Goal: Transaction & Acquisition: Purchase product/service

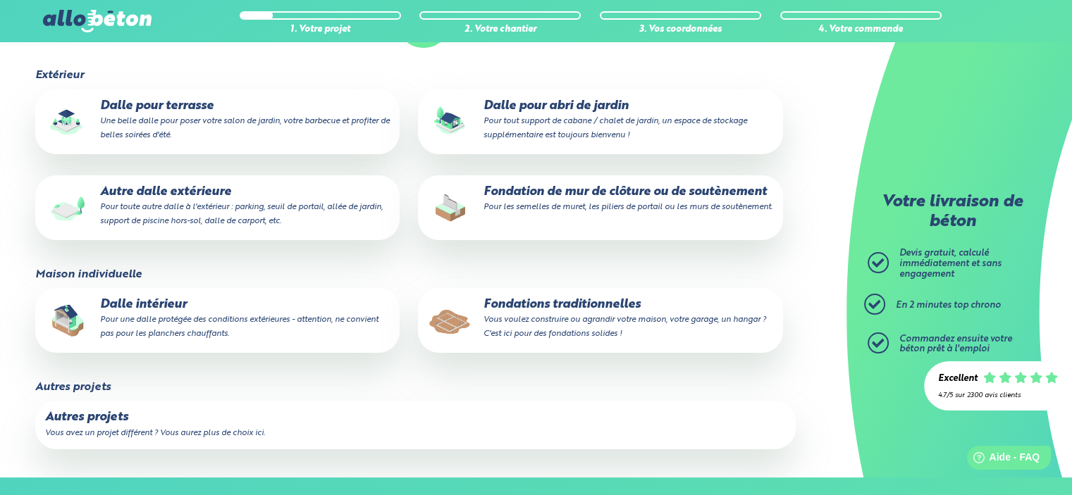
scroll to position [211, 0]
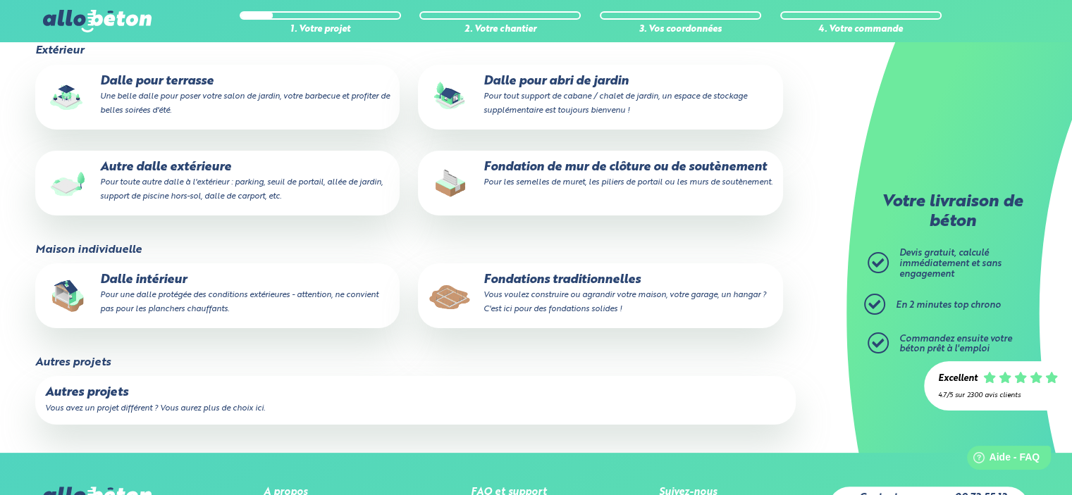
click at [583, 308] on small "Vous voulez construire ou agrandir votre maison, votre garage, un hangar ? C'es…" at bounding box center [624, 302] width 282 height 23
click at [0, 0] on input "Fondations traditionnelles Vous voulez construire ou agrandir votre maison, vot…" at bounding box center [0, 0] width 0 height 0
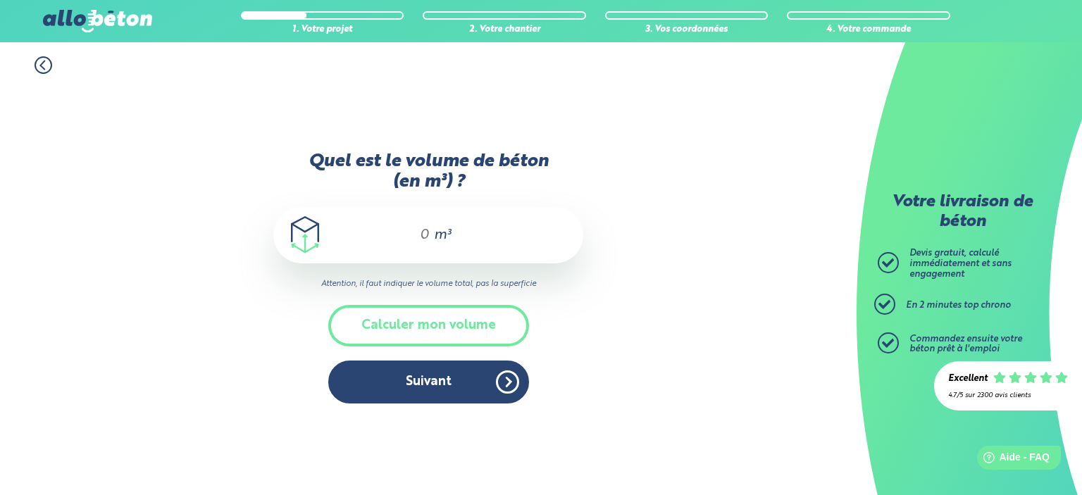
click at [430, 233] on div "m³" at bounding box center [428, 235] width 310 height 56
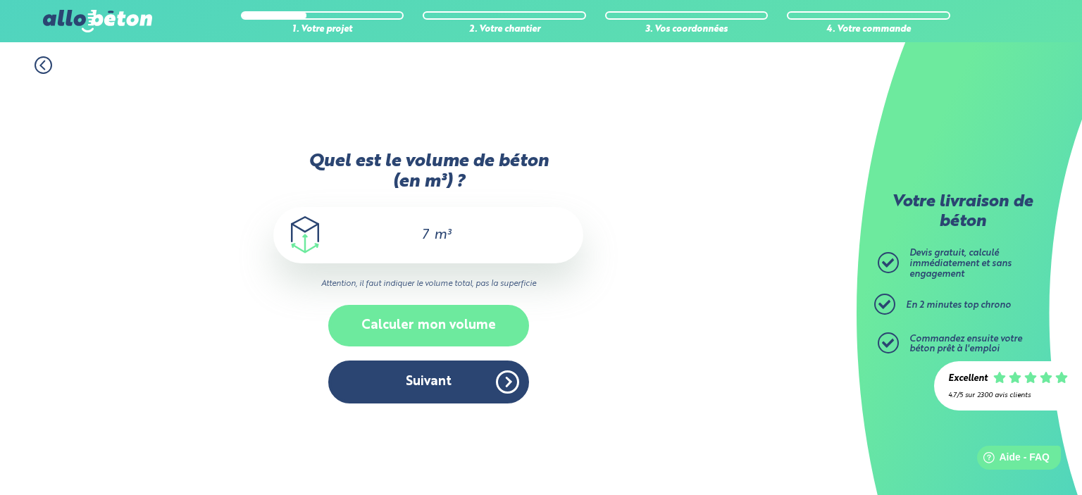
type input "7"
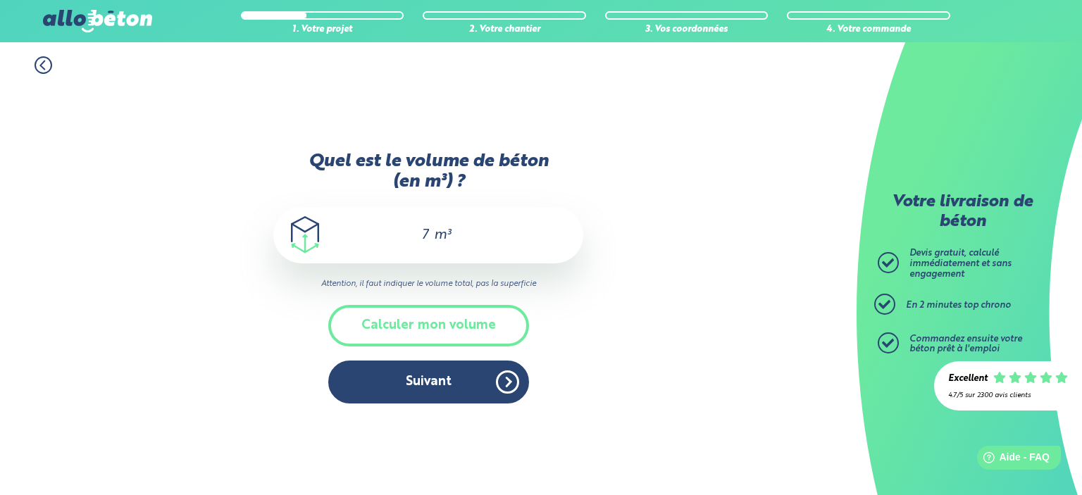
drag, startPoint x: 463, startPoint y: 330, endPoint x: 616, endPoint y: 369, distance: 157.9
click at [616, 369] on div "1. Votre projet 2. Votre chantier 3. Vos coordonnées 4. Votre commande Quel est…" at bounding box center [428, 268] width 857 height 453
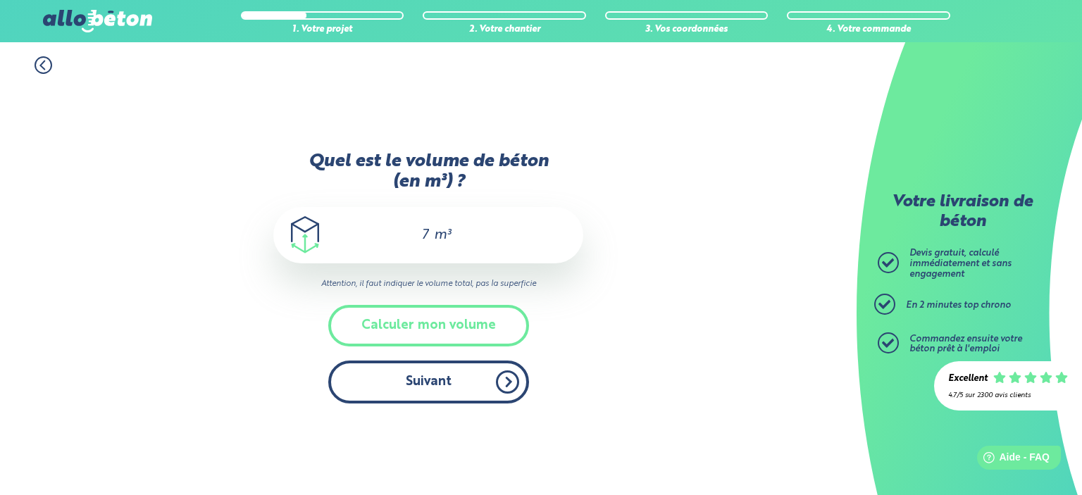
click at [442, 388] on button "Suivant" at bounding box center [428, 382] width 201 height 43
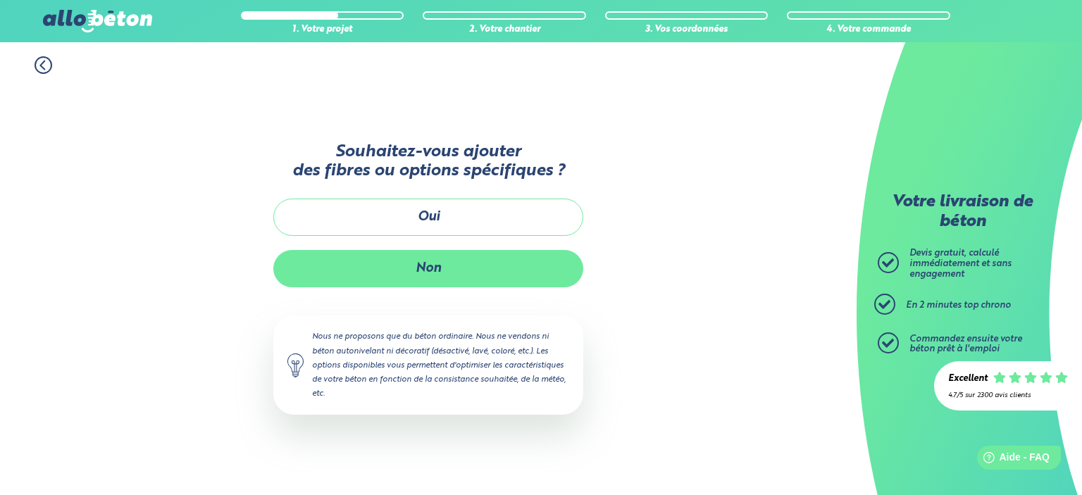
click at [410, 270] on button "Non" at bounding box center [428, 268] width 310 height 37
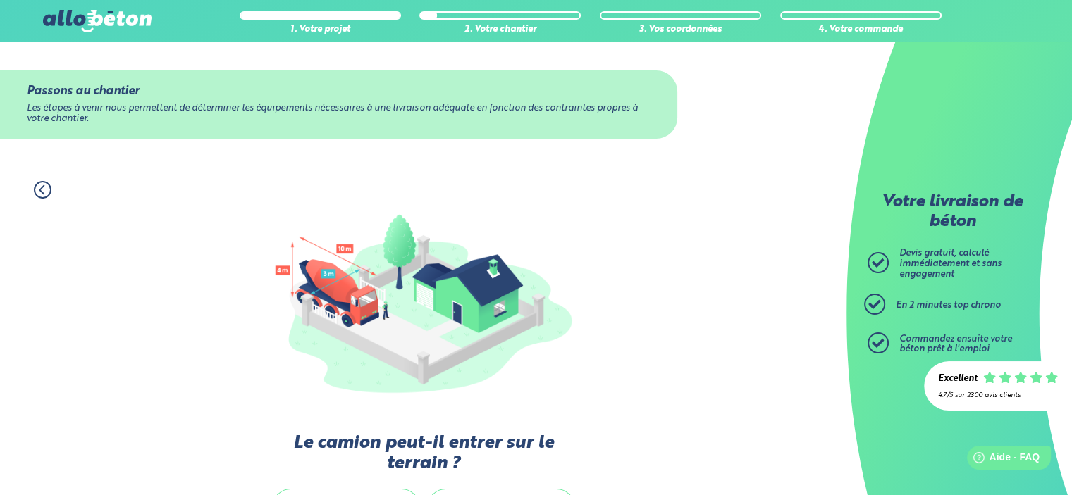
scroll to position [141, 0]
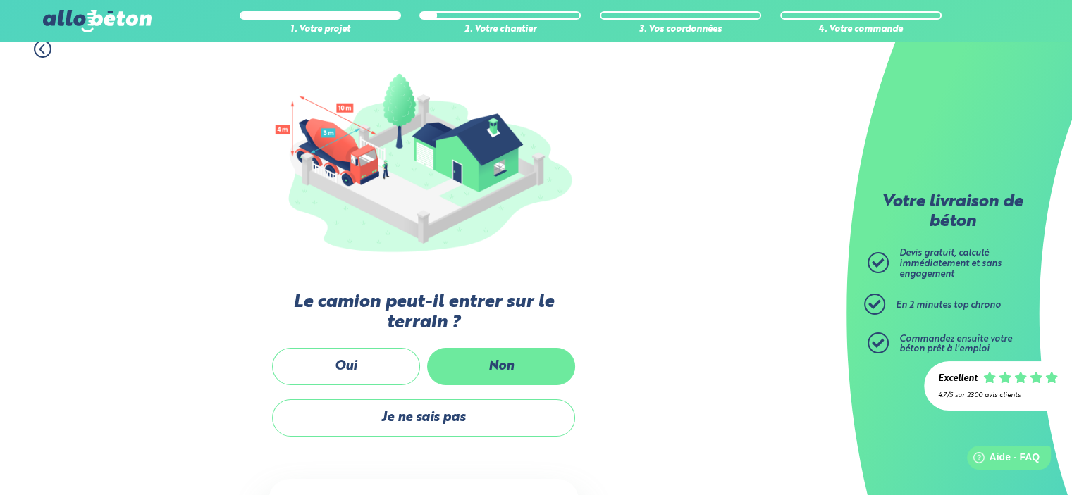
click at [479, 354] on label "Non" at bounding box center [501, 366] width 148 height 37
click at [0, 0] on input "Non" at bounding box center [0, 0] width 0 height 0
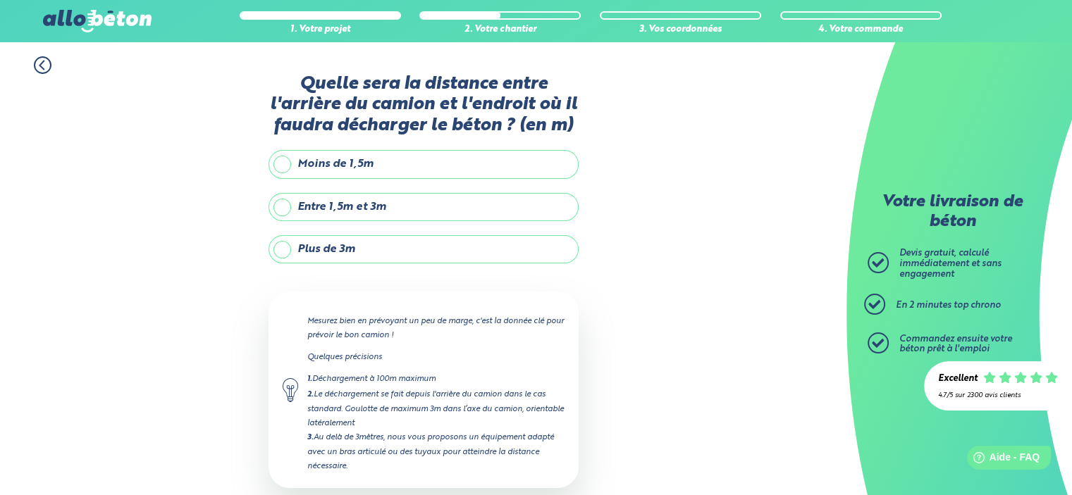
click at [372, 250] on label "Plus de 3m" at bounding box center [423, 249] width 310 height 28
click at [0, 0] on input "Plus de 3m" at bounding box center [0, 0] width 0 height 0
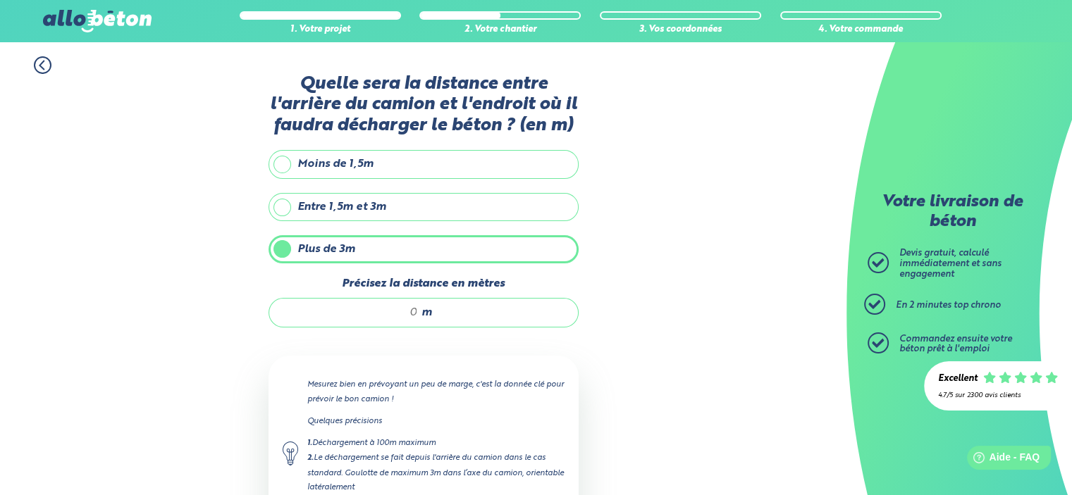
click at [339, 199] on label "Entre 1,5m et 3m" at bounding box center [423, 207] width 310 height 28
click at [0, 0] on input "Entre 1,5m et 3m" at bounding box center [0, 0] width 0 height 0
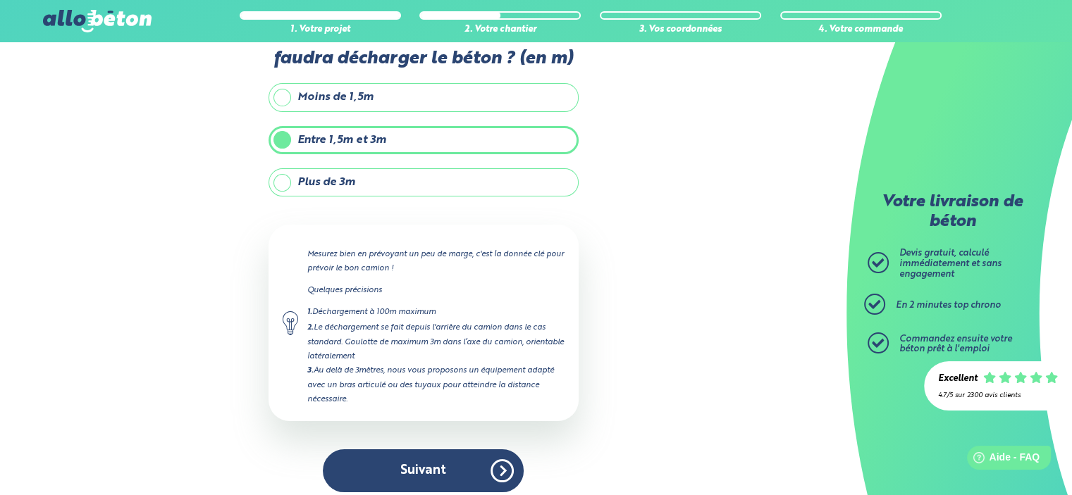
scroll to position [74, 0]
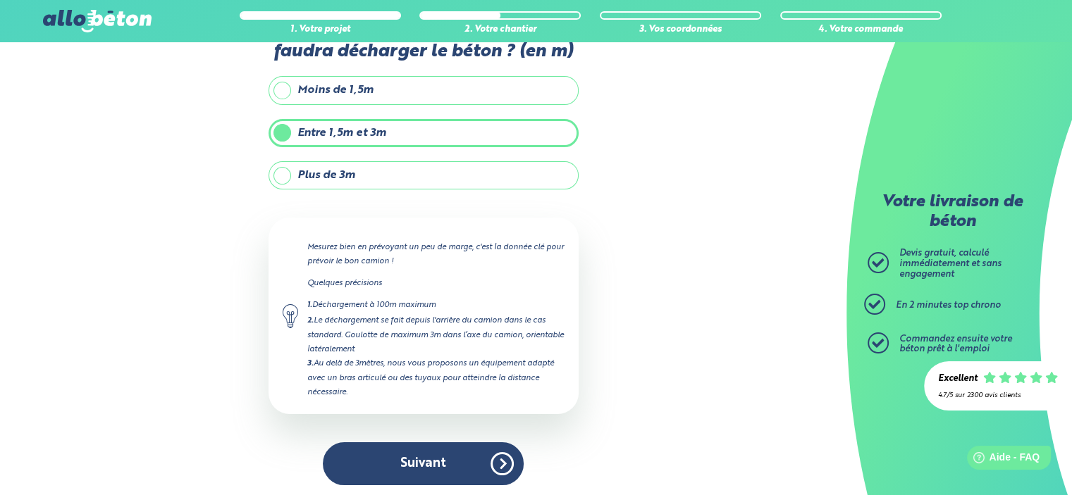
drag, startPoint x: 483, startPoint y: 459, endPoint x: 372, endPoint y: 183, distance: 297.5
click at [380, 211] on div "Quelle sera la distance entre l'arrière du camion et l'endroit où il faudra déc…" at bounding box center [423, 249] width 310 height 499
click at [361, 180] on label "Plus de 3m" at bounding box center [423, 175] width 310 height 28
click at [0, 0] on input "Plus de 3m" at bounding box center [0, 0] width 0 height 0
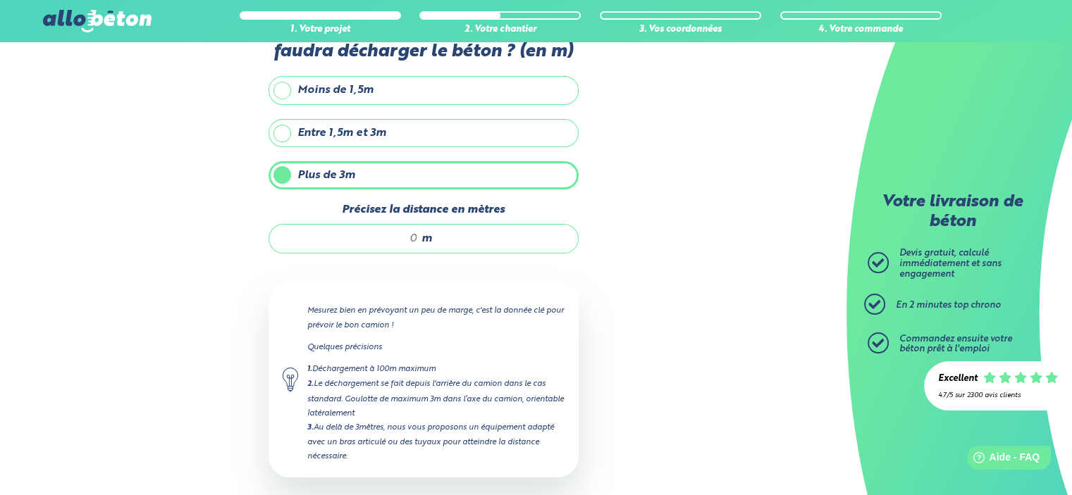
click at [392, 234] on input "Précisez la distance en mètres" at bounding box center [350, 239] width 135 height 14
type input "10"
drag, startPoint x: 650, startPoint y: 268, endPoint x: 651, endPoint y: 277, distance: 9.2
click at [650, 270] on div "1. Votre projet 2. Votre chantier 3. Vos coordonnées 4. Votre commande Quelle s…" at bounding box center [423, 265] width 846 height 595
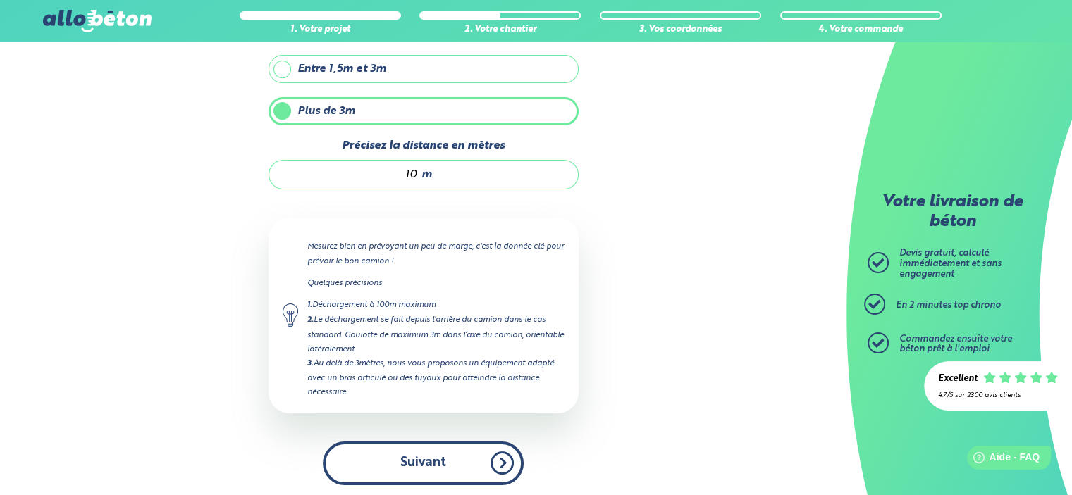
click at [461, 456] on button "Suivant" at bounding box center [423, 463] width 201 height 43
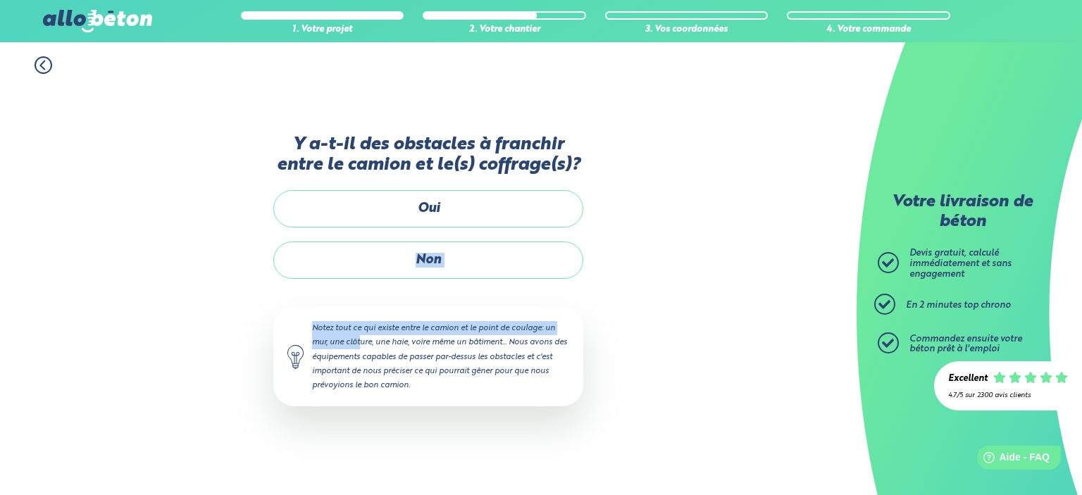
drag, startPoint x: 356, startPoint y: 264, endPoint x: 84, endPoint y: 340, distance: 282.2
click at [84, 340] on div "1. Votre projet 2. Votre chantier 3. Vos coordonnées 4. Votre commande Y a-t-il…" at bounding box center [428, 268] width 857 height 453
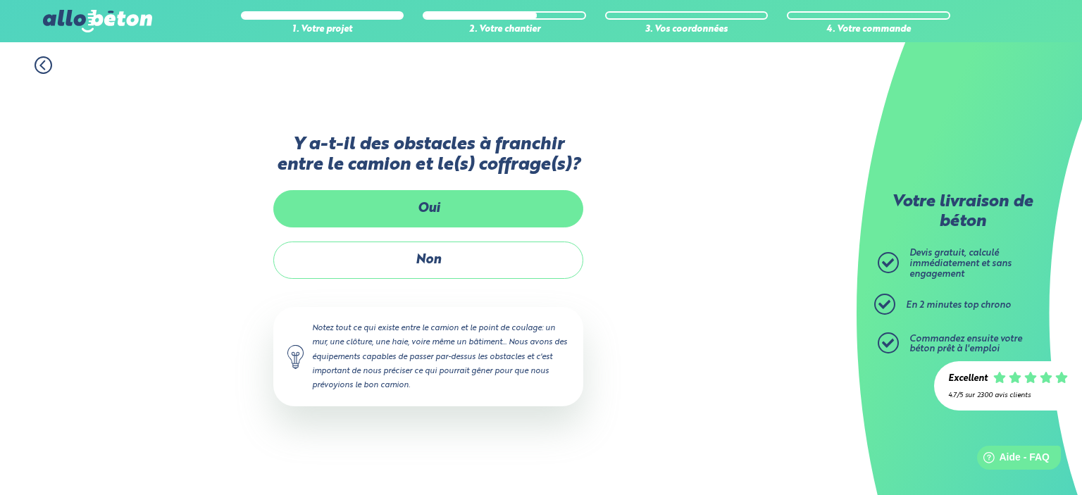
click at [407, 195] on label "Oui" at bounding box center [428, 208] width 310 height 37
click at [0, 0] on input "Oui" at bounding box center [0, 0] width 0 height 0
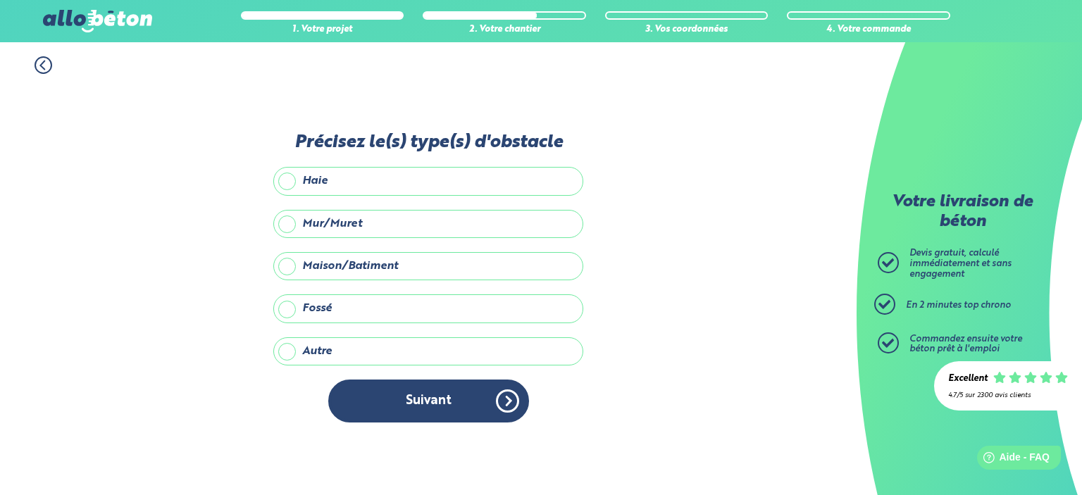
drag, startPoint x: 418, startPoint y: 402, endPoint x: 266, endPoint y: 375, distance: 153.9
click at [290, 413] on div "Suivant" at bounding box center [428, 401] width 310 height 43
click at [285, 357] on label "Autre" at bounding box center [428, 351] width 310 height 28
click at [0, 0] on input "Autre" at bounding box center [0, 0] width 0 height 0
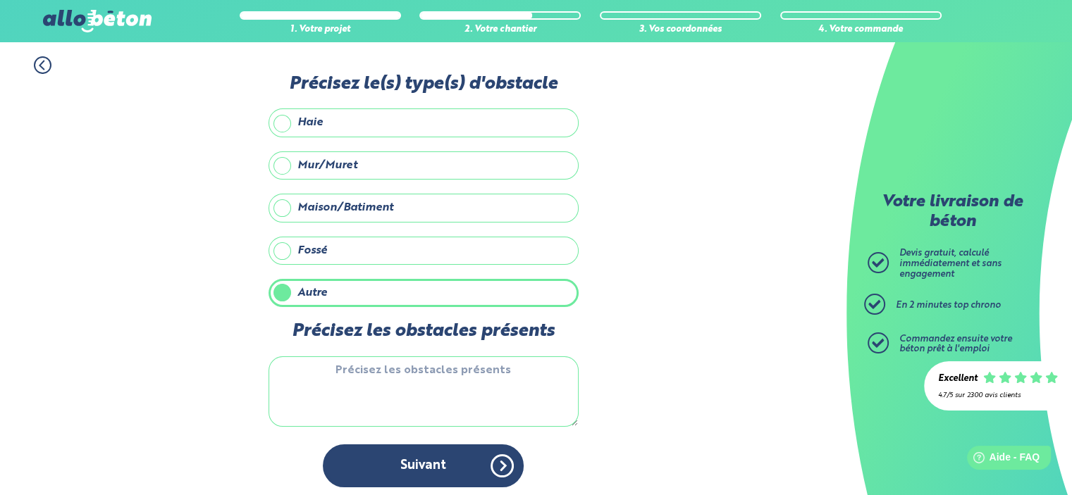
click at [44, 67] on icon at bounding box center [43, 65] width 18 height 18
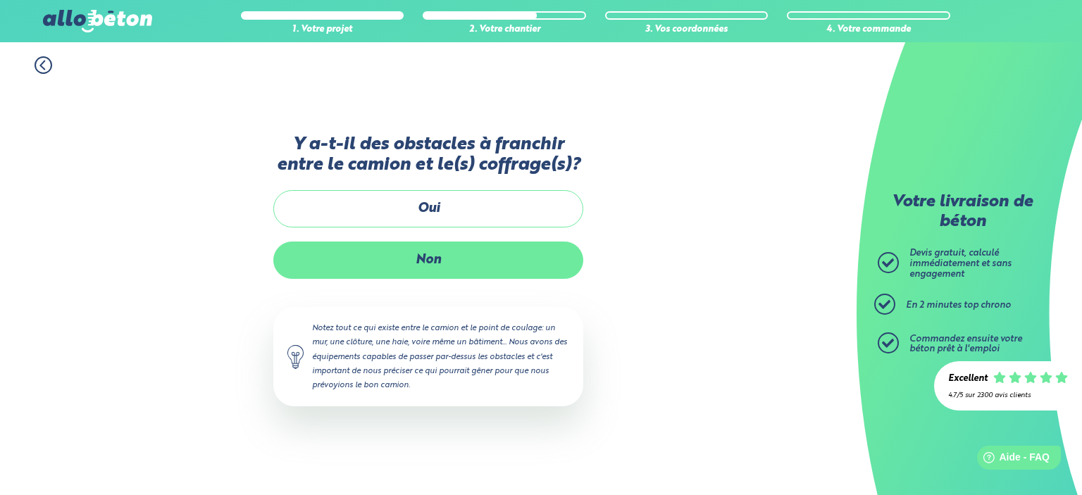
click at [352, 259] on label "Non" at bounding box center [428, 260] width 310 height 37
click at [0, 0] on input "Non" at bounding box center [0, 0] width 0 height 0
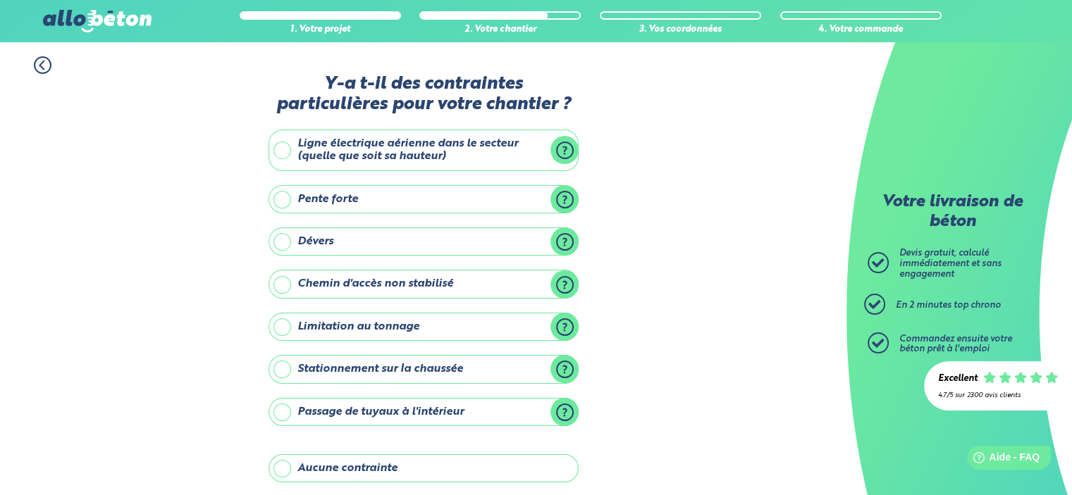
click at [572, 377] on label "Stationnement sur la chaussée" at bounding box center [423, 369] width 310 height 28
click at [0, 0] on input "Stationnement sur la chaussée" at bounding box center [0, 0] width 0 height 0
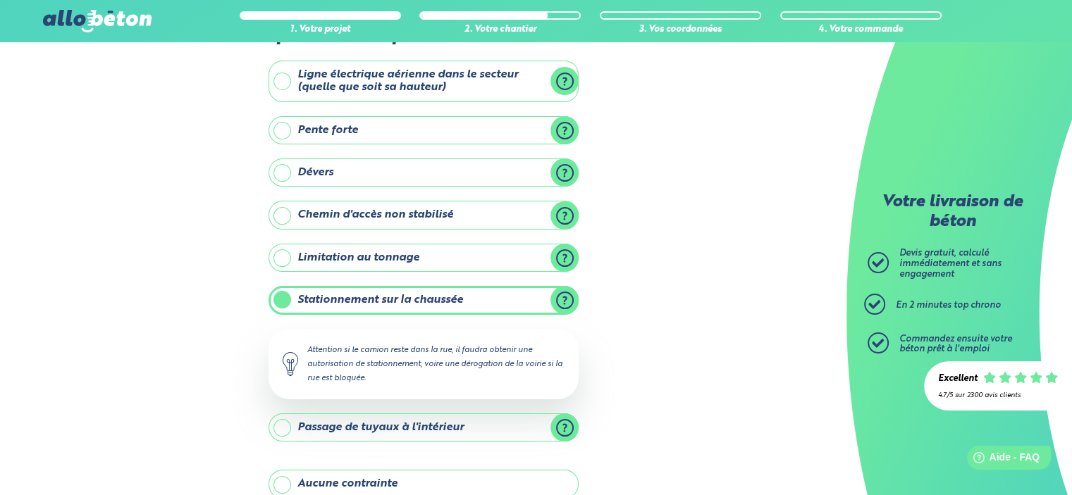
scroll to position [211, 0]
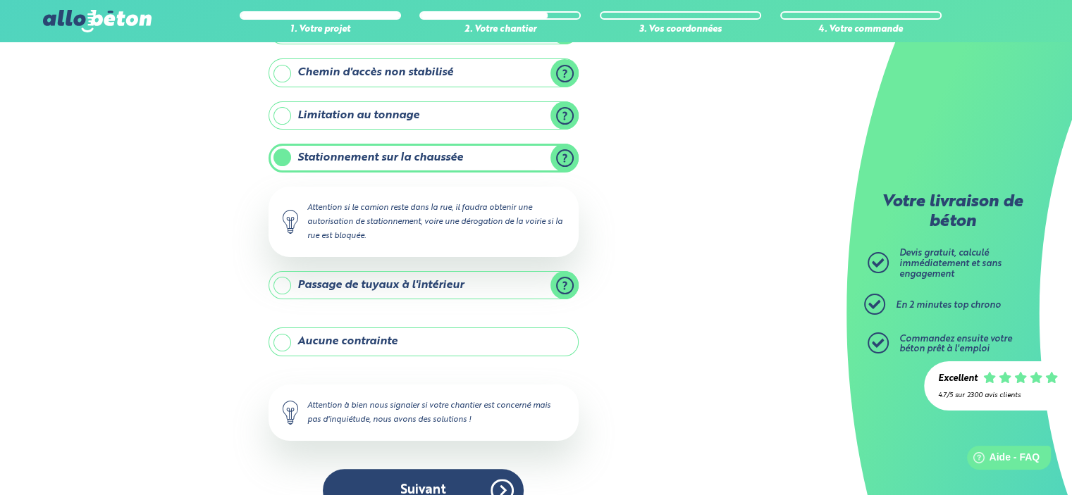
click at [564, 282] on label "Passage de tuyaux à l'intérieur" at bounding box center [423, 285] width 310 height 28
click at [0, 0] on input "Passage de tuyaux à l'intérieur" at bounding box center [0, 0] width 0 height 0
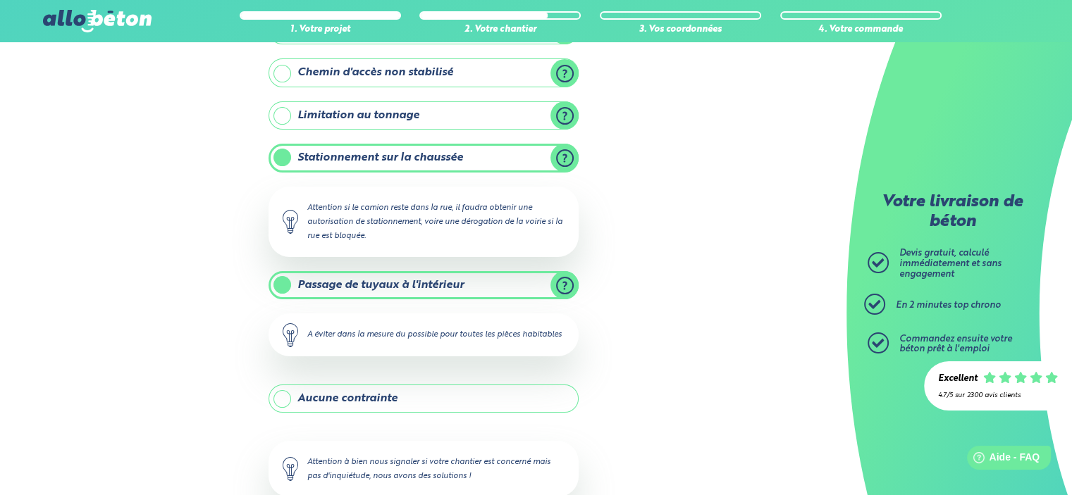
click at [275, 290] on label "Passage de tuyaux à l'intérieur" at bounding box center [423, 285] width 310 height 28
click at [0, 0] on input "Passage de tuyaux à l'intérieur" at bounding box center [0, 0] width 0 height 0
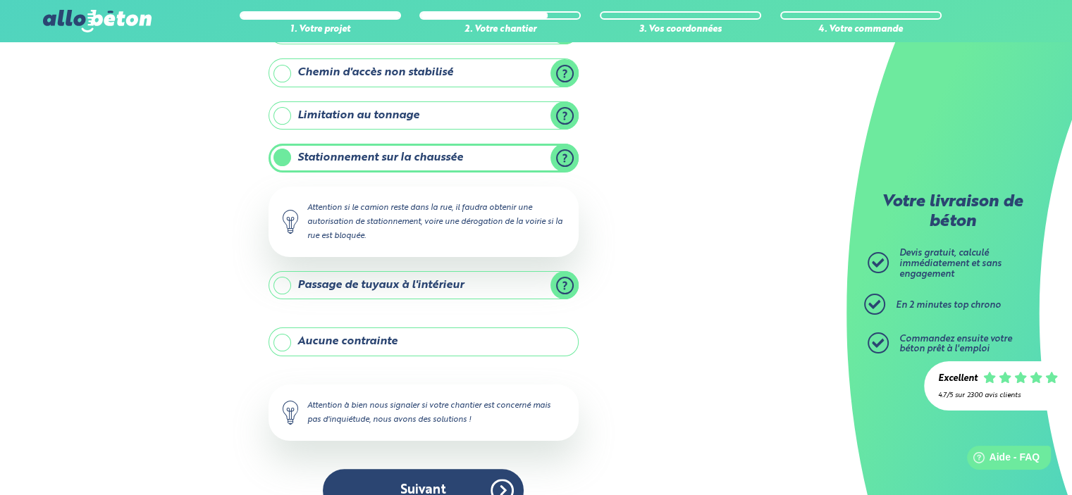
click at [280, 290] on label "Passage de tuyaux à l'intérieur" at bounding box center [423, 285] width 310 height 28
click at [0, 0] on input "Passage de tuyaux à l'intérieur" at bounding box center [0, 0] width 0 height 0
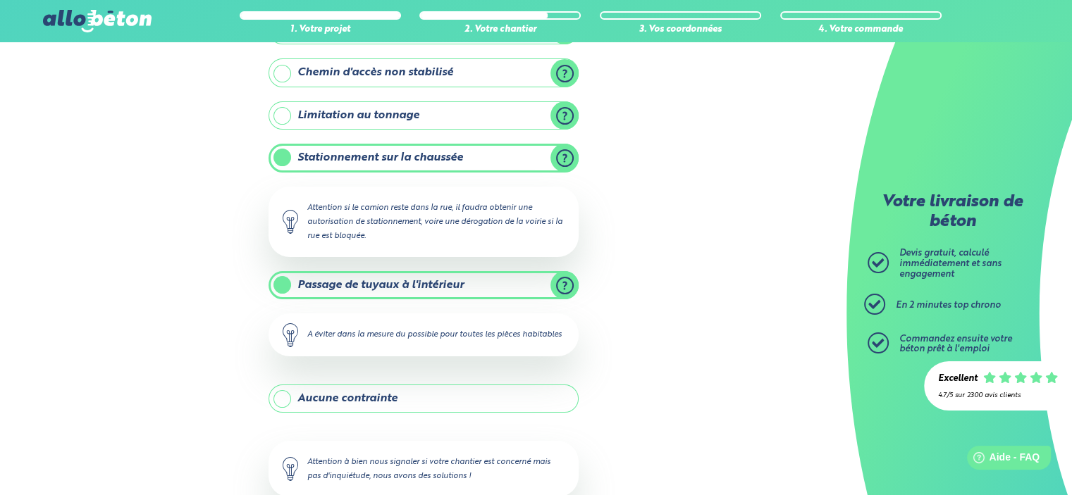
click at [278, 154] on label "Stationnement sur la chaussée" at bounding box center [423, 158] width 310 height 28
click at [0, 0] on input "Stationnement sur la chaussée" at bounding box center [0, 0] width 0 height 0
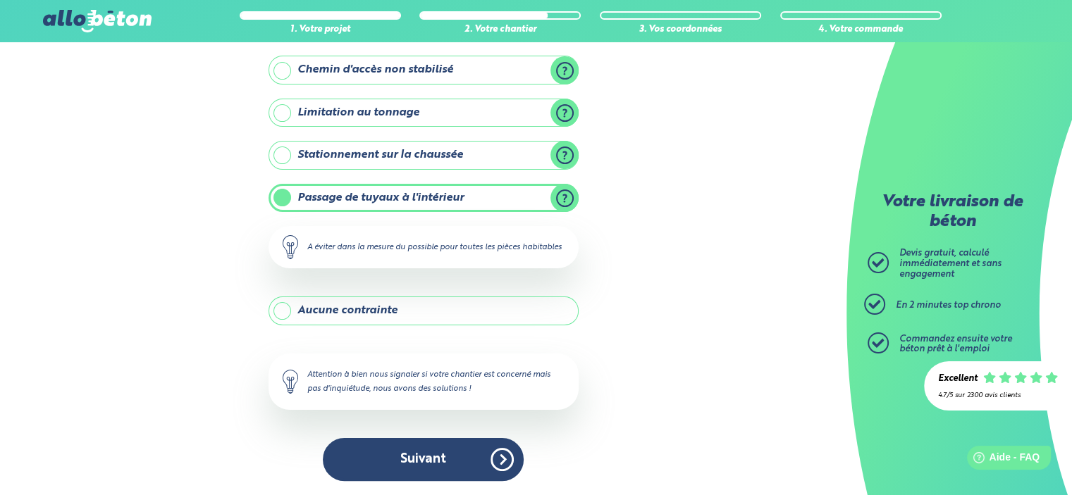
scroll to position [225, 0]
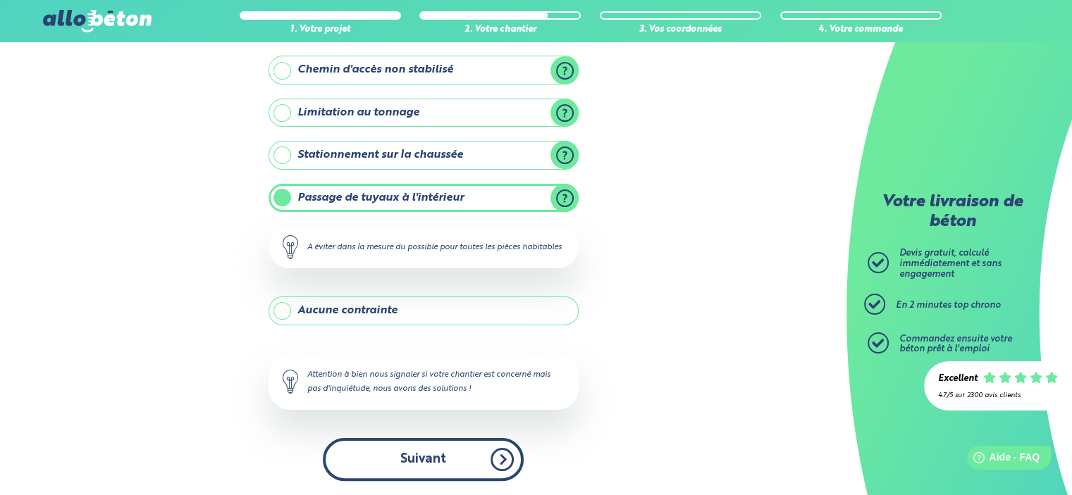
click at [380, 476] on button "Suivant" at bounding box center [423, 459] width 201 height 43
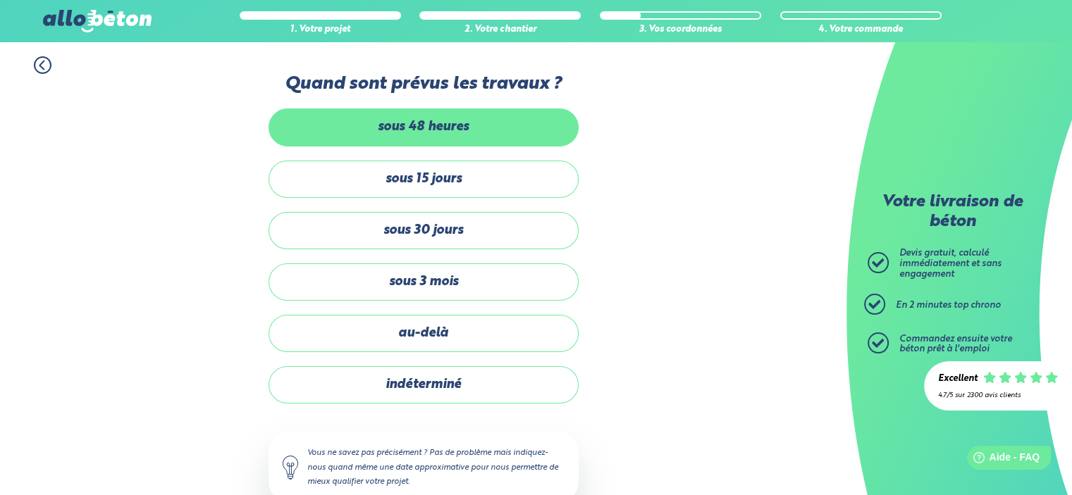
click at [439, 135] on label "sous 48 heures" at bounding box center [423, 126] width 310 height 37
click at [0, 0] on input "sous 48 heures" at bounding box center [0, 0] width 0 height 0
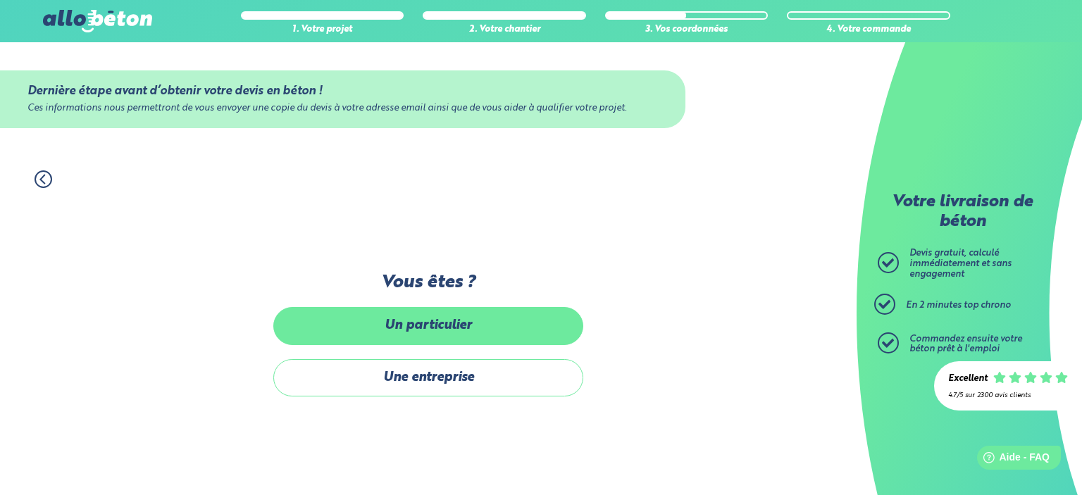
click at [471, 337] on label "Un particulier" at bounding box center [428, 325] width 310 height 37
click at [0, 0] on input "Un particulier" at bounding box center [0, 0] width 0 height 0
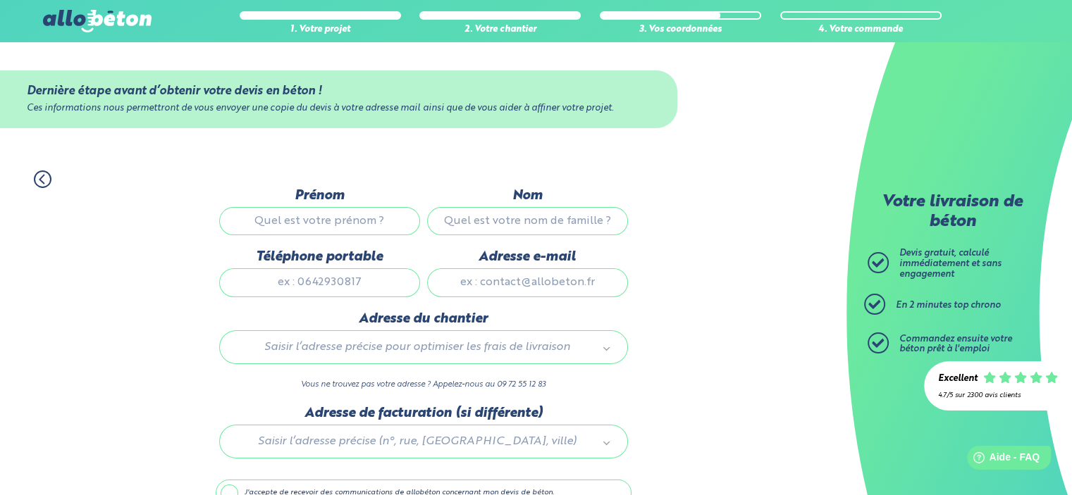
click at [335, 208] on input "Prénom" at bounding box center [319, 221] width 201 height 28
type input "NAJIB"
type input "NAJMI"
type input "0629834574"
type input "nibass77@hotmail.com"
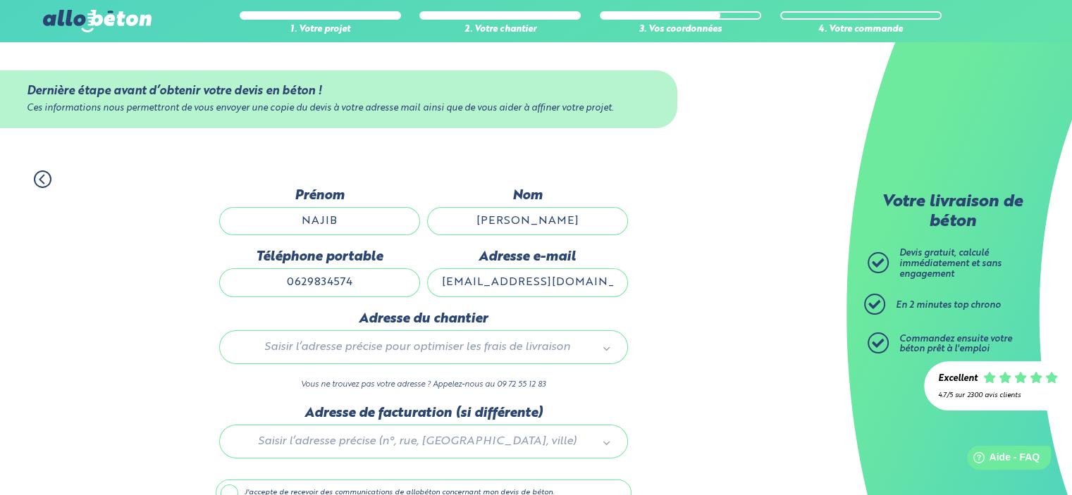
type input "28 rue suzanne buisson"
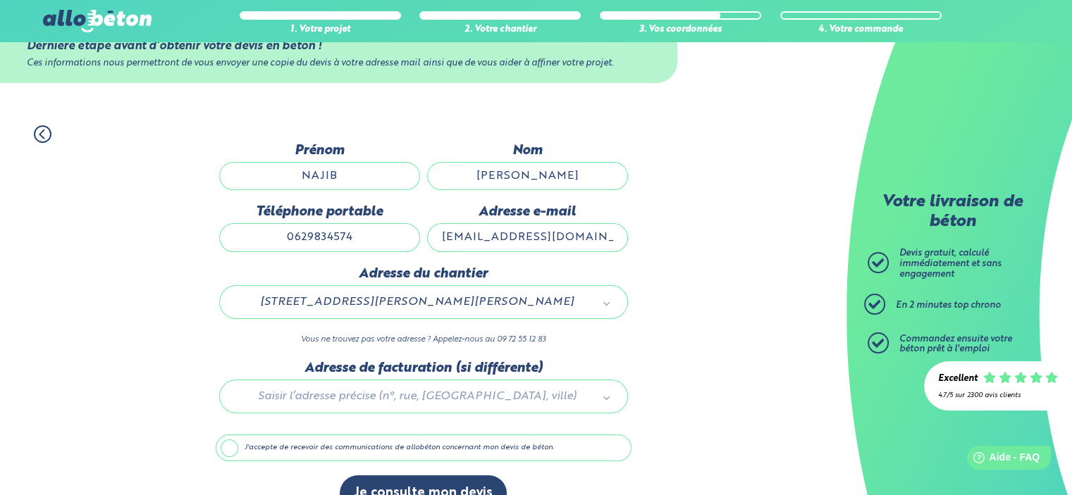
scroll to position [70, 0]
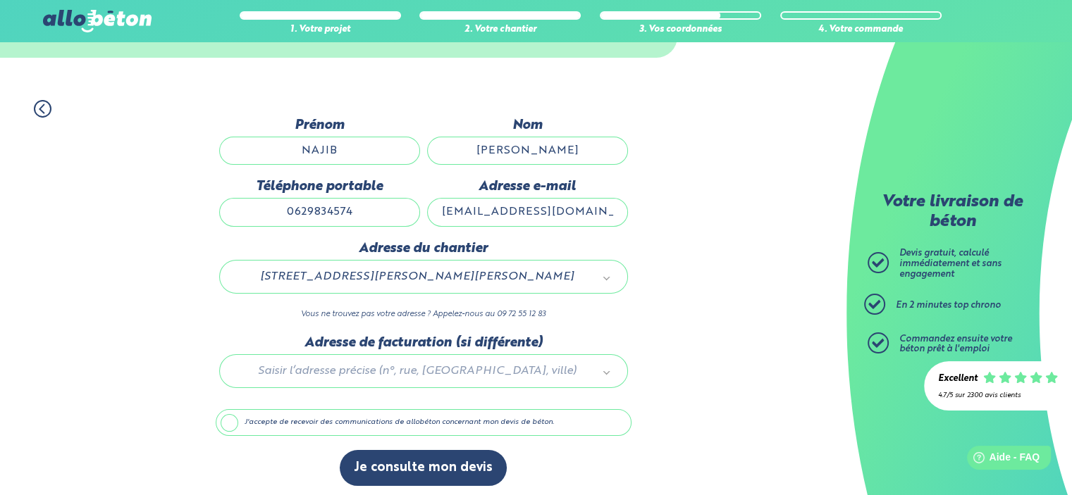
click at [404, 377] on div at bounding box center [424, 368] width 416 height 67
click at [227, 426] on label "J'accepte de recevoir des communications de allobéton concernant mon devis de b…" at bounding box center [424, 422] width 416 height 27
click at [0, 0] on input "J'accepte de recevoir des communications de allobéton concernant mon devis de b…" at bounding box center [0, 0] width 0 height 0
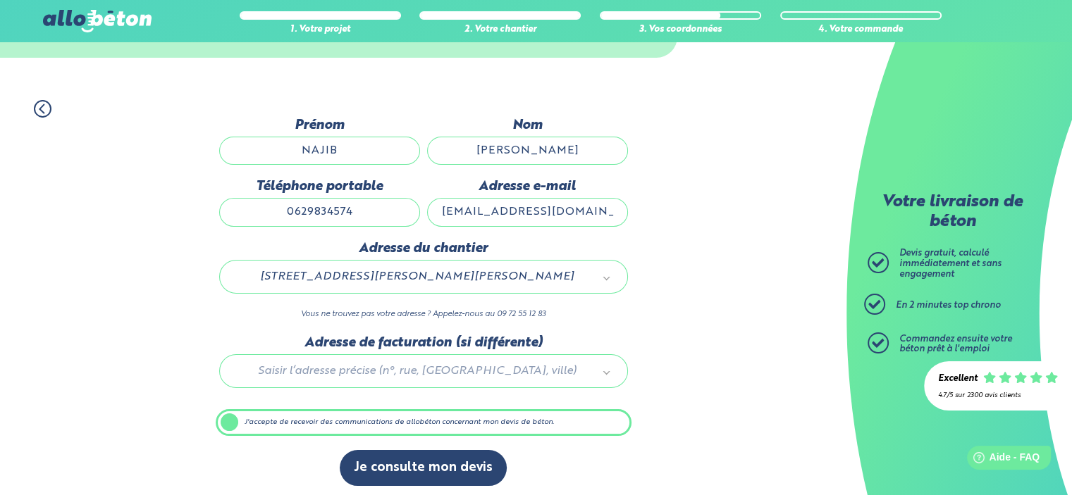
click at [242, 419] on label "J'accepte de recevoir des communications de allobéton concernant mon devis de b…" at bounding box center [424, 422] width 416 height 27
click at [0, 0] on input "J'accepte de recevoir des communications de allobéton concernant mon devis de b…" at bounding box center [0, 0] width 0 height 0
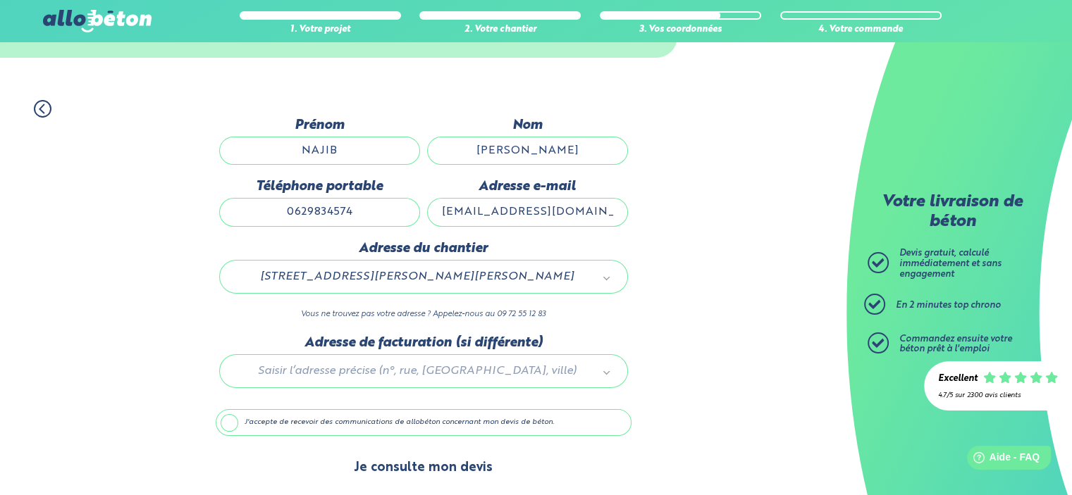
click at [404, 466] on button "Je consulte mon devis" at bounding box center [423, 468] width 167 height 36
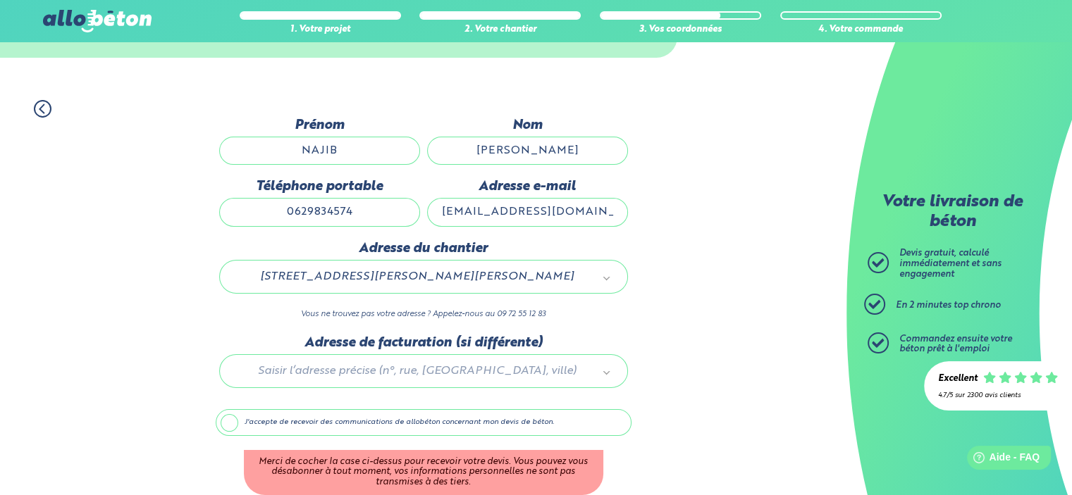
click at [235, 425] on label "J'accepte de recevoir des communications de allobéton concernant mon devis de b…" at bounding box center [424, 422] width 416 height 27
click at [0, 0] on input "J'accepte de recevoir des communications de allobéton concernant mon devis de b…" at bounding box center [0, 0] width 0 height 0
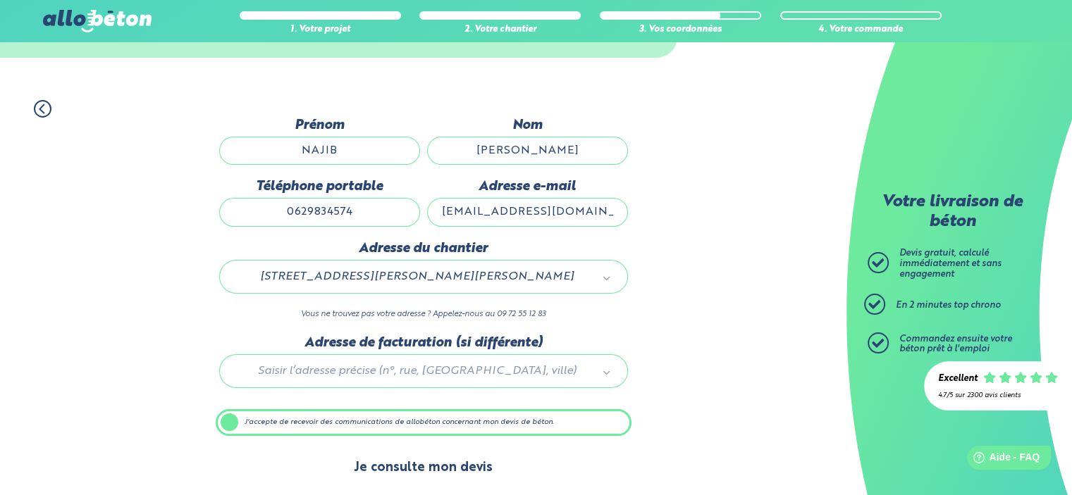
click at [423, 471] on button "Je consulte mon devis" at bounding box center [423, 468] width 167 height 36
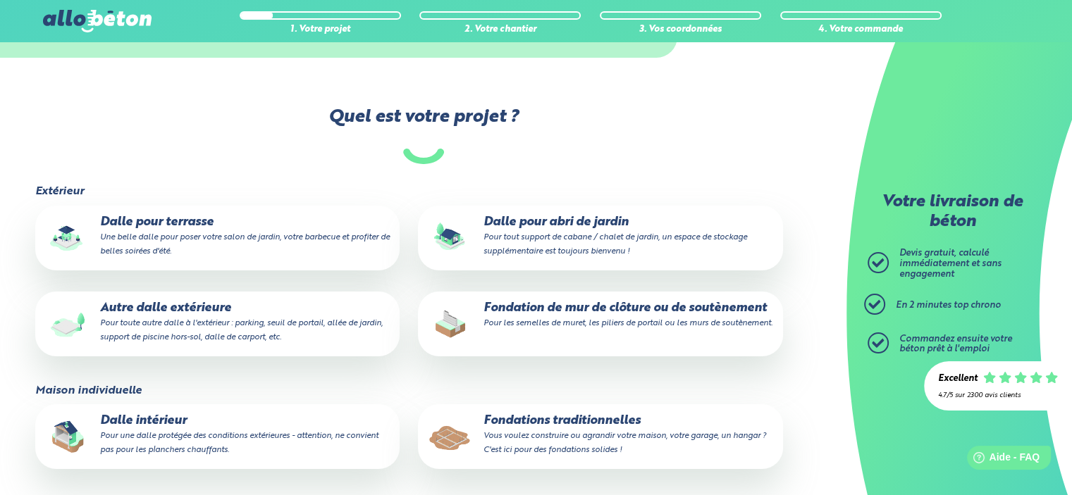
click at [568, 445] on p "Fondations traditionnelles Vous voulez construire ou agrandir votre maison, vot…" at bounding box center [600, 435] width 344 height 43
click at [0, 0] on input "Fondations traditionnelles Vous voulez construire ou agrandir votre maison, vot…" at bounding box center [0, 0] width 0 height 0
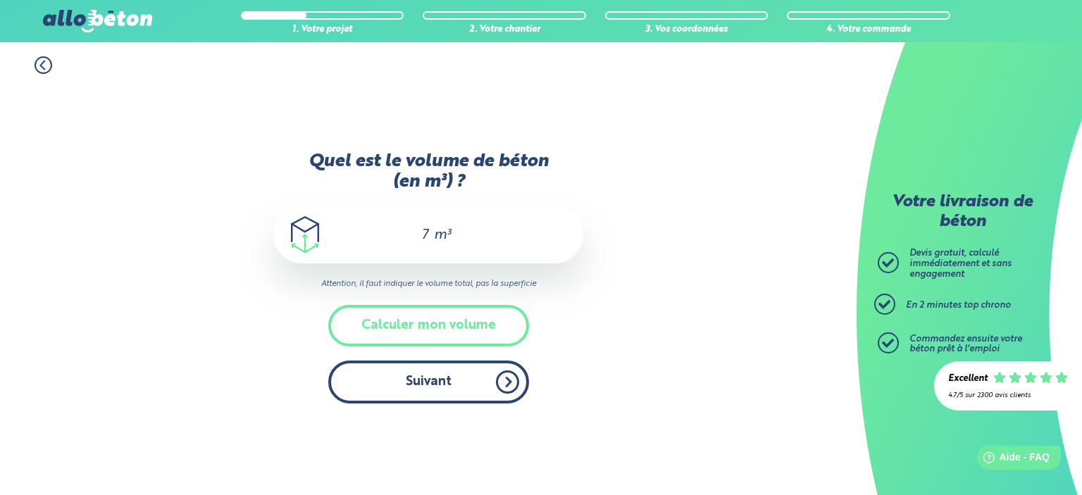
click at [488, 383] on button "Suivant" at bounding box center [428, 382] width 201 height 43
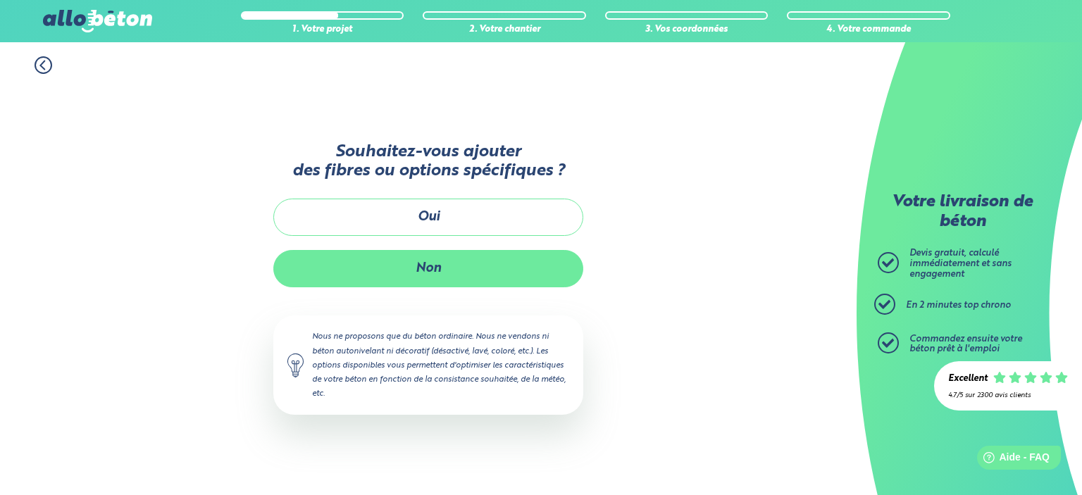
click at [445, 262] on button "Non" at bounding box center [428, 268] width 310 height 37
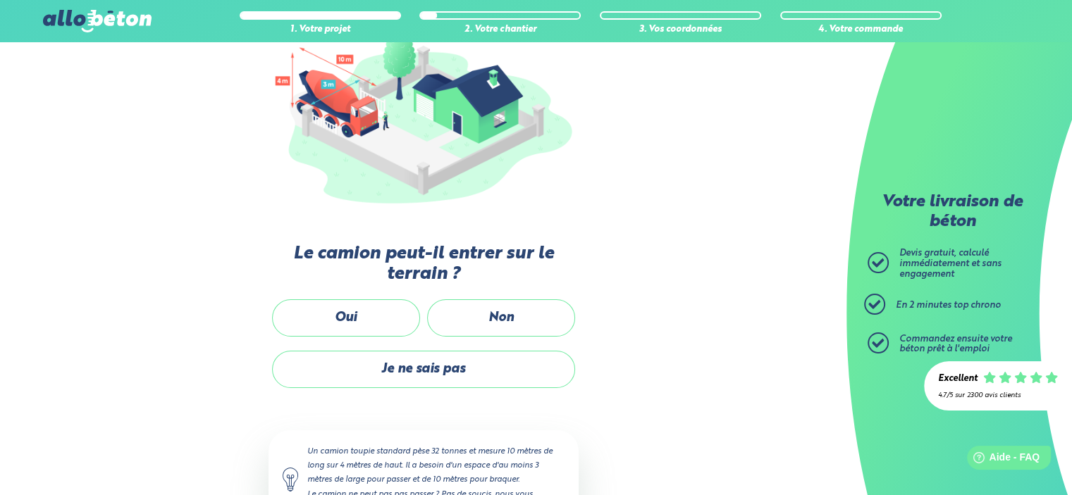
scroll to position [249, 0]
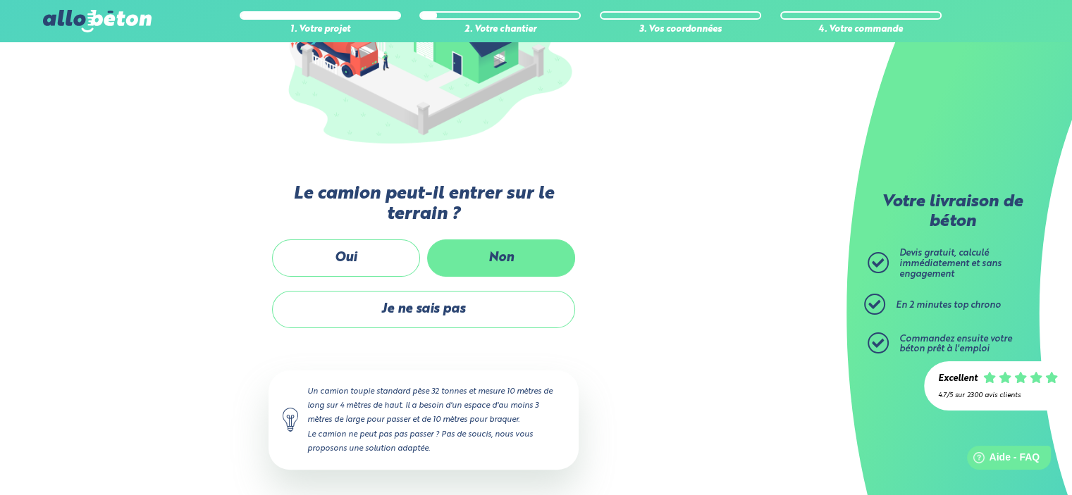
click at [482, 254] on label "Non" at bounding box center [501, 258] width 148 height 37
click at [0, 0] on input "Non" at bounding box center [0, 0] width 0 height 0
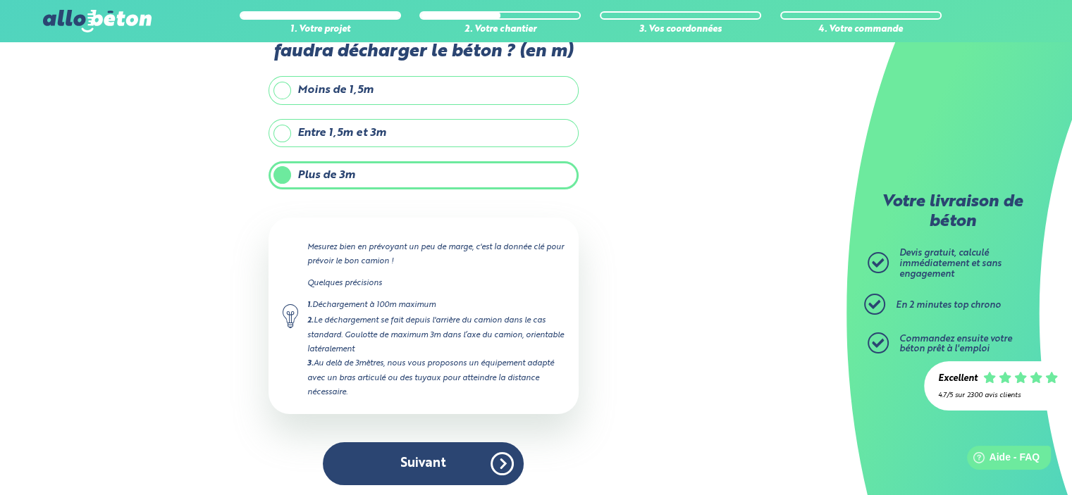
click at [338, 131] on label "Entre 1,5m et 3m" at bounding box center [423, 133] width 310 height 28
click at [0, 0] on input "Entre 1,5m et 3m" at bounding box center [0, 0] width 0 height 0
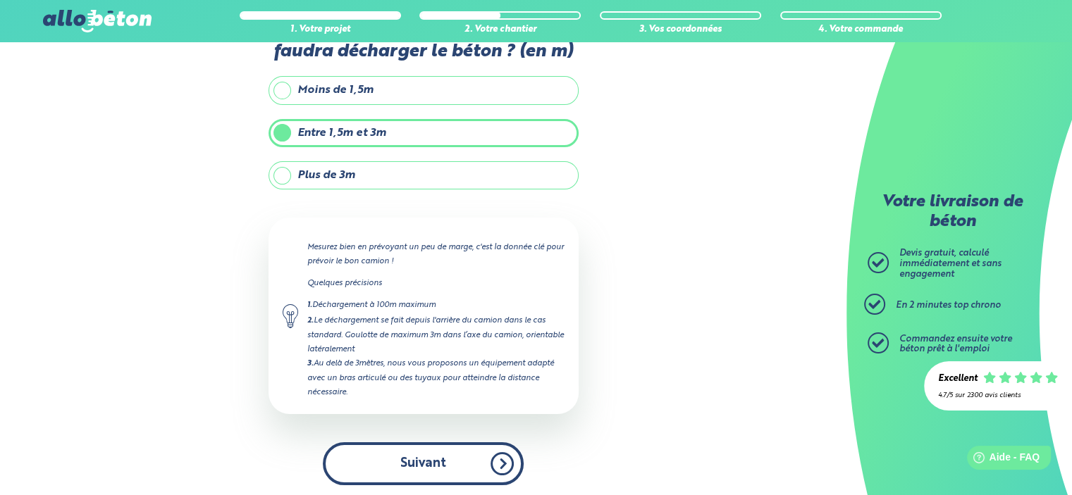
click at [423, 464] on button "Suivant" at bounding box center [423, 463] width 201 height 43
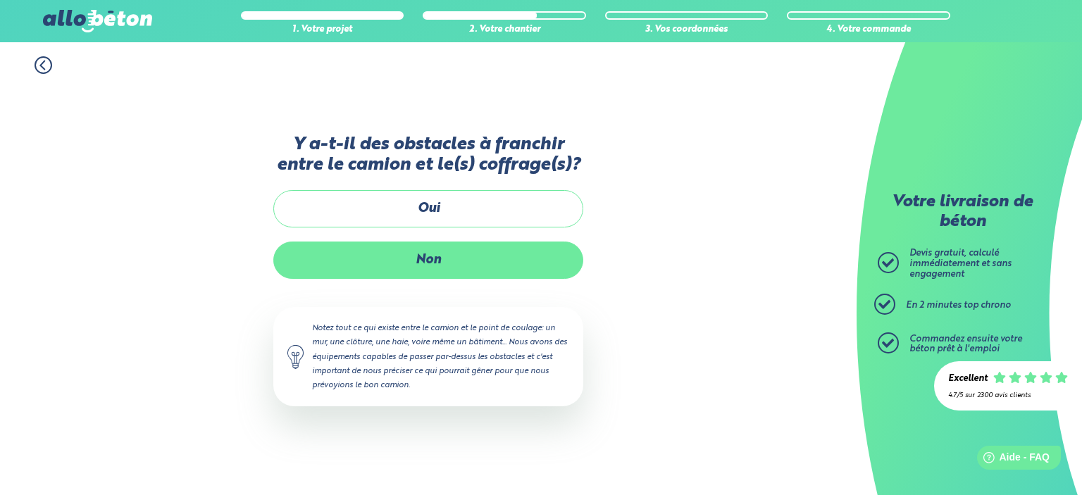
click at [433, 259] on label "Non" at bounding box center [428, 260] width 310 height 37
click at [0, 0] on input "Non" at bounding box center [0, 0] width 0 height 0
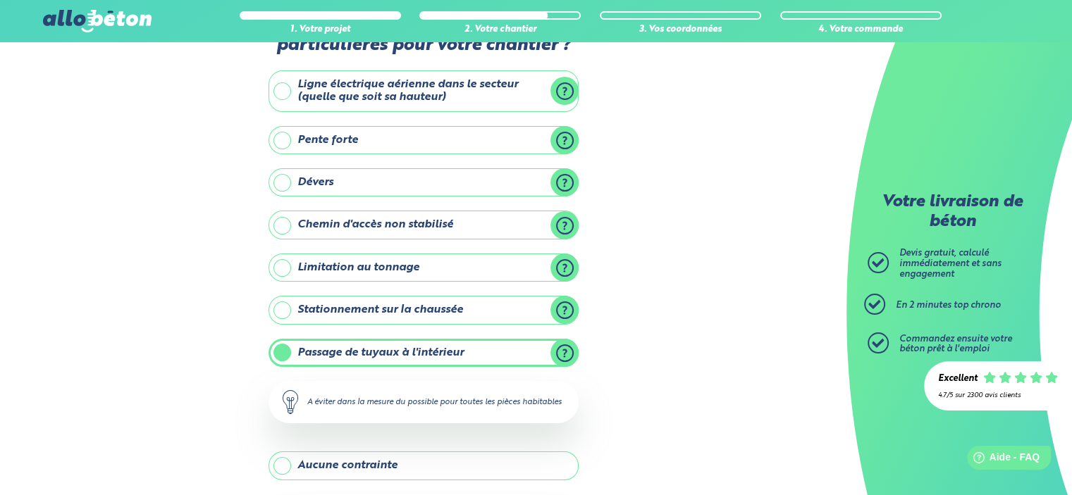
scroll to position [211, 0]
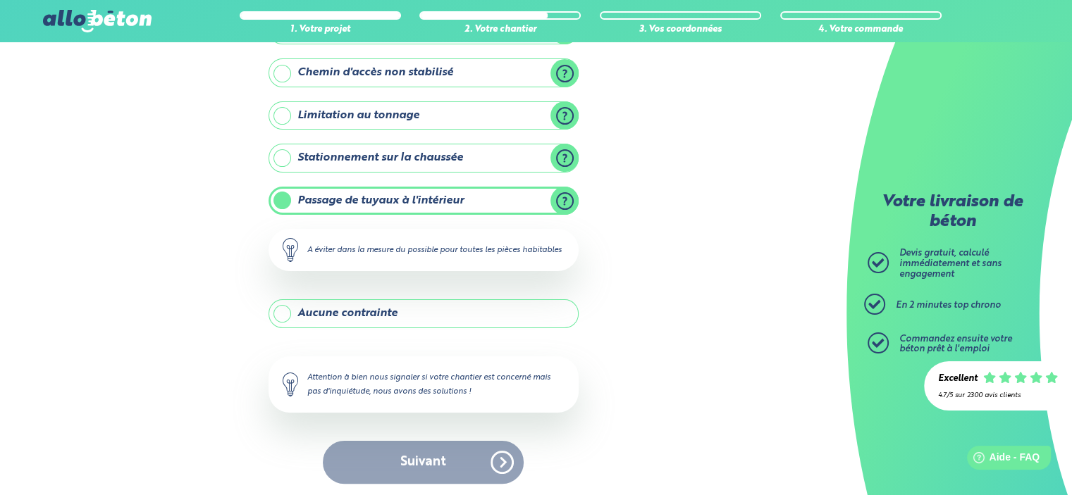
click at [335, 328] on label "Aucune contrainte" at bounding box center [423, 313] width 310 height 28
click at [0, 0] on input "Aucune contrainte" at bounding box center [0, 0] width 0 height 0
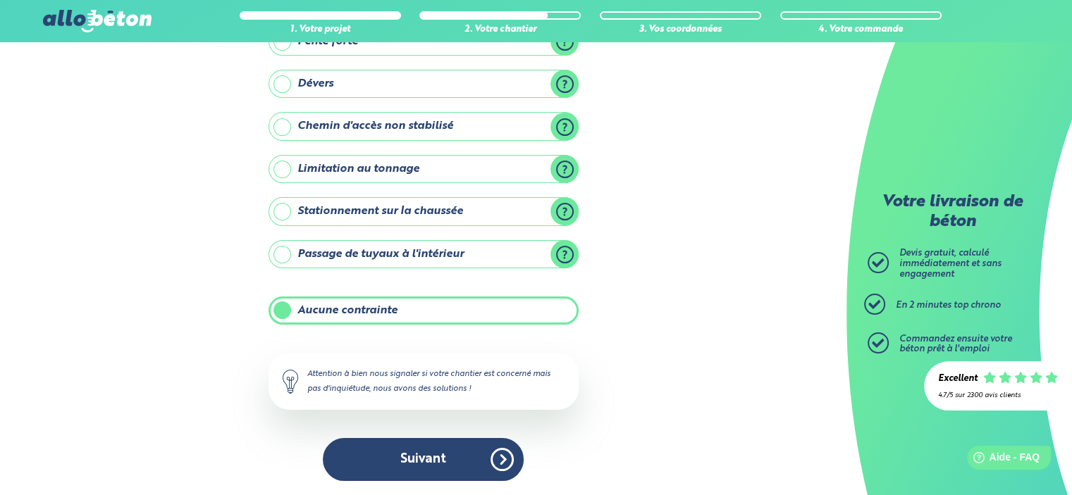
scroll to position [155, 0]
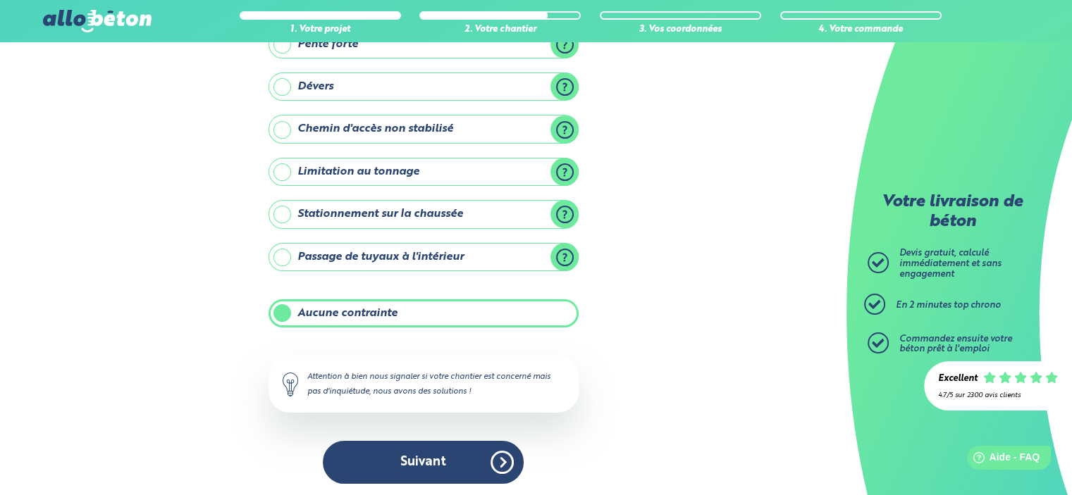
click at [353, 254] on label "Passage de tuyaux à l'intérieur" at bounding box center [423, 257] width 310 height 28
click at [0, 0] on input "Passage de tuyaux à l'intérieur" at bounding box center [0, 0] width 0 height 0
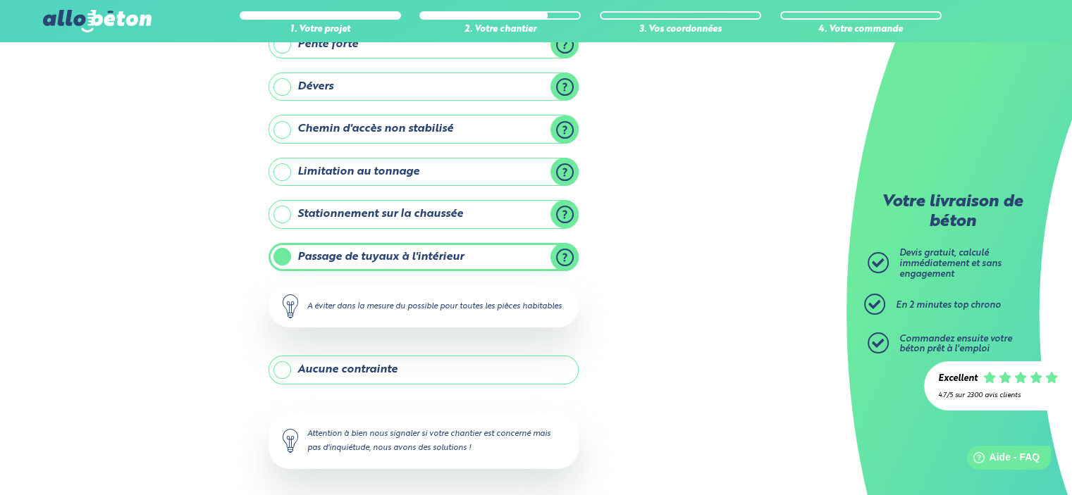
scroll to position [211, 0]
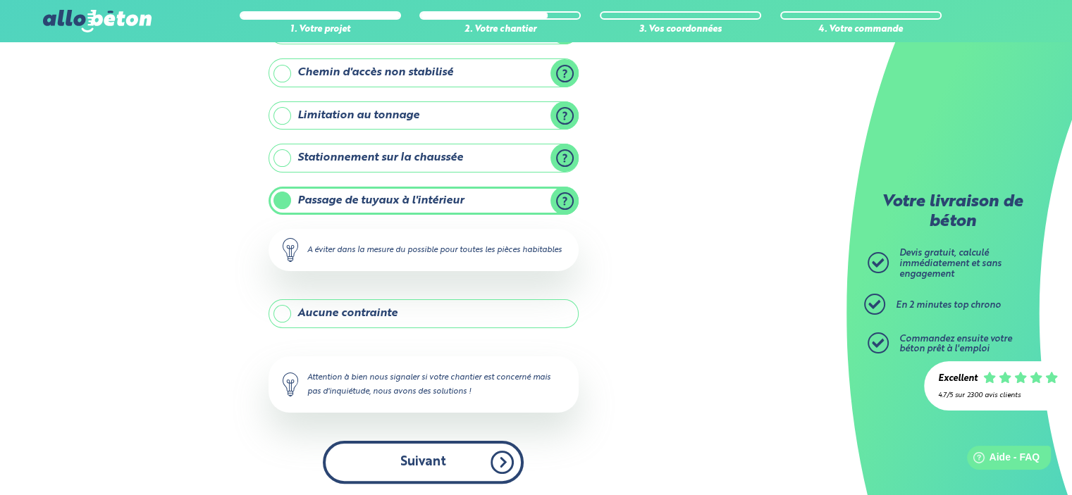
click at [421, 478] on button "Suivant" at bounding box center [423, 462] width 201 height 43
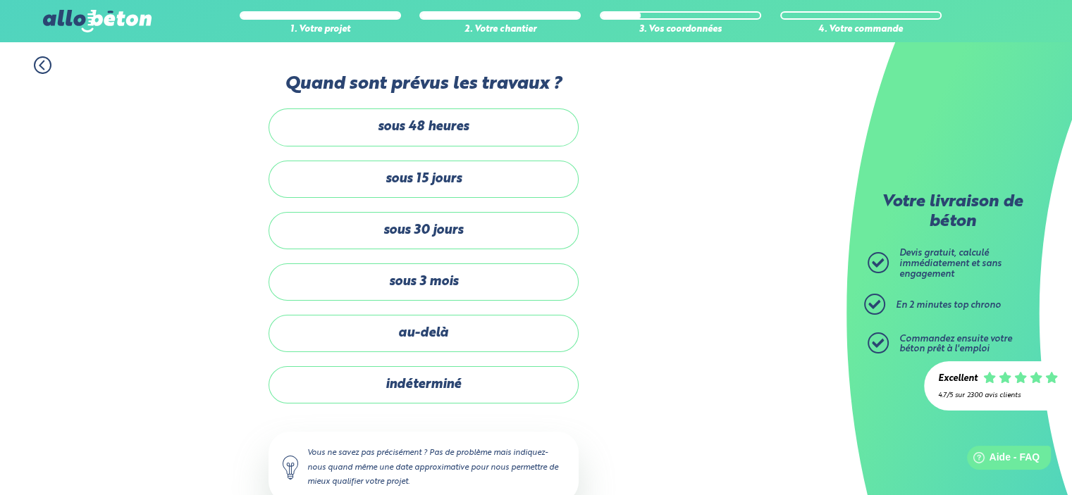
click at [42, 66] on icon at bounding box center [43, 65] width 18 height 18
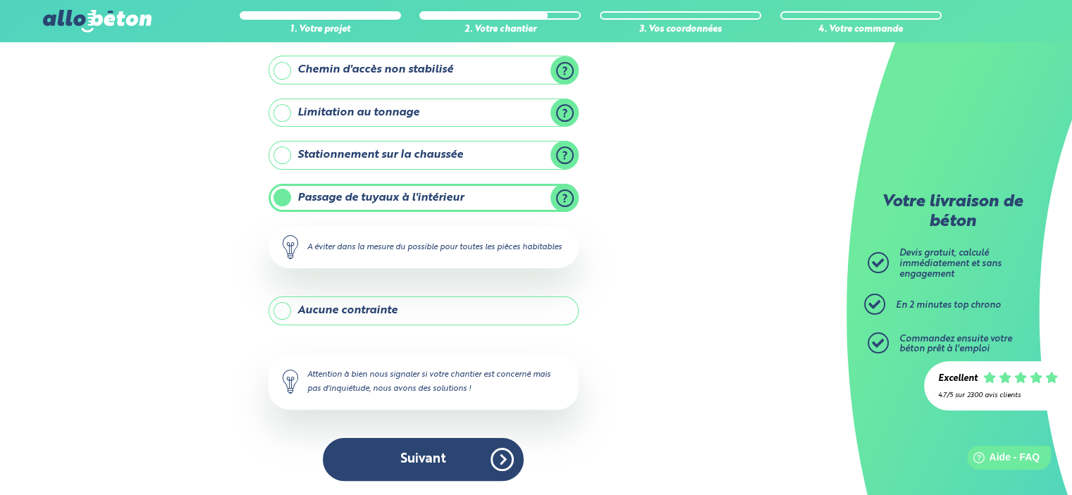
click at [296, 304] on label "Aucune contrainte" at bounding box center [423, 311] width 310 height 28
click at [0, 0] on input "Aucune contrainte" at bounding box center [0, 0] width 0 height 0
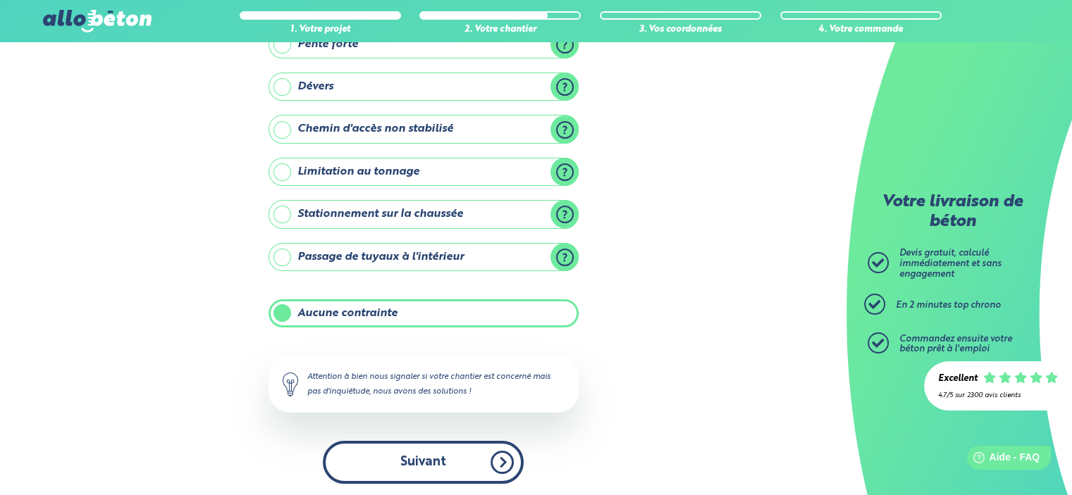
click at [390, 453] on button "Suivant" at bounding box center [423, 462] width 201 height 43
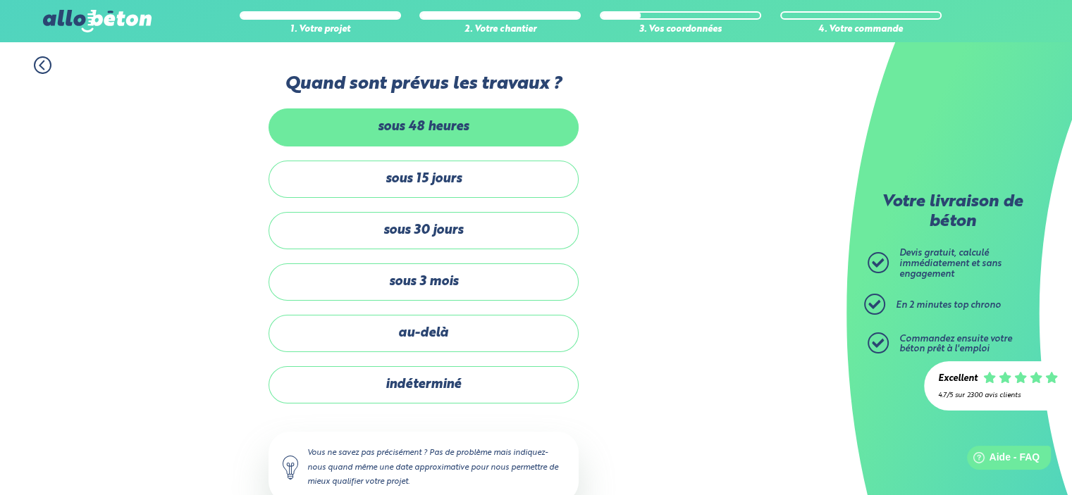
click at [468, 138] on label "sous 48 heures" at bounding box center [423, 126] width 310 height 37
click at [0, 0] on input "sous 48 heures" at bounding box center [0, 0] width 0 height 0
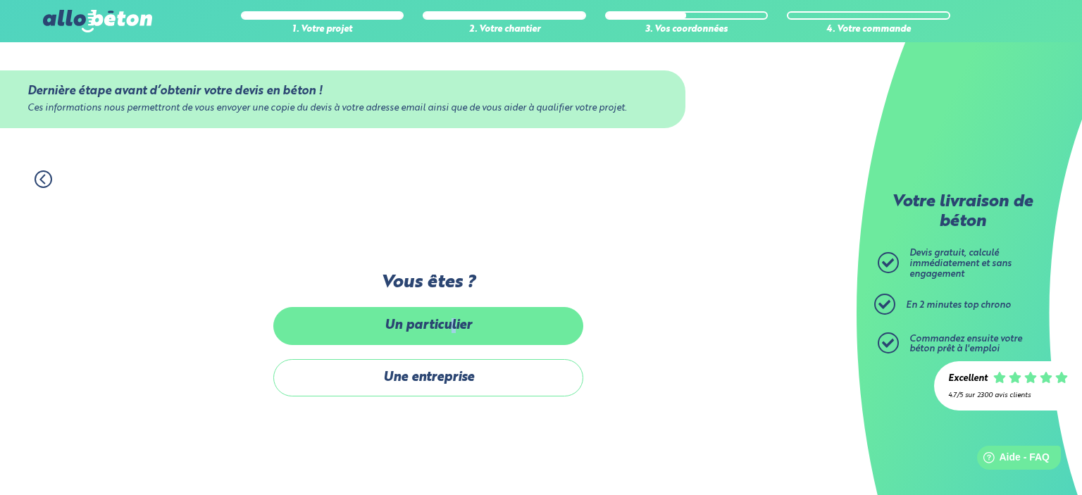
click at [454, 326] on label "Un particulier" at bounding box center [428, 325] width 310 height 37
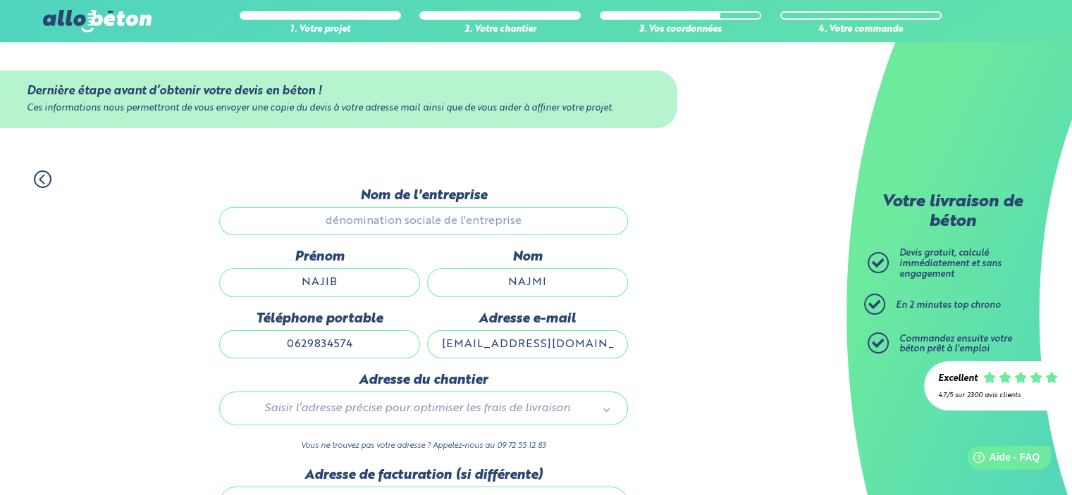
scroll to position [135, 0]
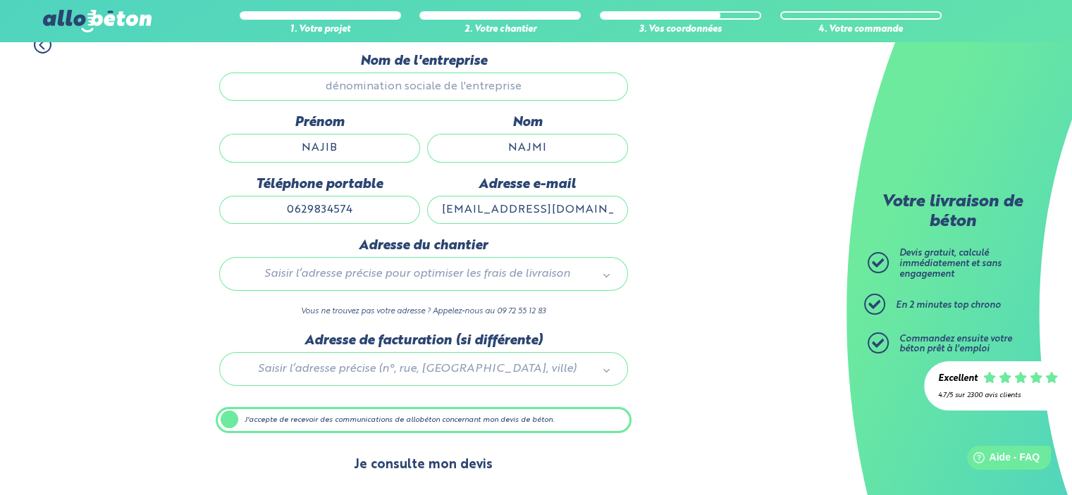
click at [428, 466] on button "Je consulte mon devis" at bounding box center [423, 465] width 167 height 36
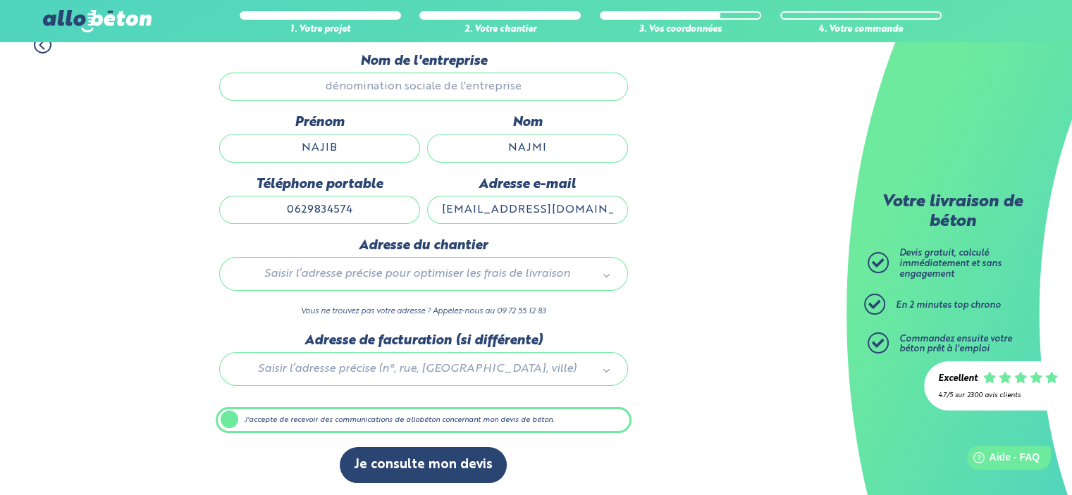
click at [254, 419] on label "J'accepte de recevoir des communications de allobéton concernant mon devis de b…" at bounding box center [424, 420] width 416 height 27
click at [0, 0] on input "J'accepte de recevoir des communications de allobéton concernant mon devis de b…" at bounding box center [0, 0] width 0 height 0
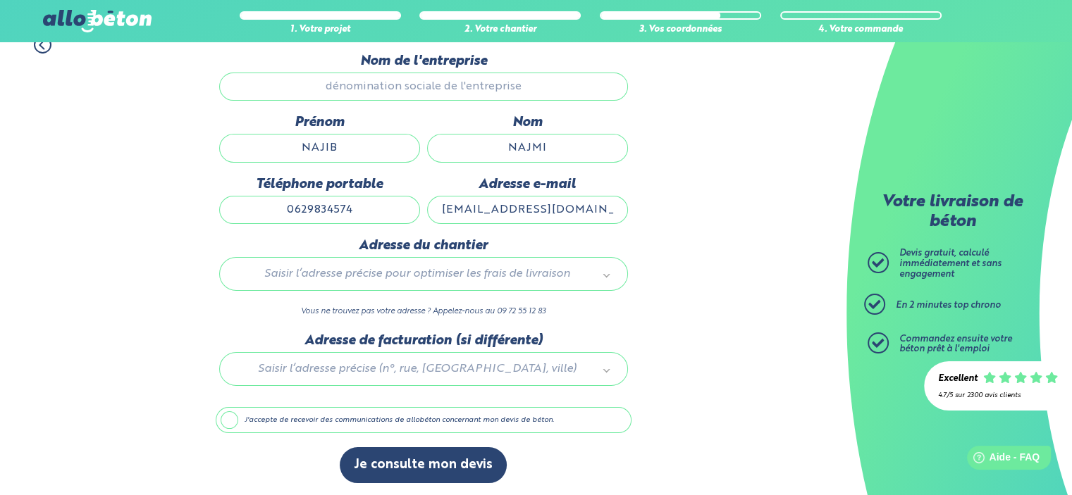
click at [255, 418] on label "J'accepte de recevoir des communications de allobéton concernant mon devis de b…" at bounding box center [424, 420] width 416 height 27
click at [0, 0] on input "J'accepte de recevoir des communications de allobéton concernant mon devis de b…" at bounding box center [0, 0] width 0 height 0
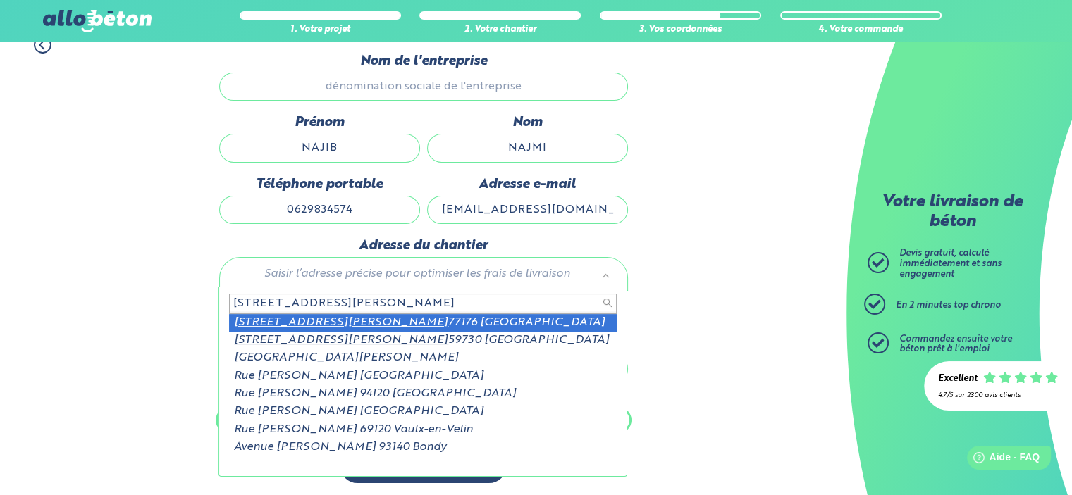
type input "28 rue suzanne buisson"
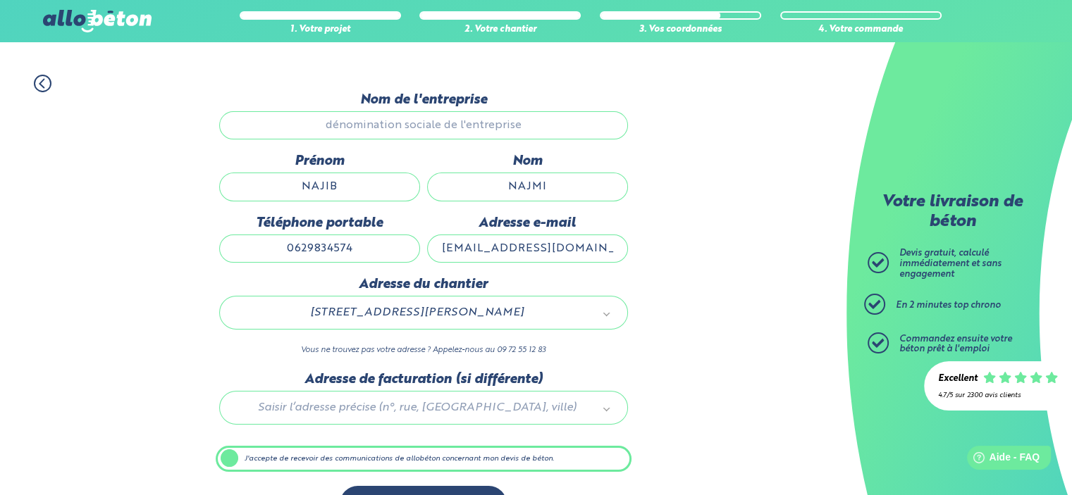
scroll to position [64, 0]
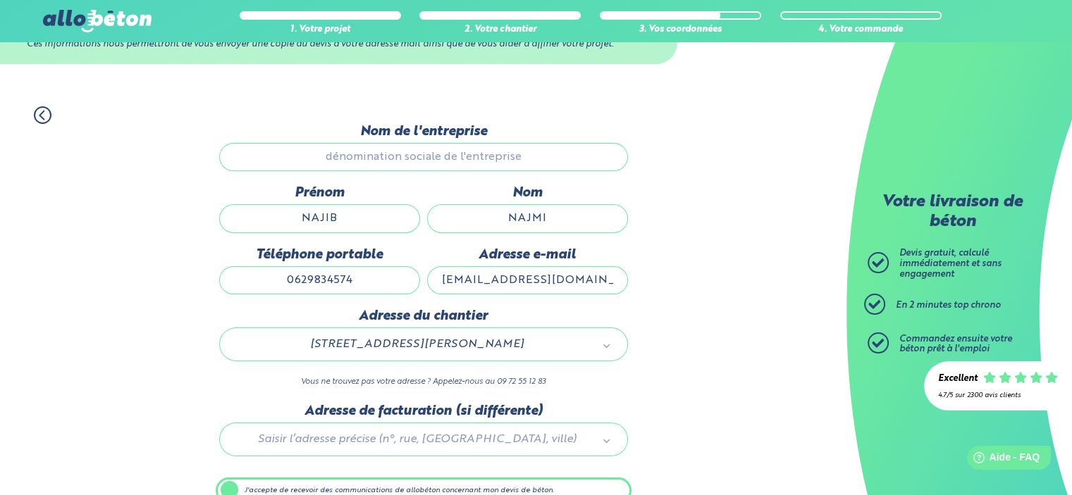
click at [379, 222] on input "NAJIB" at bounding box center [319, 218] width 201 height 28
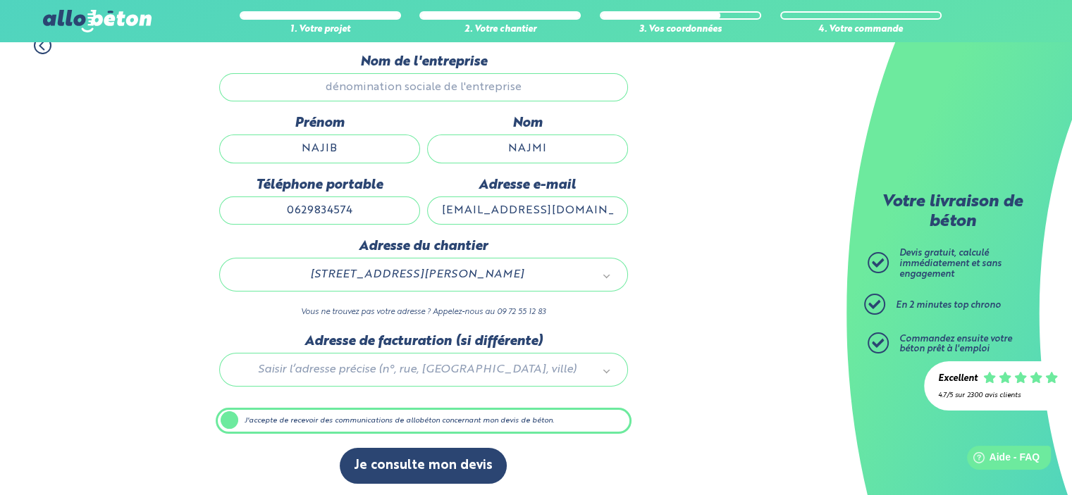
scroll to position [135, 0]
click at [303, 414] on label "J'accepte de recevoir des communications de allobéton concernant mon devis de b…" at bounding box center [424, 420] width 416 height 27
click at [0, 0] on input "J'accepte de recevoir des communications de allobéton concernant mon devis de b…" at bounding box center [0, 0] width 0 height 0
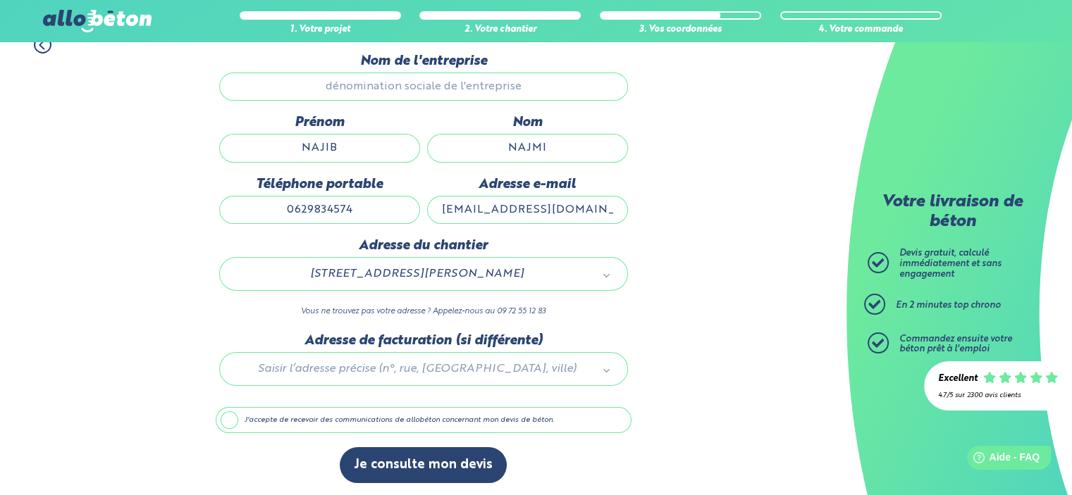
click at [301, 411] on label "J'accepte de recevoir des communications de allobéton concernant mon devis de b…" at bounding box center [424, 420] width 416 height 27
click at [0, 0] on input "J'accepte de recevoir des communications de allobéton concernant mon devis de b…" at bounding box center [0, 0] width 0 height 0
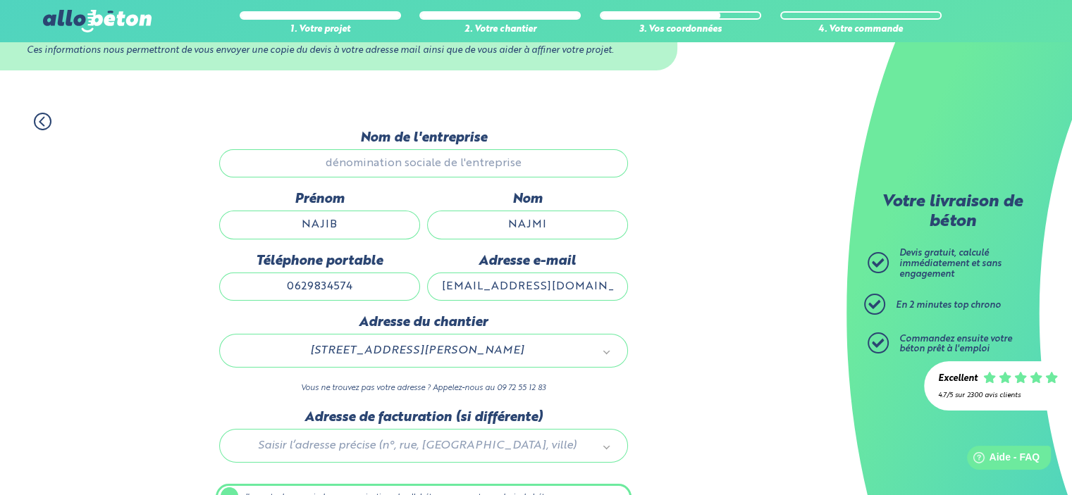
scroll to position [0, 0]
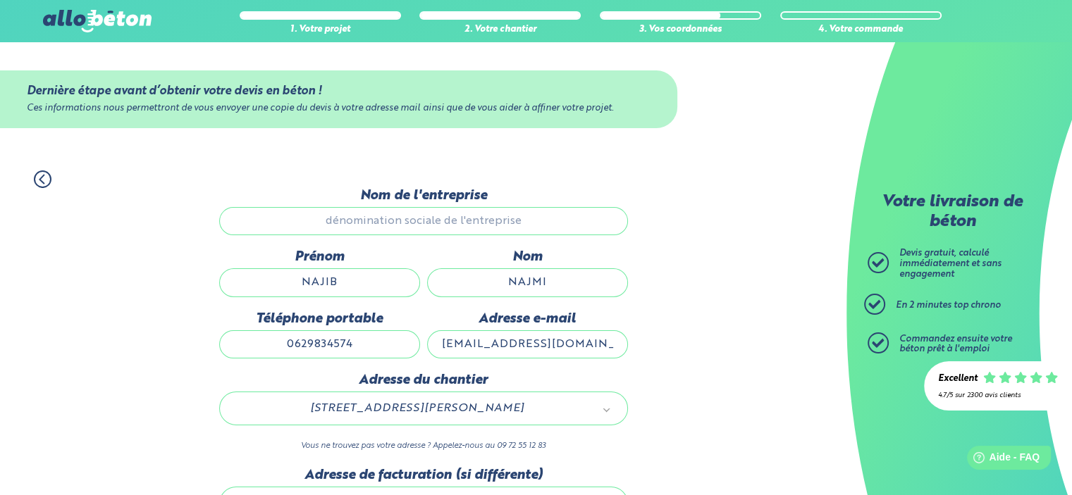
click at [359, 275] on input "NAJIB" at bounding box center [319, 282] width 201 height 28
type input "28 rue suzanne buisson"
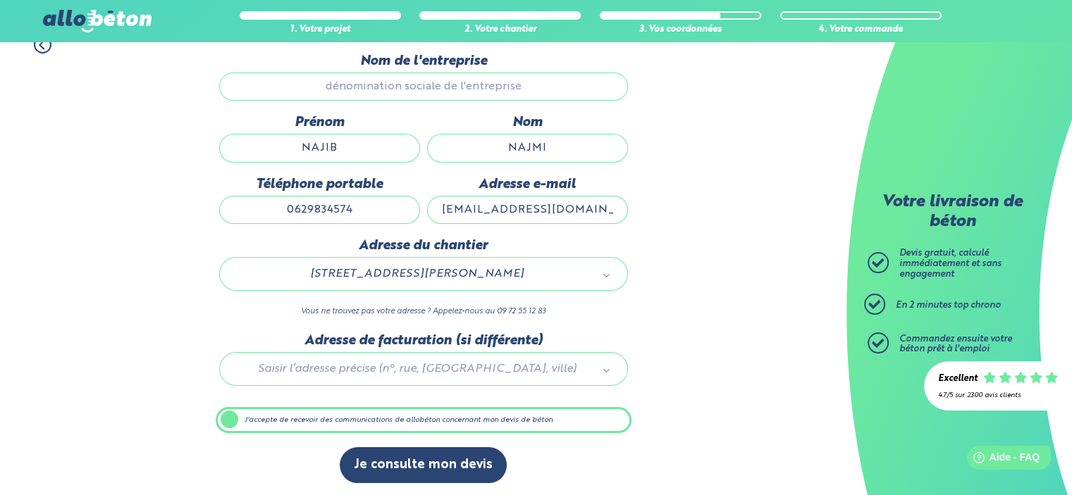
click at [282, 367] on div at bounding box center [424, 366] width 416 height 67
click at [291, 418] on label "J'accepte de recevoir des communications de allobéton concernant mon devis de b…" at bounding box center [424, 420] width 416 height 27
click at [0, 0] on input "J'accepte de recevoir des communications de allobéton concernant mon devis de b…" at bounding box center [0, 0] width 0 height 0
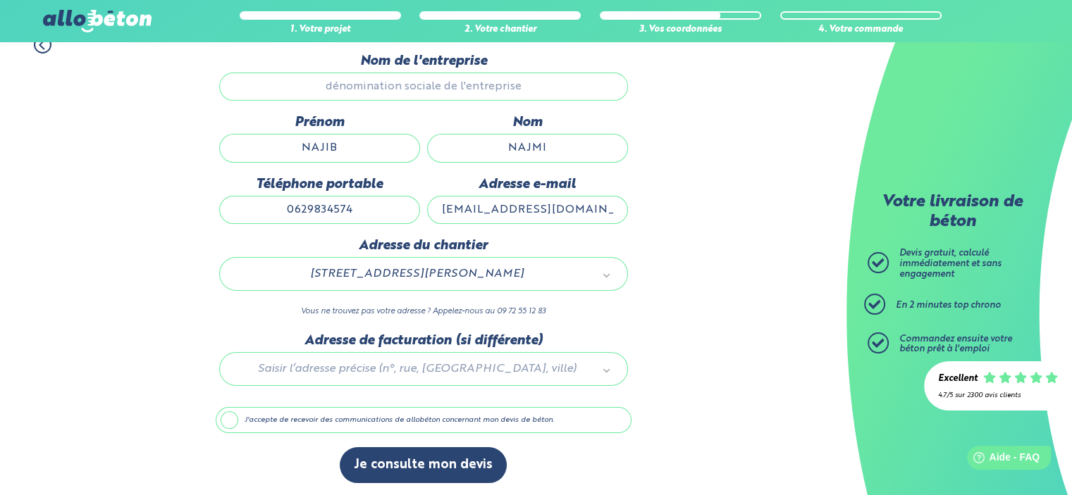
click at [235, 416] on label "J'accepte de recevoir des communications de allobéton concernant mon devis de b…" at bounding box center [424, 420] width 416 height 27
click at [0, 0] on input "J'accepte de recevoir des communications de allobéton concernant mon devis de b…" at bounding box center [0, 0] width 0 height 0
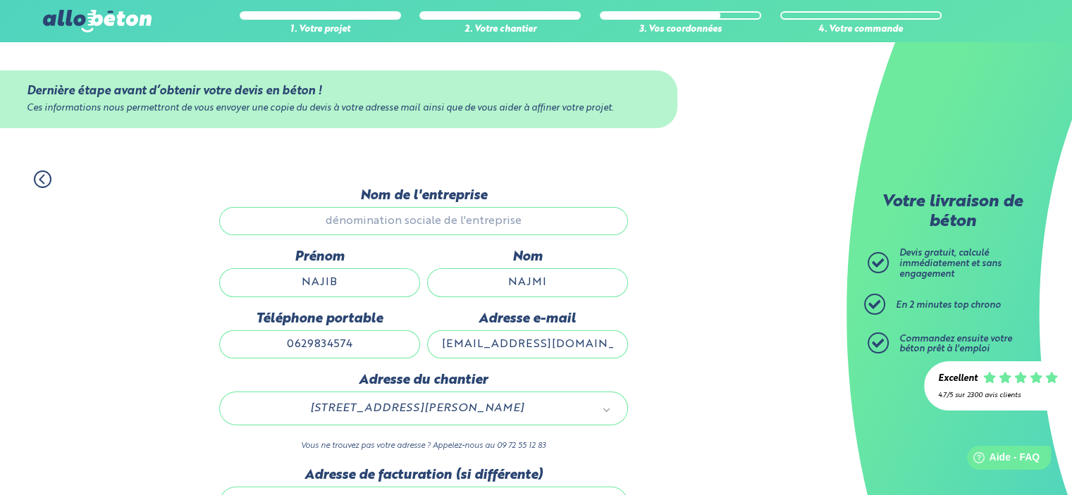
drag, startPoint x: 581, startPoint y: 280, endPoint x: 589, endPoint y: 284, distance: 8.5
click at [581, 280] on input "NAJMI" at bounding box center [527, 282] width 201 height 28
click at [390, 343] on input "0629834574" at bounding box center [319, 344] width 201 height 28
click at [593, 344] on input "nibass77@hotmail.com" at bounding box center [527, 344] width 201 height 28
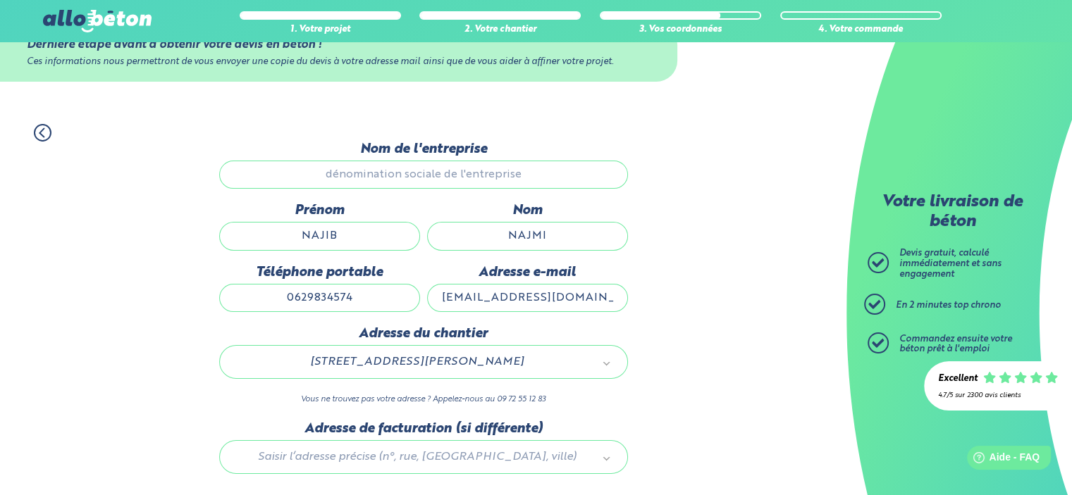
scroll to position [135, 0]
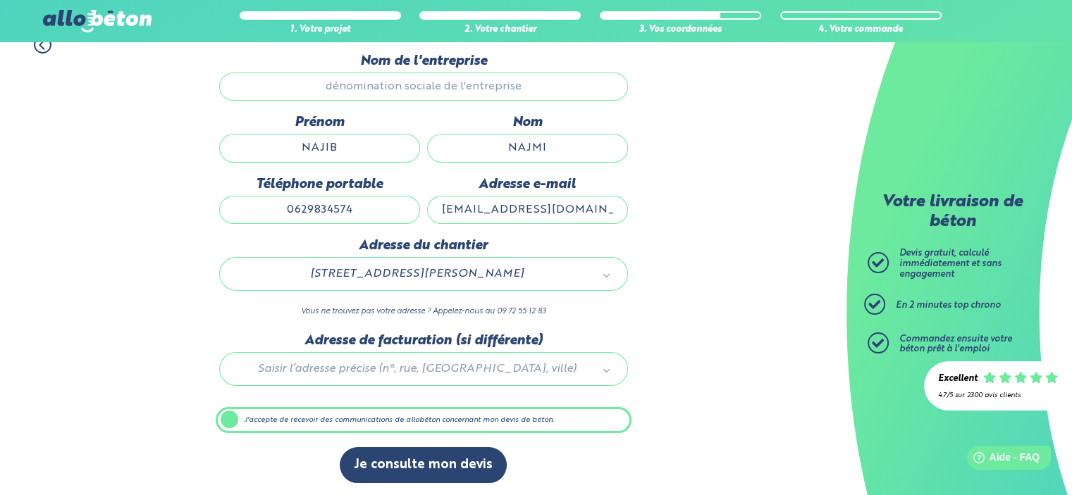
click at [227, 416] on label "J'accepte de recevoir des communications de allobéton concernant mon devis de b…" at bounding box center [424, 420] width 416 height 27
click at [0, 0] on input "J'accepte de recevoir des communications de allobéton concernant mon devis de b…" at bounding box center [0, 0] width 0 height 0
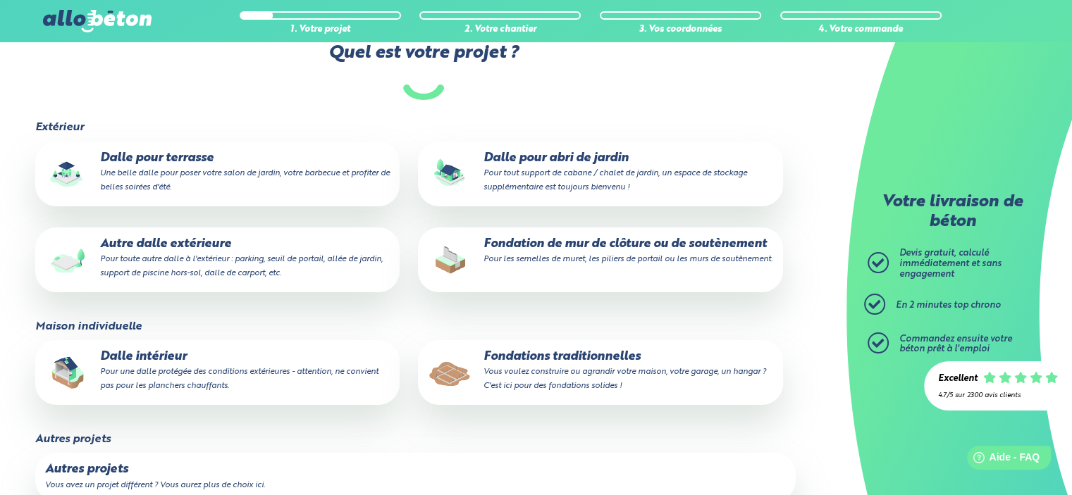
click at [638, 371] on small "Vous voulez construire ou agrandir votre maison, votre garage, un hangar ? C'es…" at bounding box center [624, 379] width 282 height 23
click at [0, 0] on input "Fondations traditionnelles Vous voulez construire ou agrandir votre maison, vot…" at bounding box center [0, 0] width 0 height 0
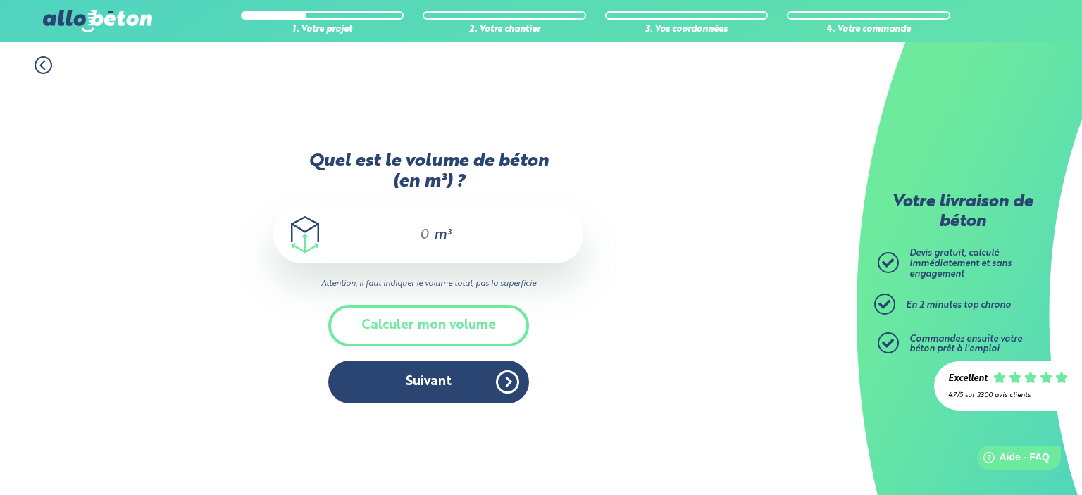
click at [430, 230] on div "m³" at bounding box center [428, 235] width 310 height 56
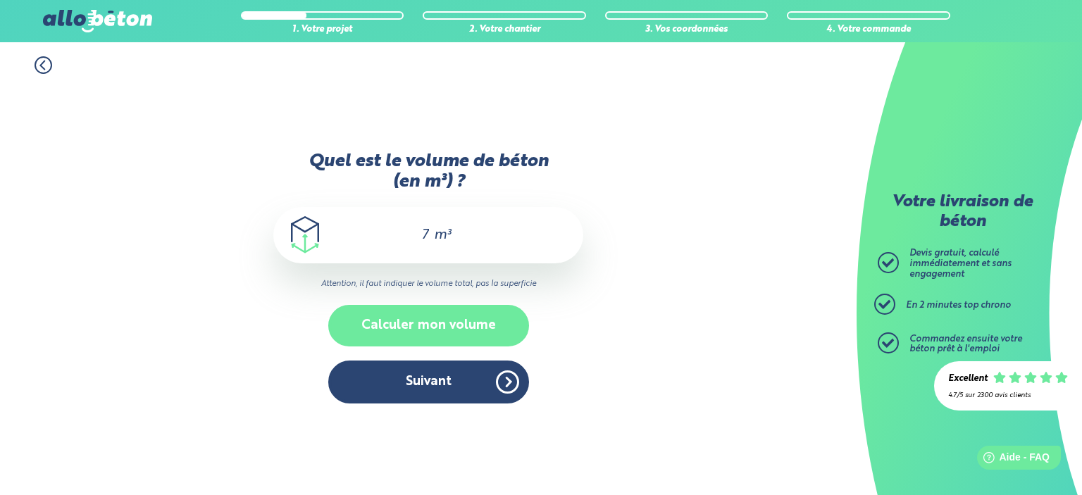
type input "7"
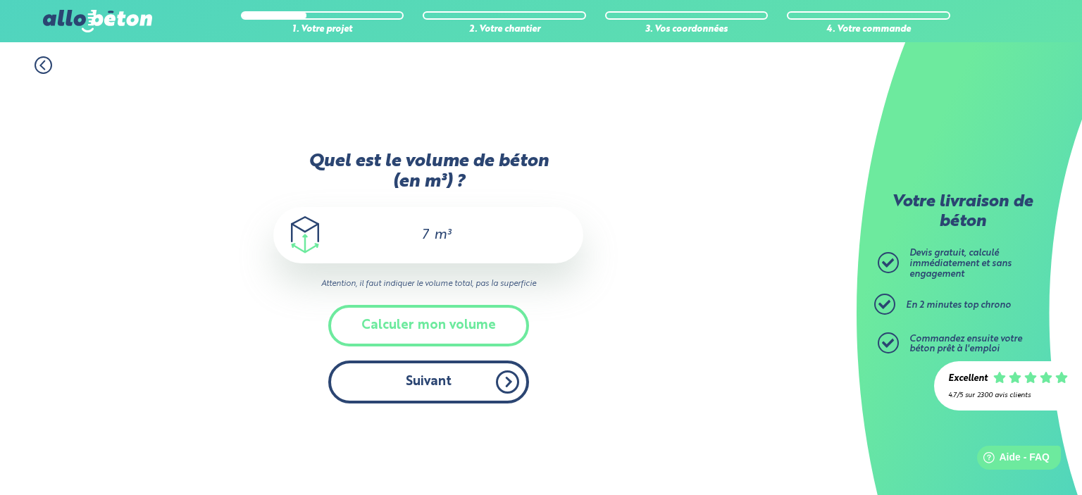
drag, startPoint x: 480, startPoint y: 313, endPoint x: 512, endPoint y: 380, distance: 75.0
click at [513, 380] on div "Quel est le volume de béton (en m³) ? 7 m³ Attention, il faut indiquer le volum…" at bounding box center [428, 284] width 310 height 266
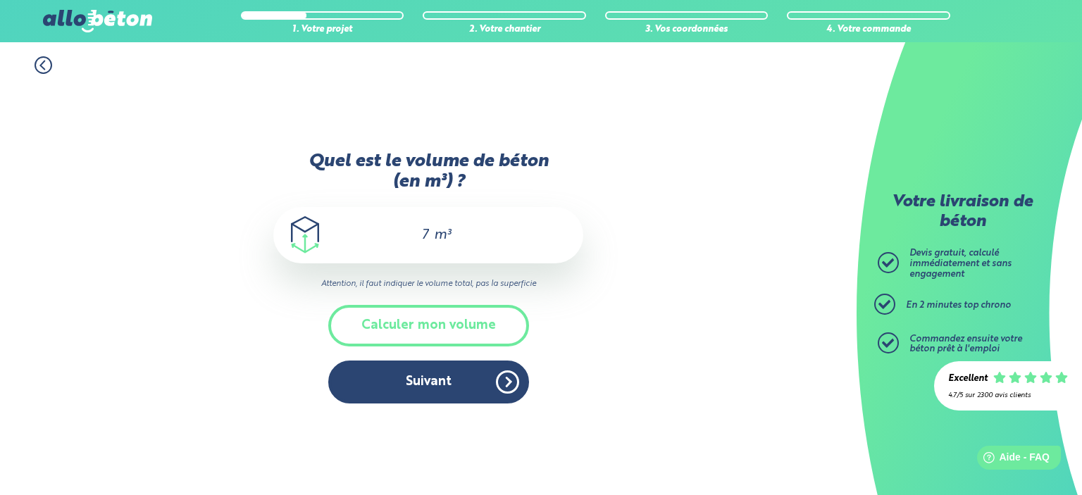
click at [509, 380] on button "Suivant" at bounding box center [428, 382] width 201 height 43
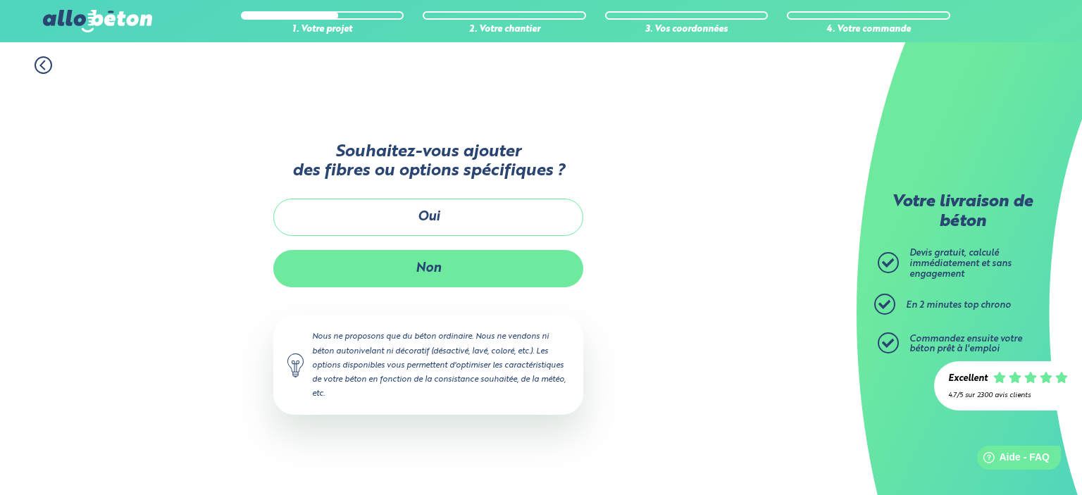
click at [434, 263] on button "Non" at bounding box center [428, 268] width 310 height 37
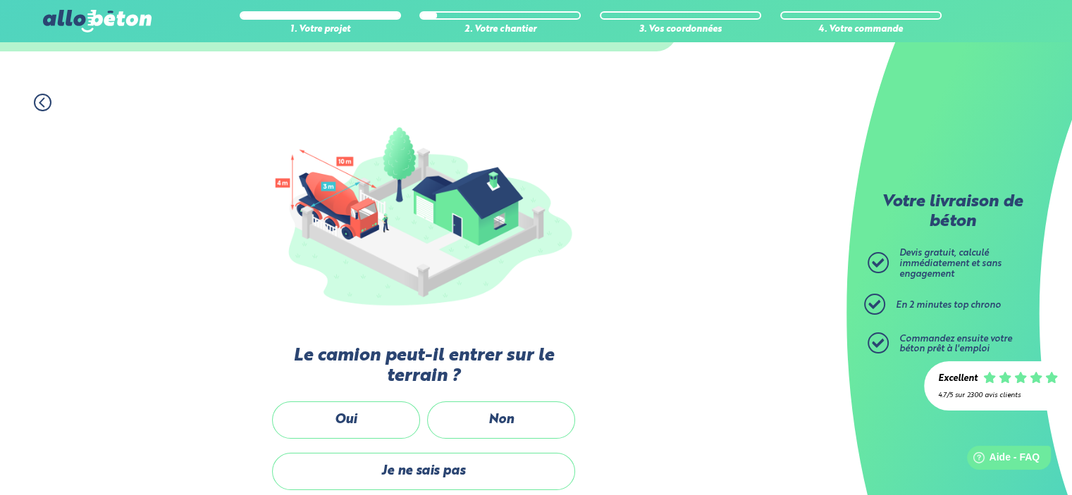
scroll to position [249, 0]
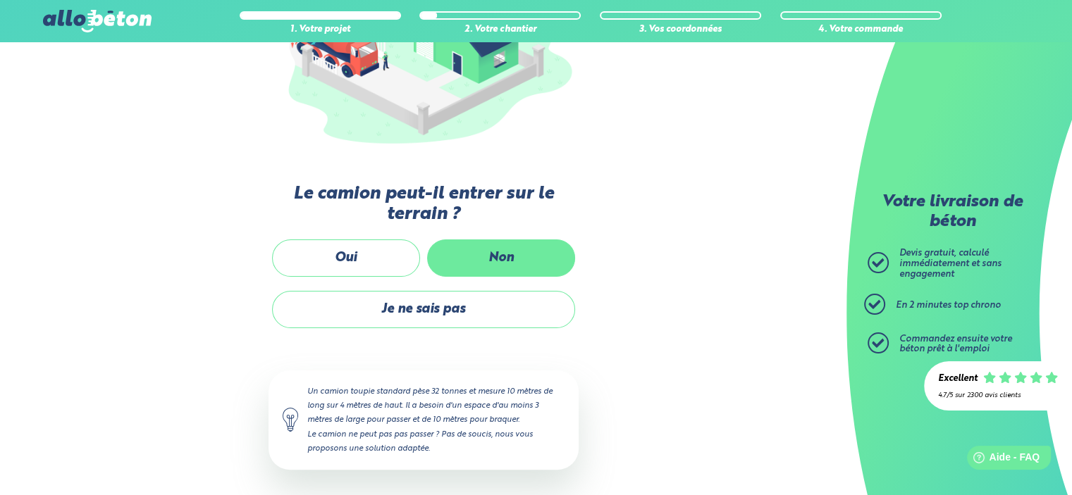
click at [482, 258] on label "Non" at bounding box center [501, 258] width 148 height 37
click at [0, 0] on input "Non" at bounding box center [0, 0] width 0 height 0
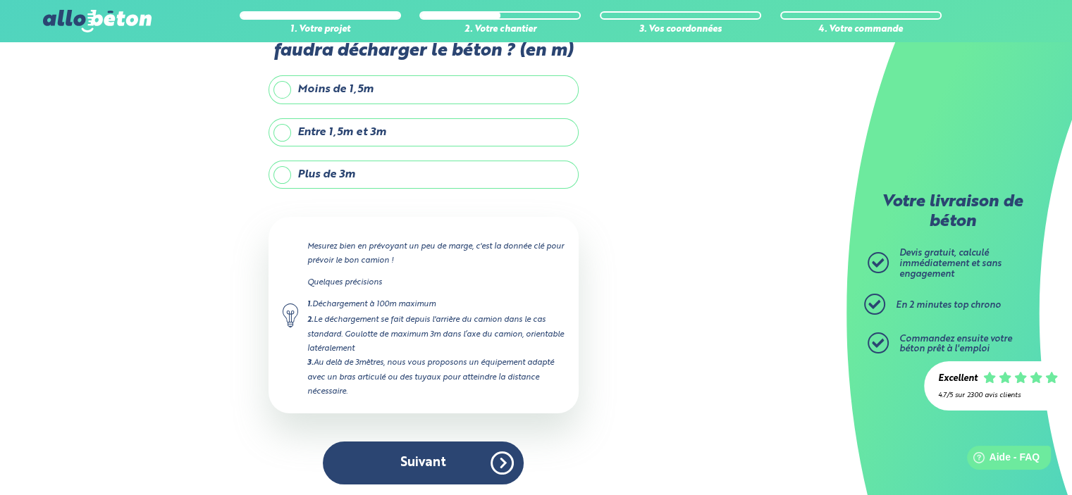
click at [283, 130] on label "Entre 1,5m et 3m" at bounding box center [423, 132] width 310 height 28
click at [0, 0] on input "Entre 1,5m et 3m" at bounding box center [0, 0] width 0 height 0
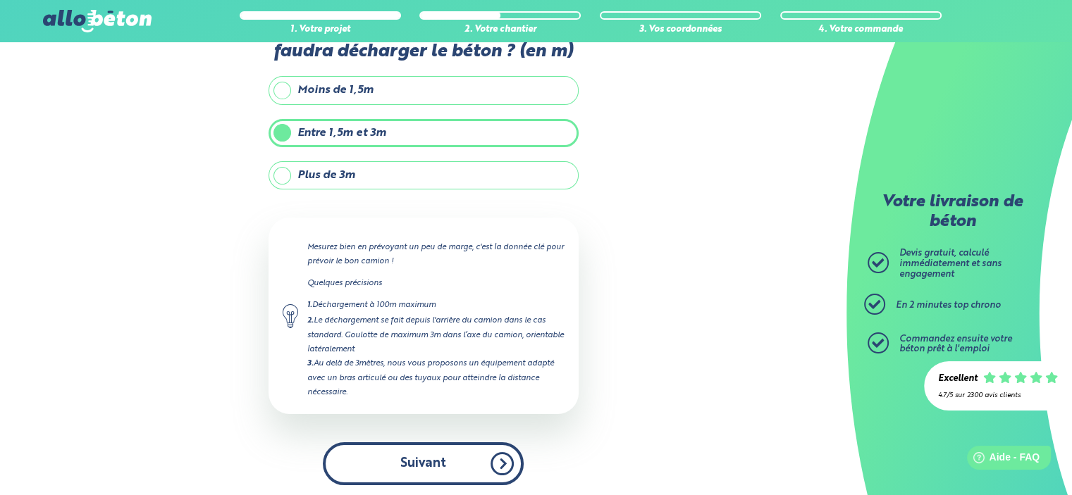
click at [456, 450] on button "Suivant" at bounding box center [423, 463] width 201 height 43
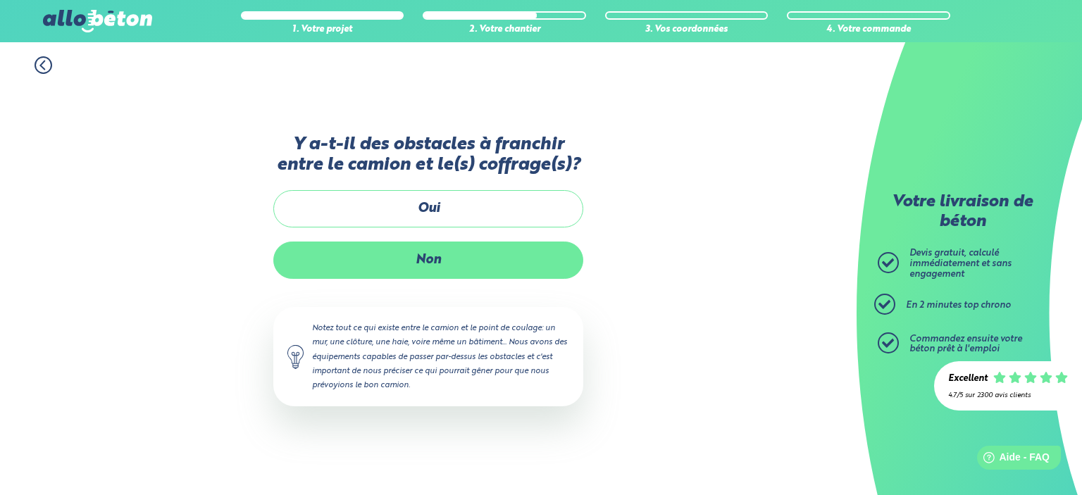
click at [399, 249] on label "Non" at bounding box center [428, 260] width 310 height 37
click at [0, 0] on input "Non" at bounding box center [0, 0] width 0 height 0
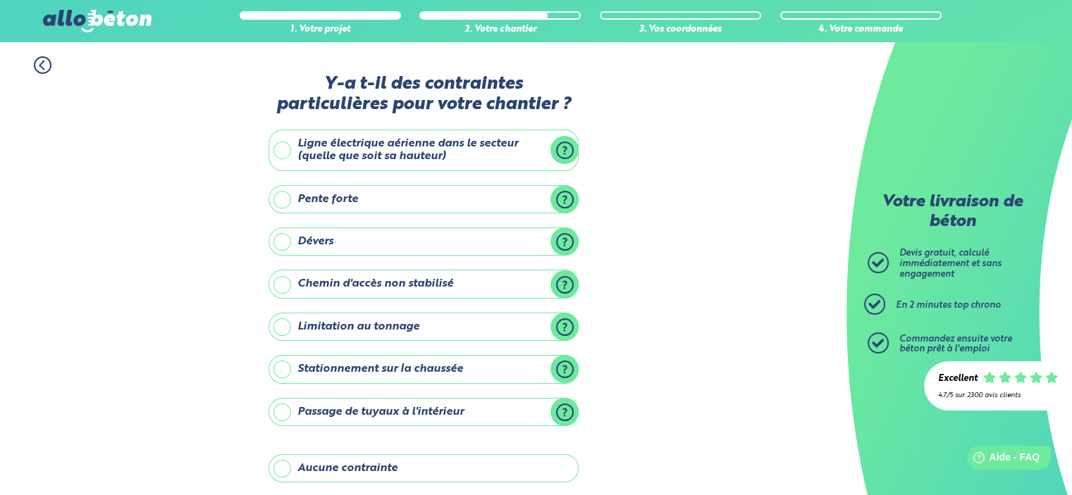
click at [286, 410] on label "Passage de tuyaux à l'intérieur" at bounding box center [423, 412] width 310 height 28
click at [0, 0] on input "Passage de tuyaux à l'intérieur" at bounding box center [0, 0] width 0 height 0
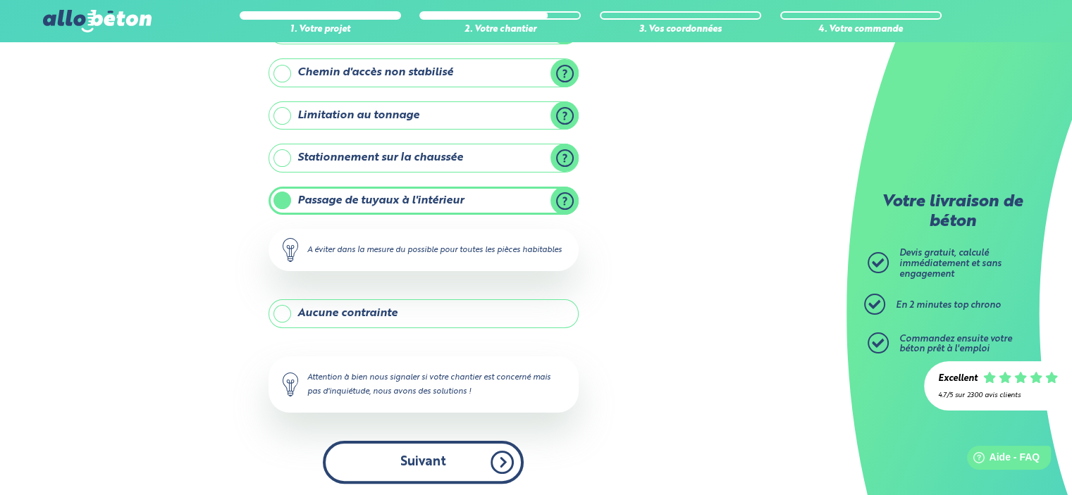
click at [380, 467] on button "Suivant" at bounding box center [423, 462] width 201 height 43
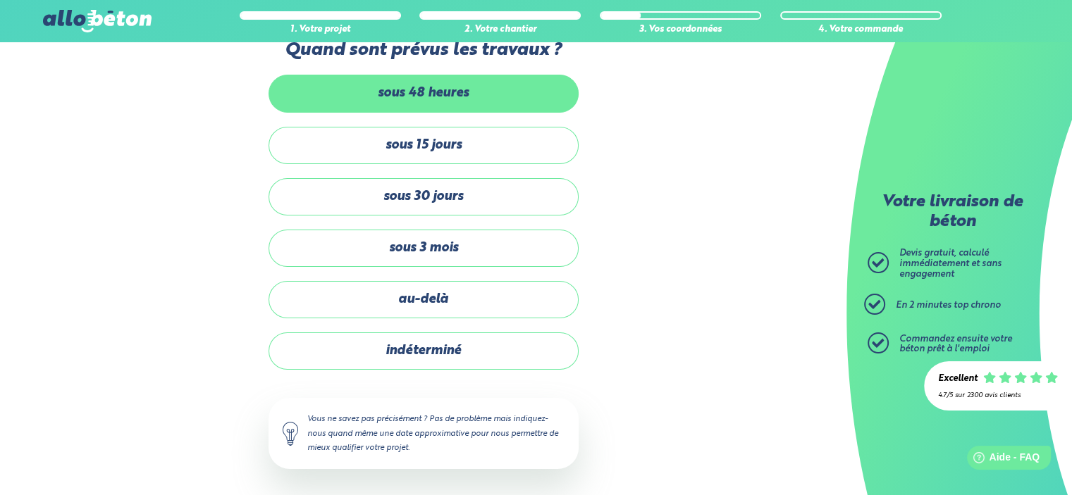
click at [419, 96] on label "sous 48 heures" at bounding box center [423, 93] width 310 height 37
click at [0, 0] on input "sous 48 heures" at bounding box center [0, 0] width 0 height 0
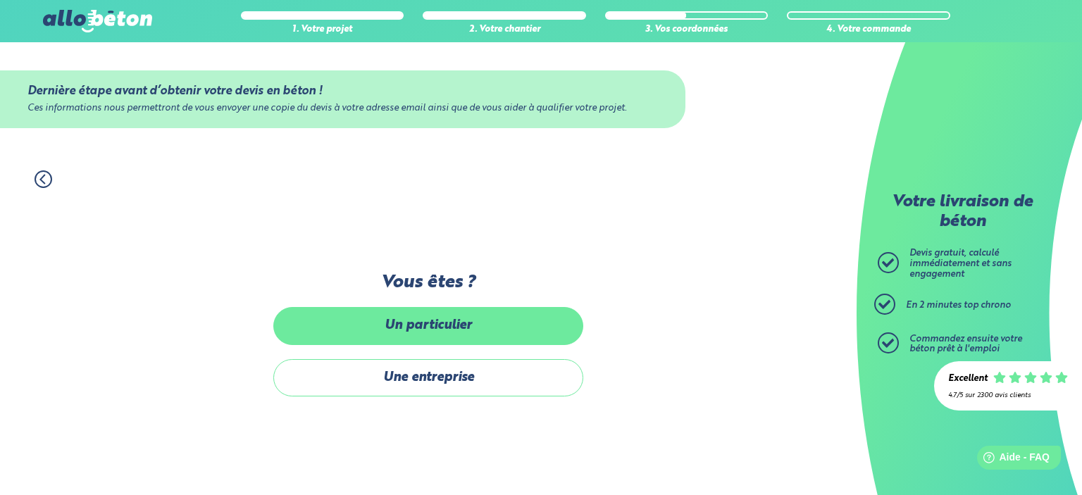
click at [445, 333] on label "Un particulier" at bounding box center [428, 325] width 310 height 37
click at [0, 0] on input "Un particulier" at bounding box center [0, 0] width 0 height 0
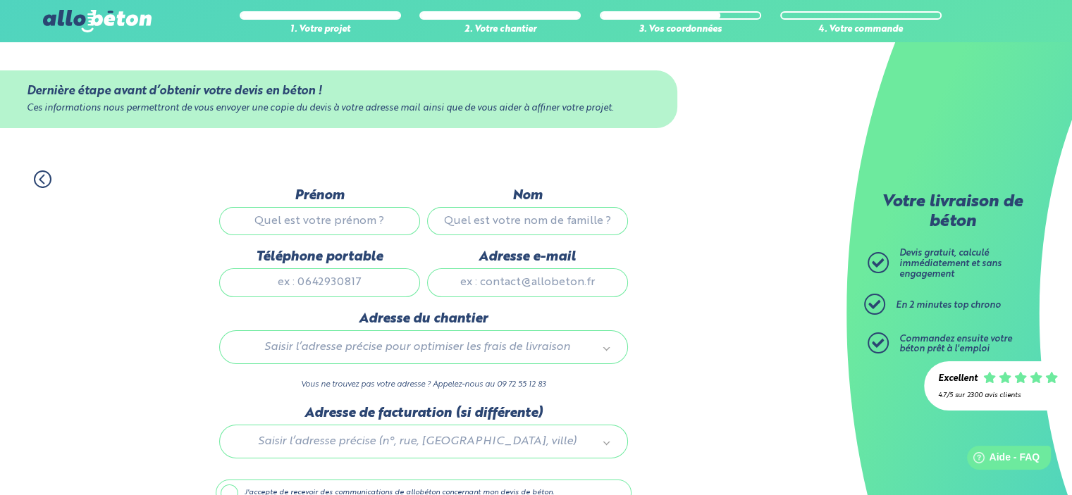
click at [347, 225] on input "Prénom" at bounding box center [319, 221] width 201 height 28
type input "NAJIB"
type input "NAJMI"
type input "0629834574"
type input "nibass77@hotmail.com"
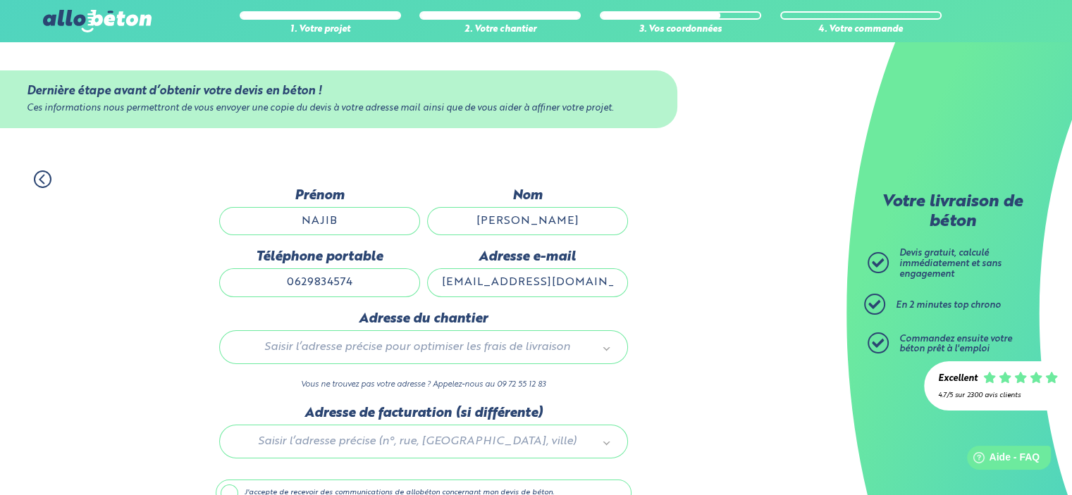
type input "28 rue suzanne buisson"
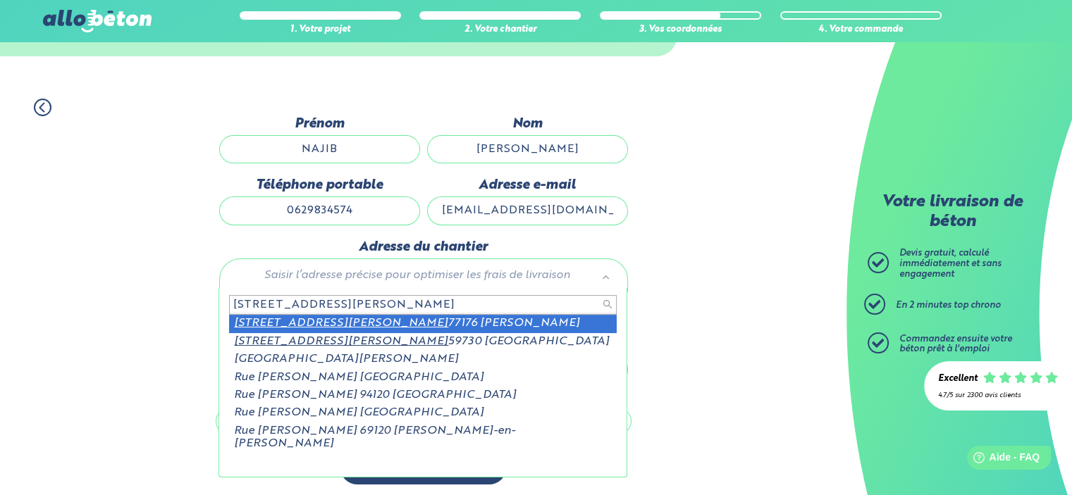
scroll to position [73, 0]
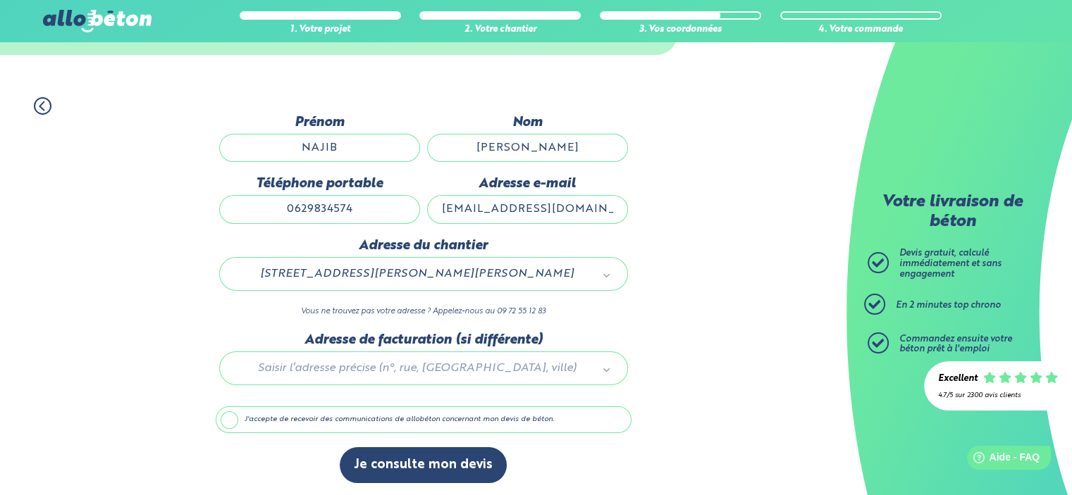
click at [240, 422] on label "J'accepte de recevoir des communications de allobéton concernant mon devis de b…" at bounding box center [424, 419] width 416 height 27
click at [0, 0] on input "J'accepte de recevoir des communications de allobéton concernant mon devis de b…" at bounding box center [0, 0] width 0 height 0
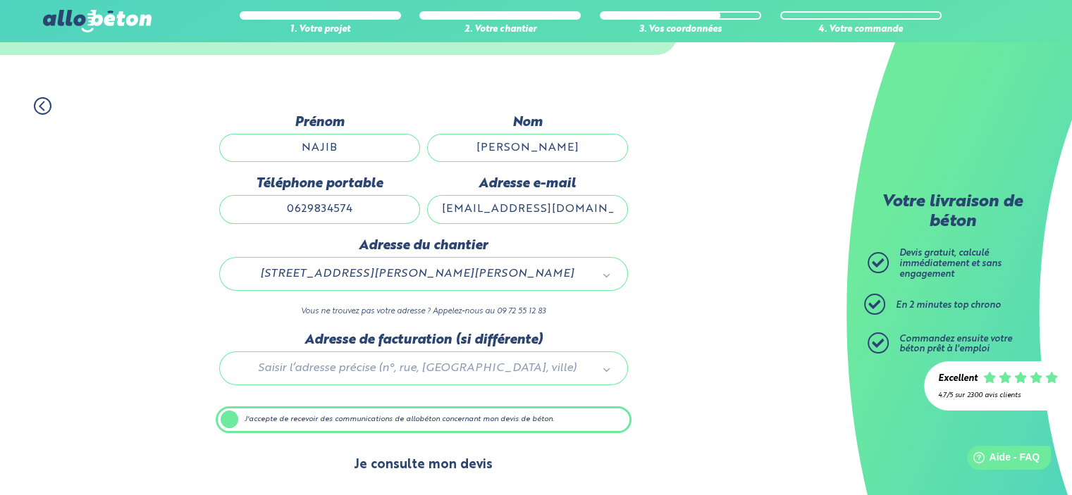
click at [391, 471] on button "Je consulte mon devis" at bounding box center [423, 465] width 167 height 36
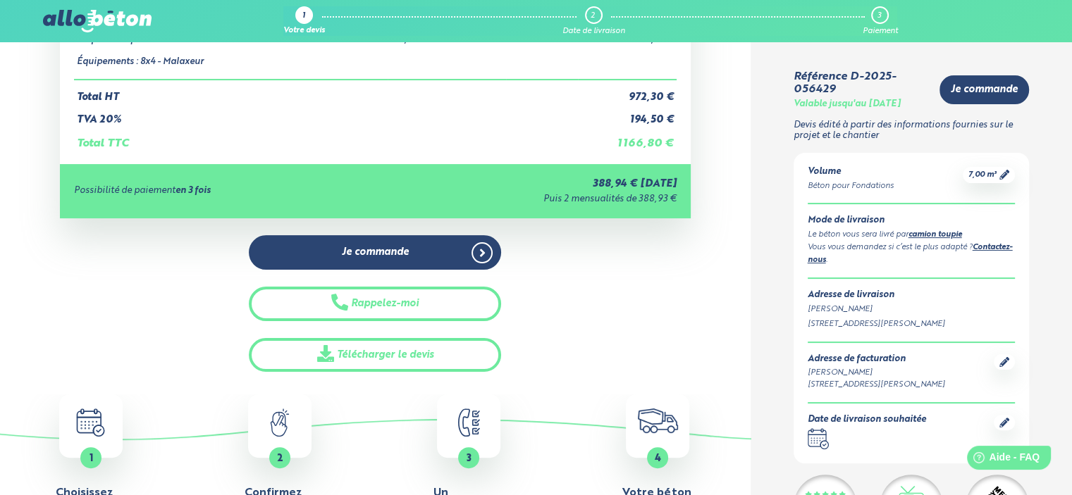
scroll to position [282, 0]
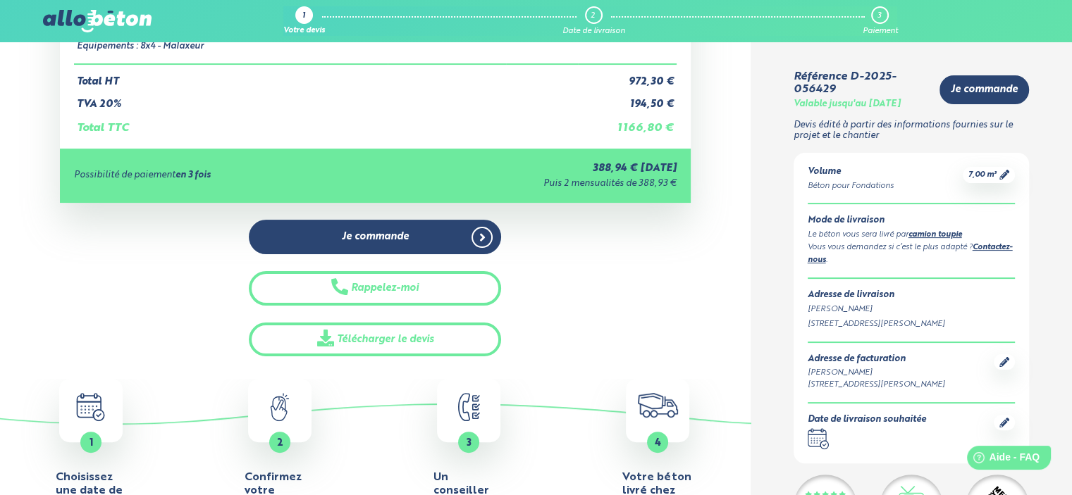
click at [1004, 440] on html "Help Aide - FAQ" at bounding box center [1001, 455] width 110 height 30
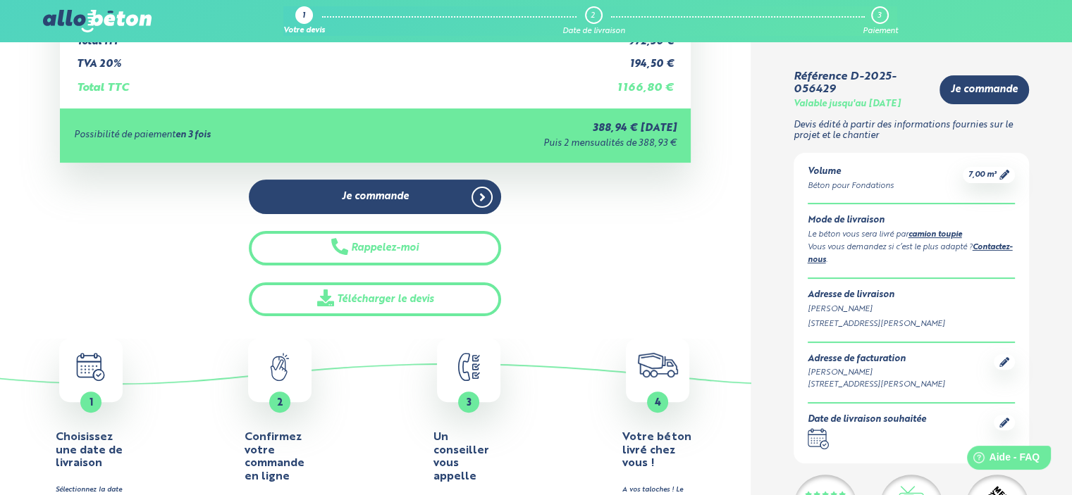
scroll to position [423, 0]
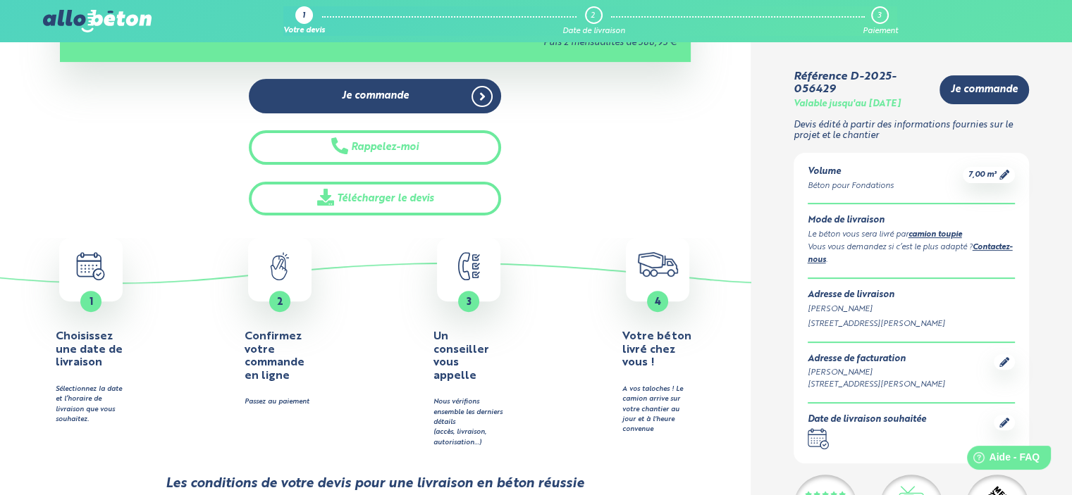
click at [91, 297] on span "1" at bounding box center [91, 302] width 4 height 10
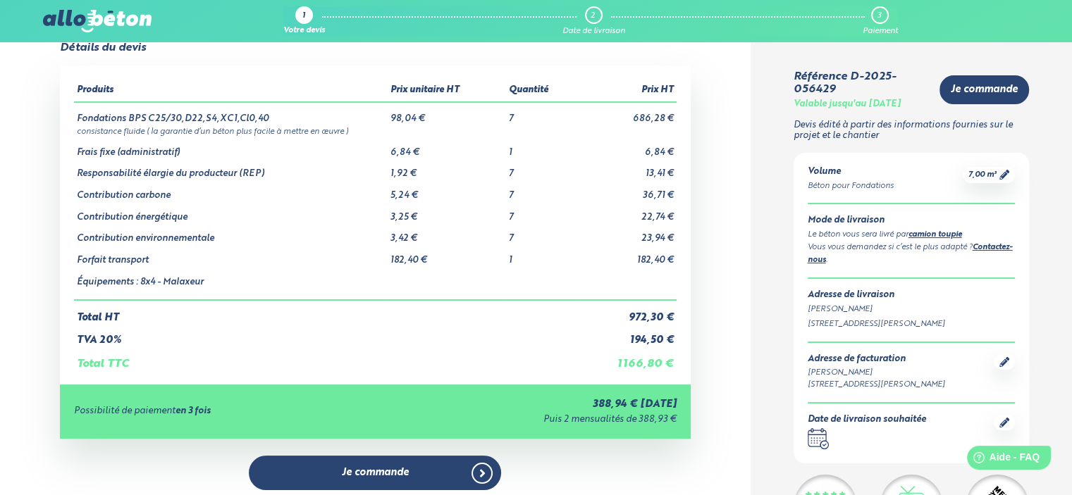
scroll to position [0, 0]
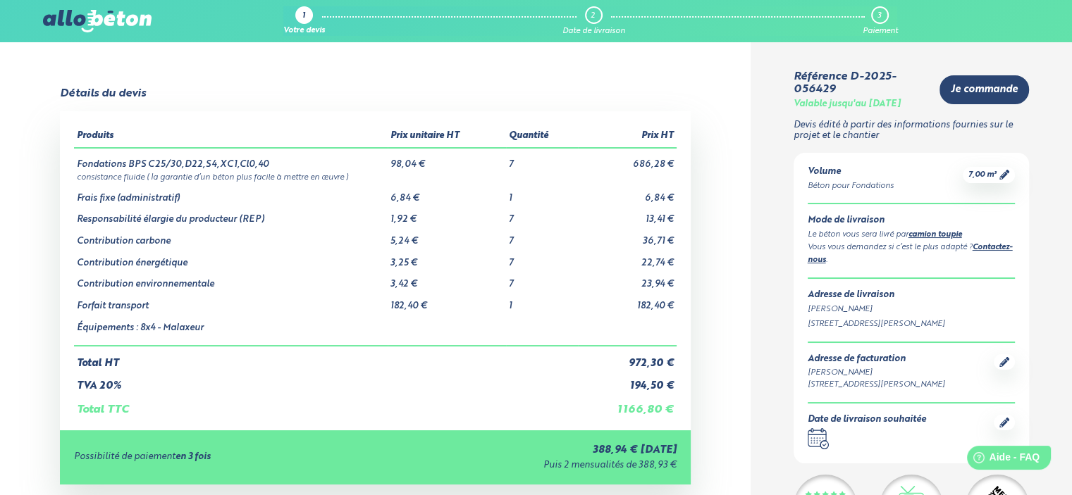
click at [318, 89] on div "Détails du devis" at bounding box center [375, 93] width 630 height 13
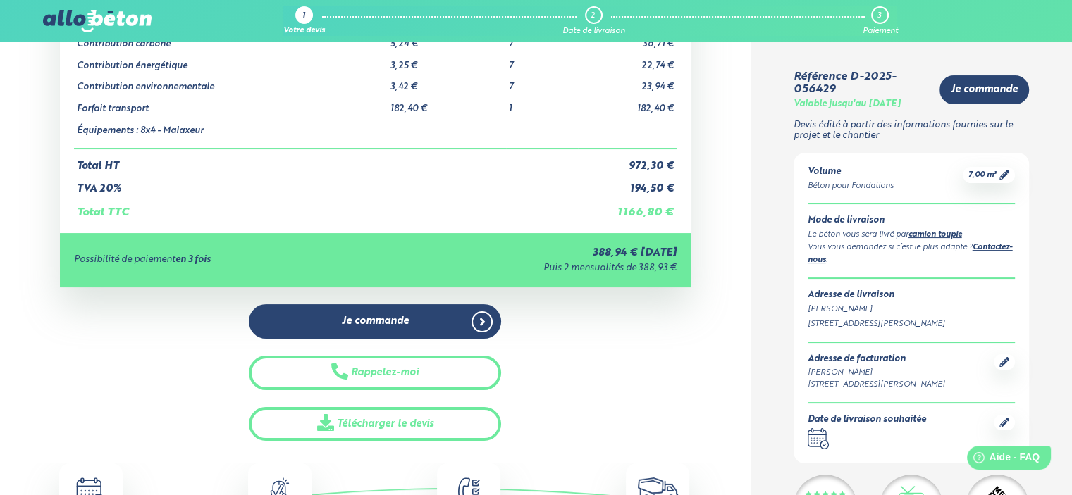
scroll to position [282, 0]
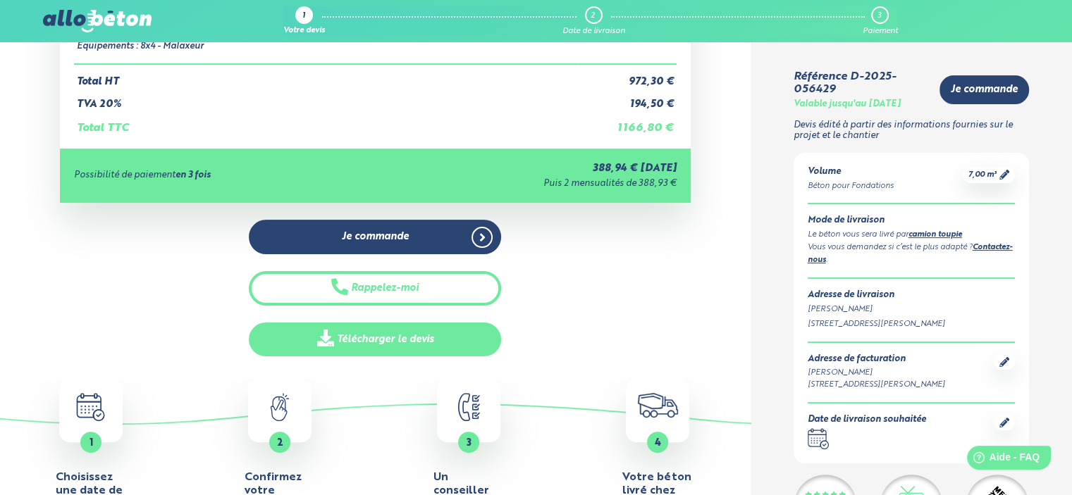
click at [454, 334] on link "Télécharger le devis" at bounding box center [375, 340] width 252 height 35
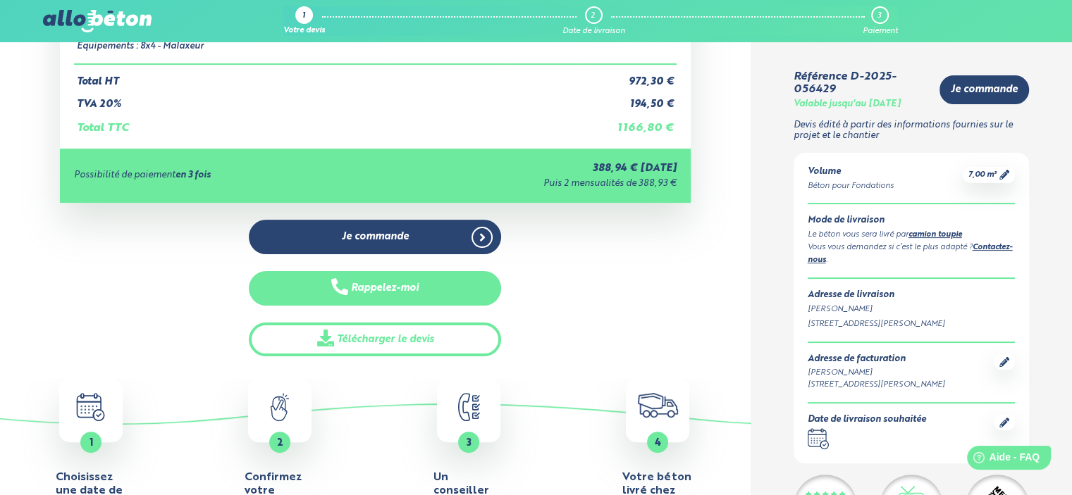
click at [451, 301] on button "Rappelez-moi" at bounding box center [375, 288] width 252 height 35
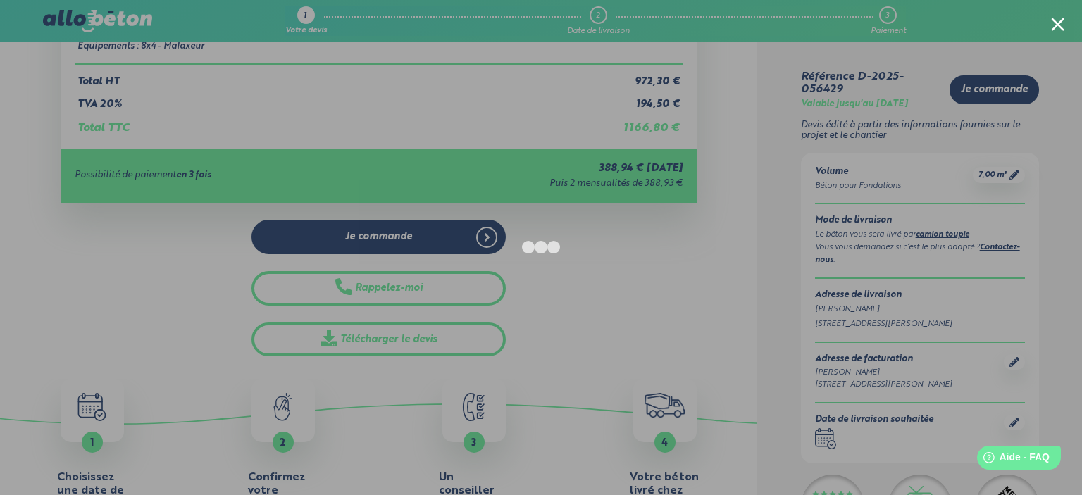
click at [1055, 23] on div at bounding box center [1057, 24] width 13 height 13
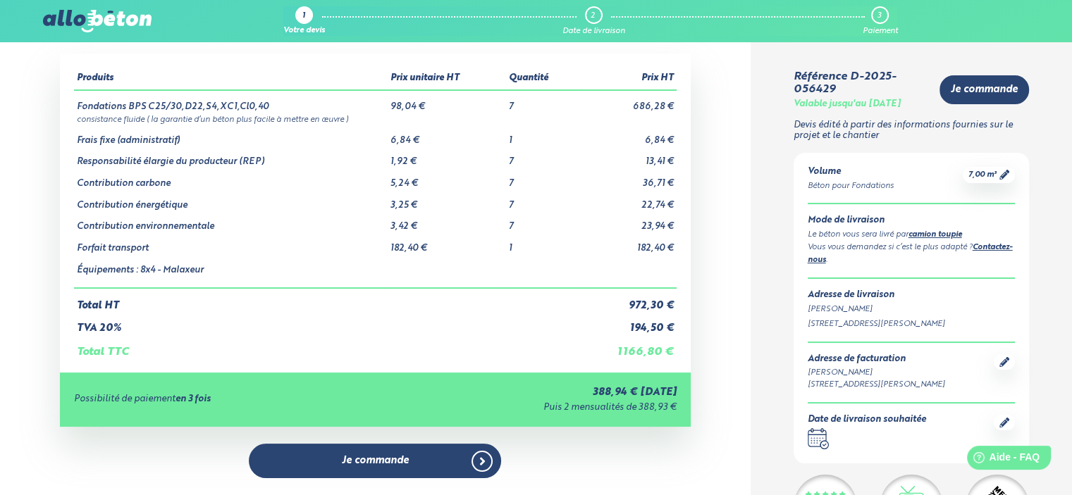
scroll to position [211, 0]
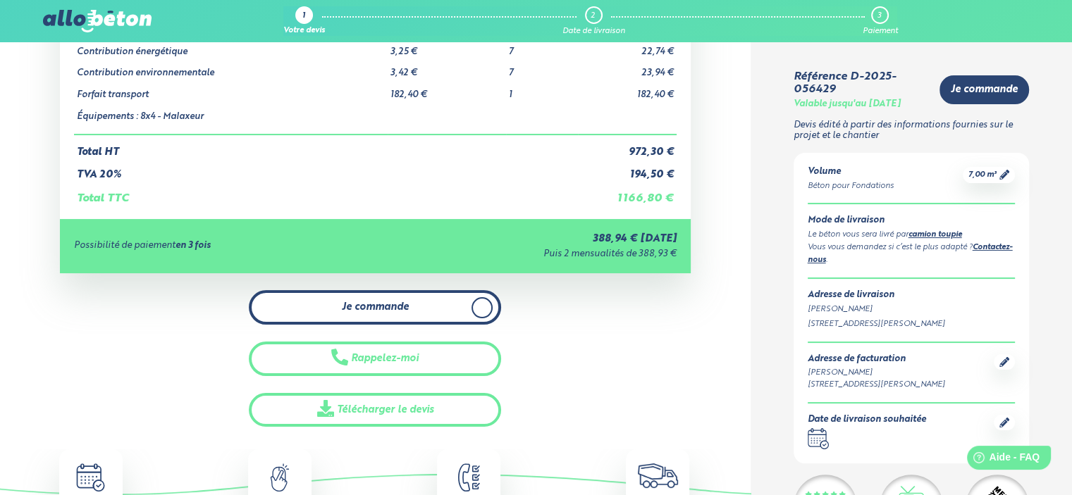
click at [482, 309] on icon at bounding box center [482, 308] width 5 height 8
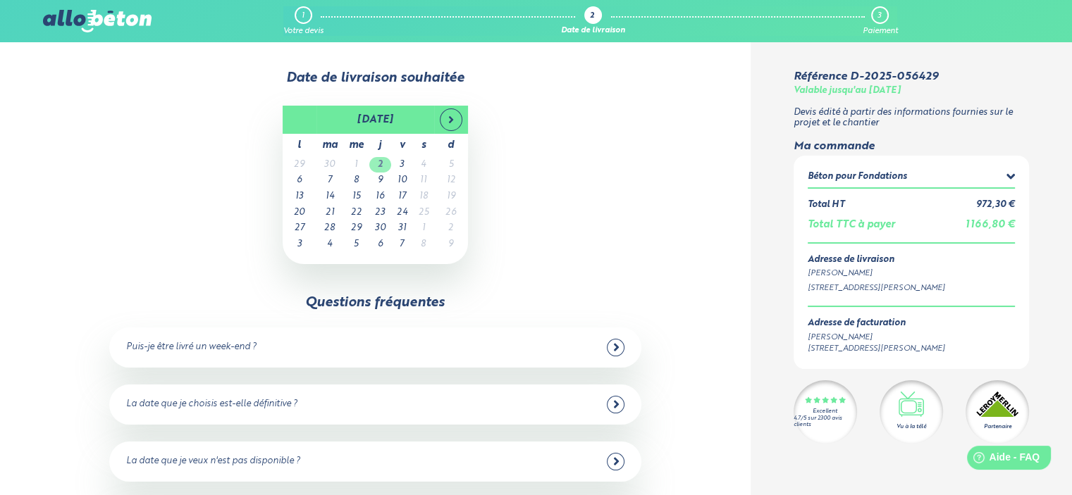
click at [385, 168] on td "2" at bounding box center [380, 165] width 22 height 16
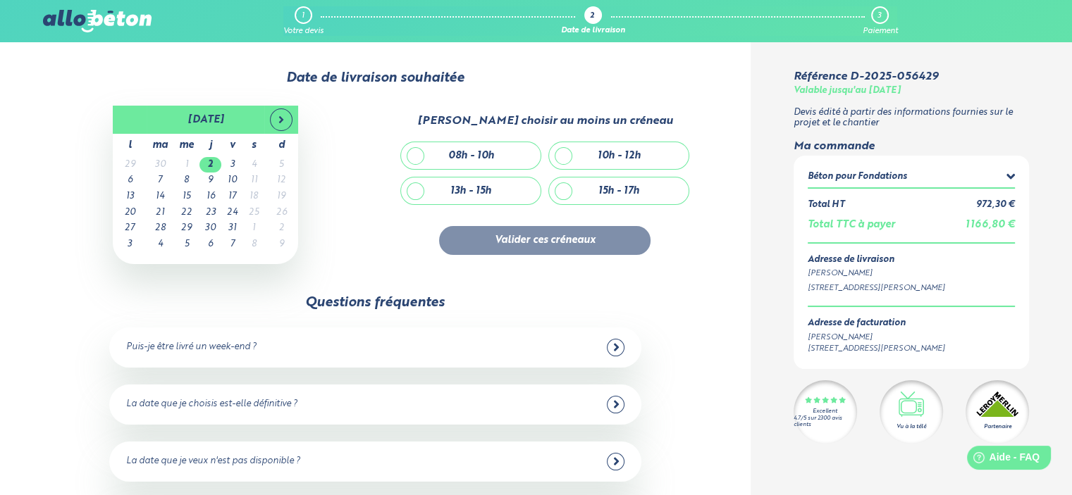
click at [223, 349] on div "Puis-je être livré un week-end ?" at bounding box center [191, 347] width 130 height 11
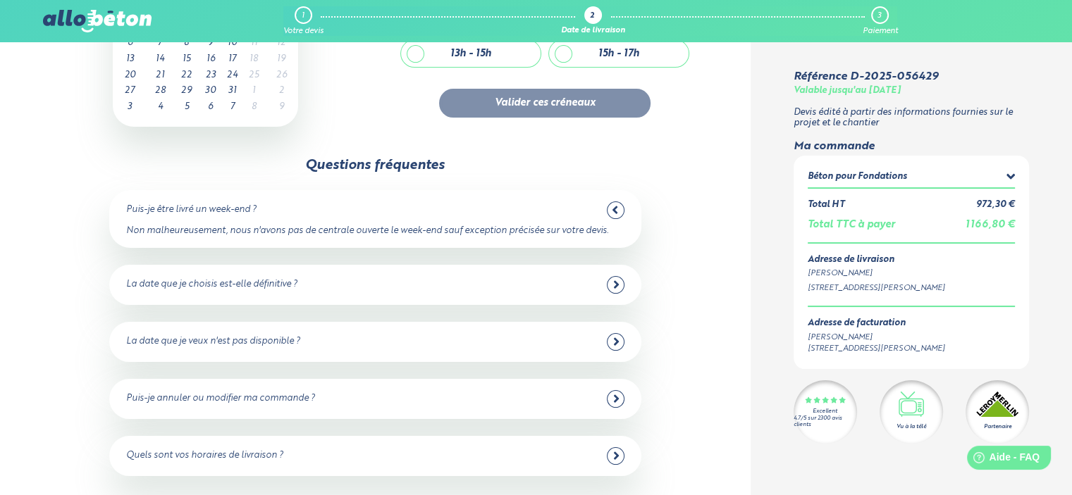
scroll to position [141, 0]
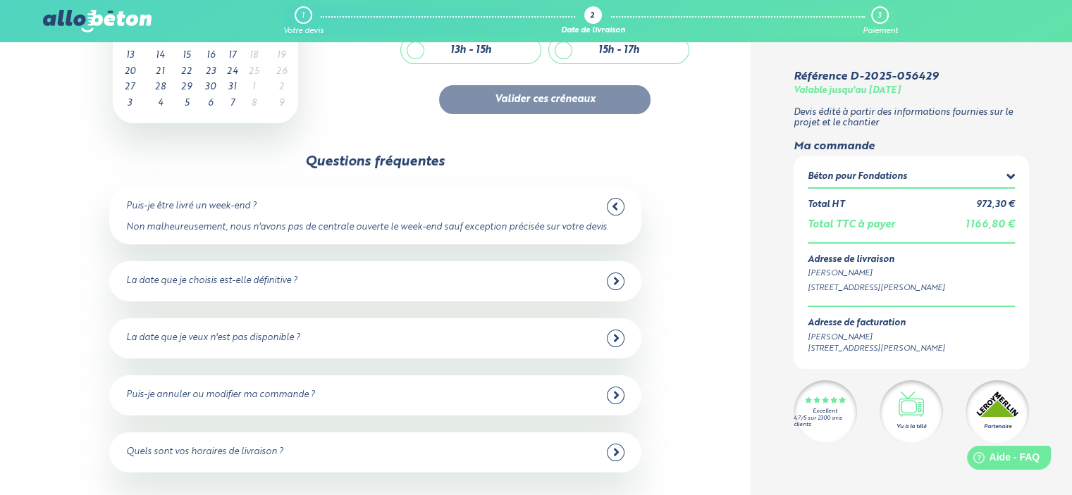
click at [206, 296] on div "La date que je choisis est-elle définitive ? Oui dans 98% des cas ! Vous pouvez…" at bounding box center [374, 281] width 531 height 40
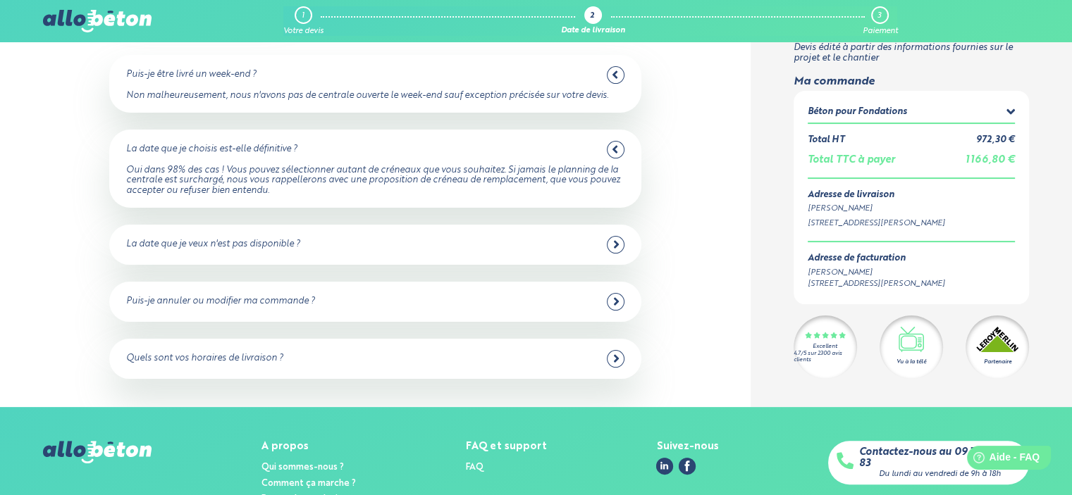
scroll to position [282, 0]
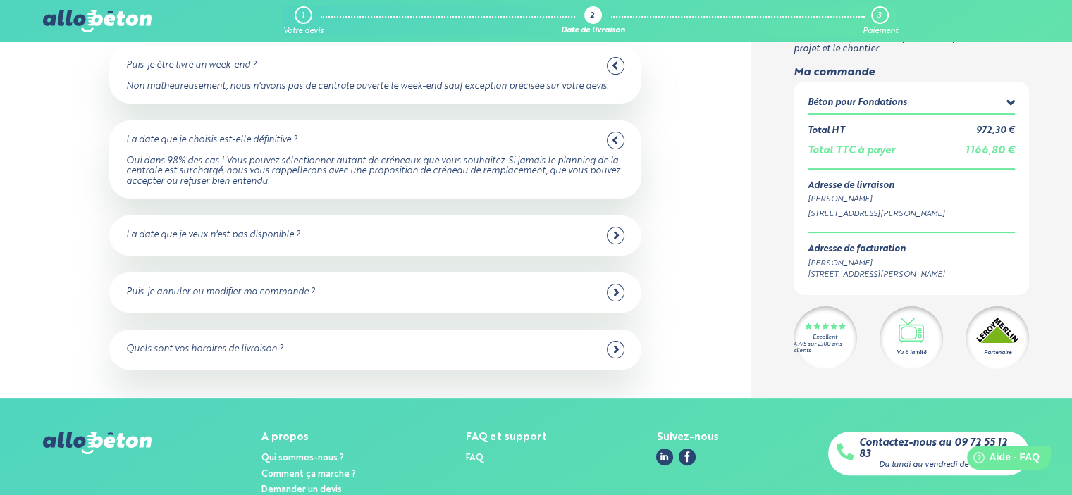
click at [219, 242] on div "La date que je veux n'est pas disponible ?" at bounding box center [374, 236] width 497 height 18
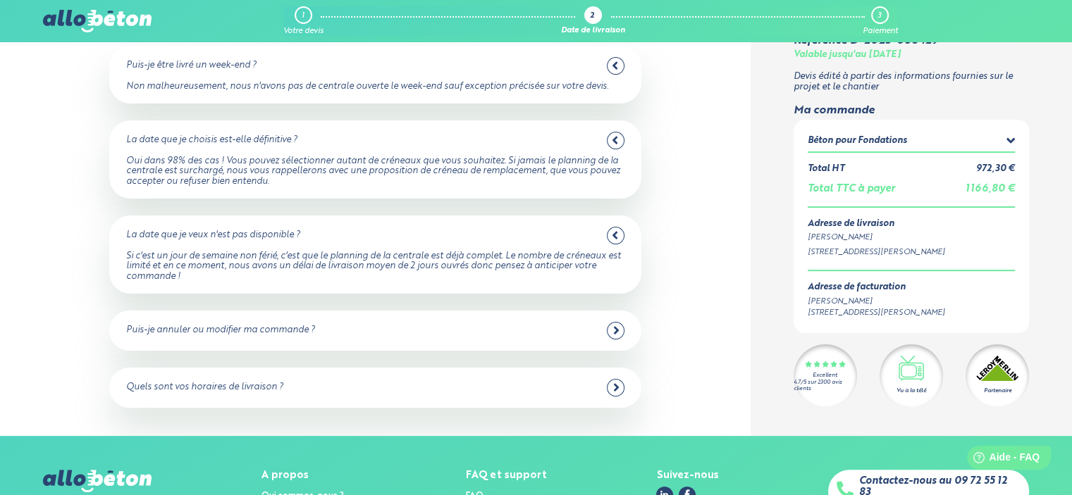
click at [245, 331] on div "Puis-je annuler ou modifier ma commande ?" at bounding box center [220, 330] width 189 height 11
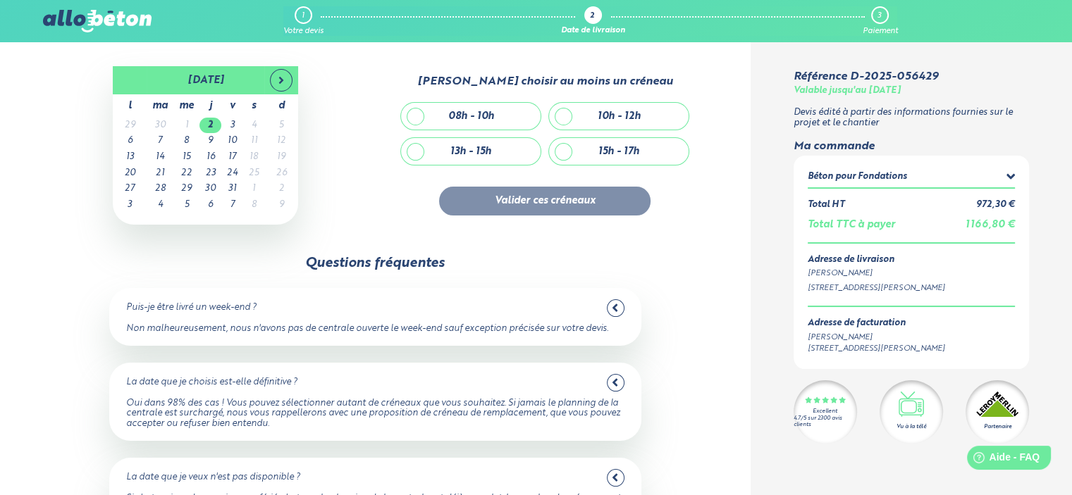
scroll to position [0, 0]
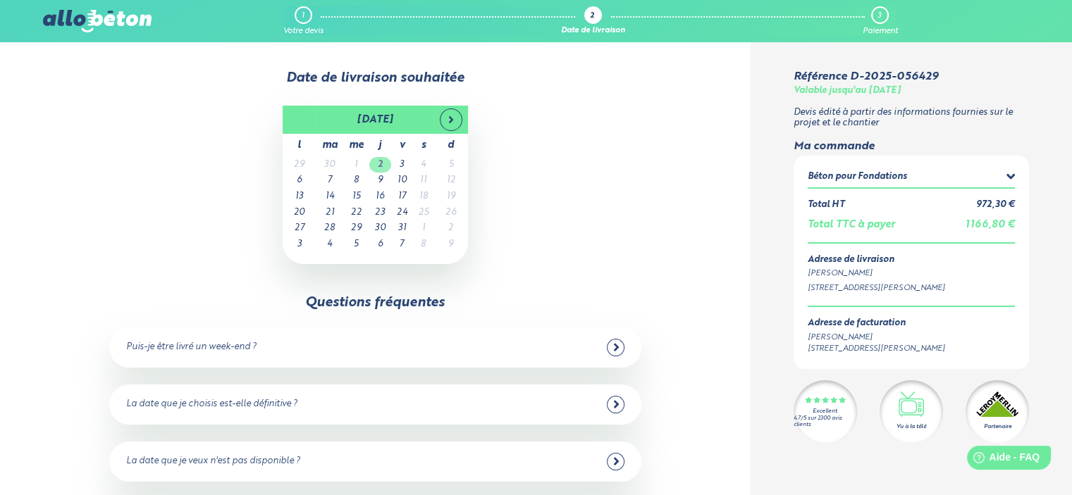
click at [383, 170] on td "2" at bounding box center [380, 165] width 22 height 16
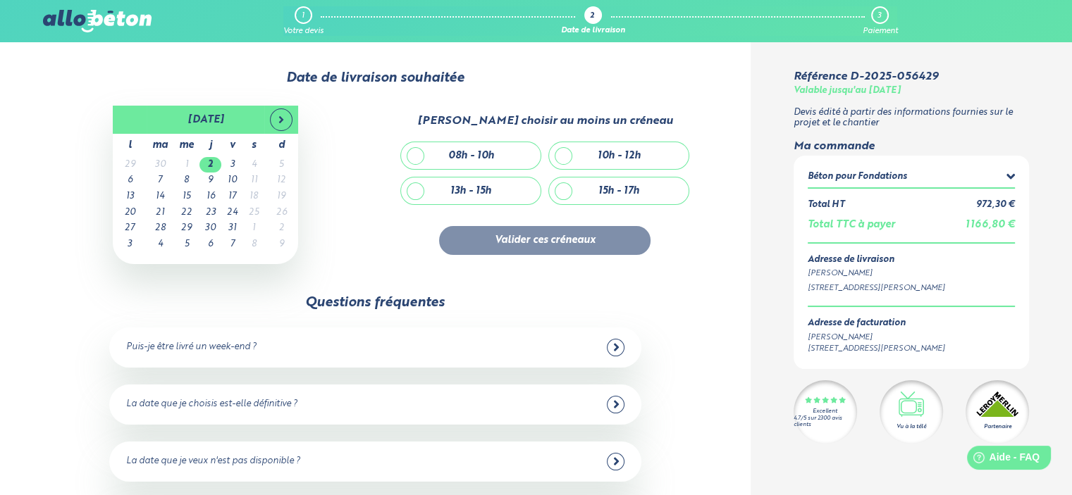
click at [501, 162] on div "08h - 10h" at bounding box center [470, 155] width 139 height 27
checkbox input "true"
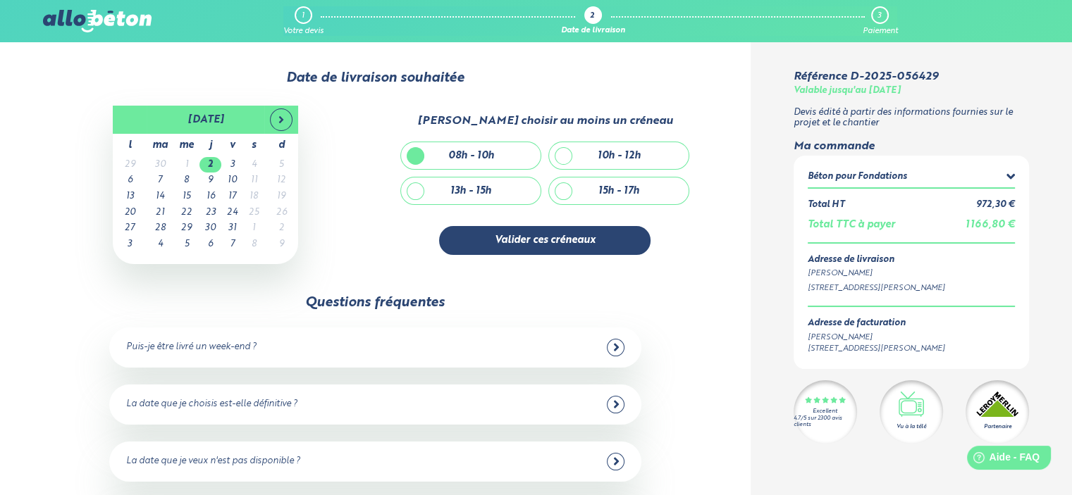
drag, startPoint x: 536, startPoint y: 244, endPoint x: 413, endPoint y: 265, distance: 125.1
click at [414, 265] on div "[DATE] [DATE] l ma me j v s d 29 30 1 2 3 4 5 6 7 8 9 10 11 12 13 14 15 16 17 1…" at bounding box center [375, 185] width 664 height 164
click at [567, 161] on div "10h - 12h" at bounding box center [618, 155] width 139 height 27
checkbox input "true"
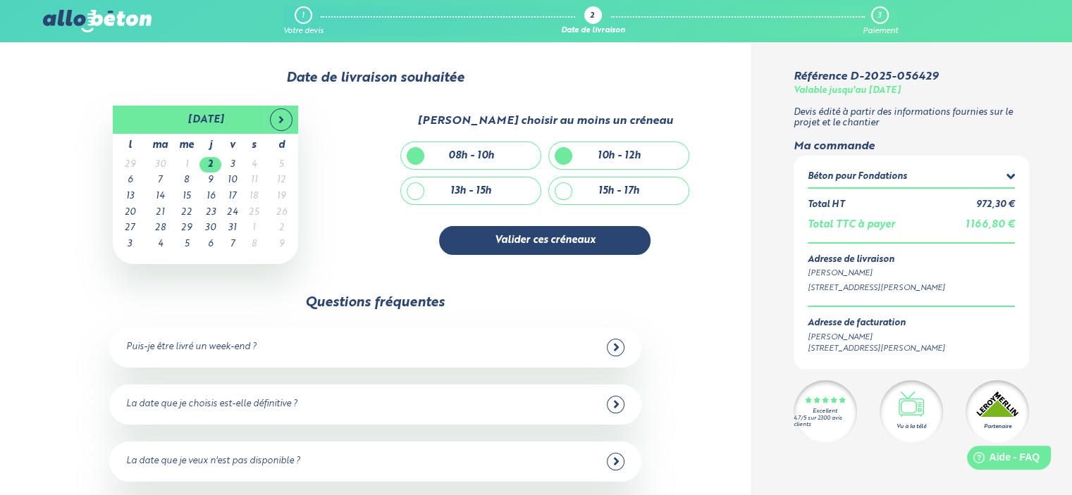
click at [425, 161] on div "08h - 10h" at bounding box center [470, 155] width 139 height 27
checkbox input "false"
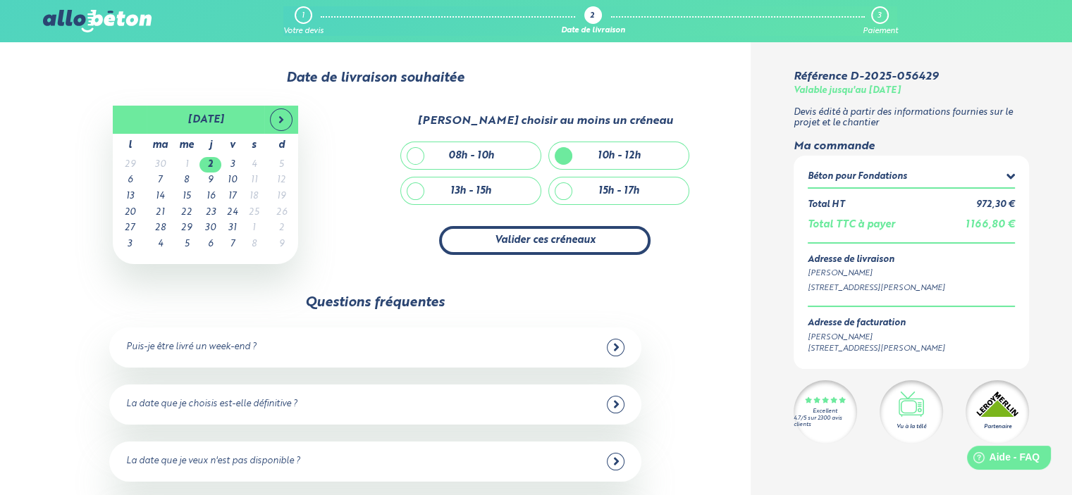
click at [538, 236] on button "Valider ces créneaux" at bounding box center [544, 240] width 211 height 29
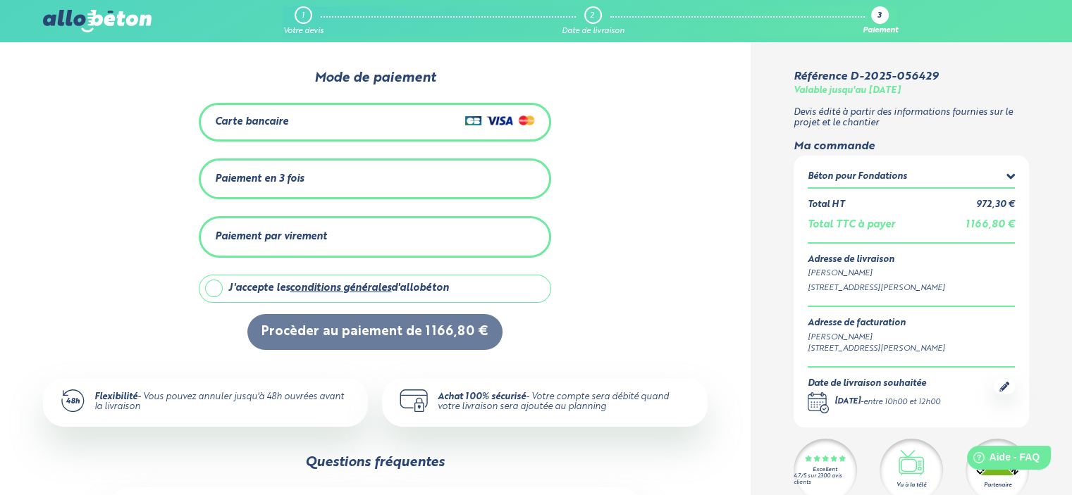
click at [335, 124] on div "Carte bancaire" at bounding box center [375, 122] width 320 height 20
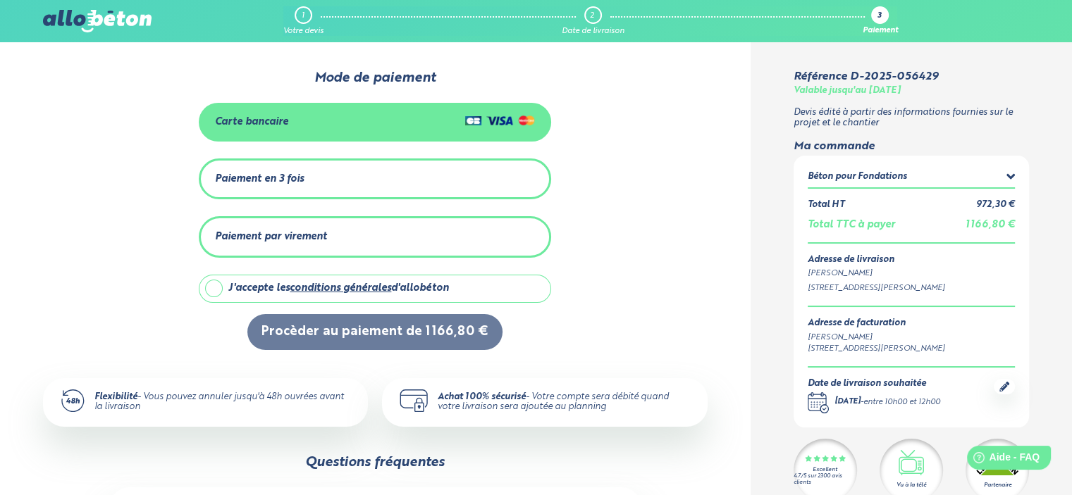
click at [273, 287] on div "J'accepte les conditions générales d'allobéton" at bounding box center [338, 288] width 221 height 12
checkbox input "true"
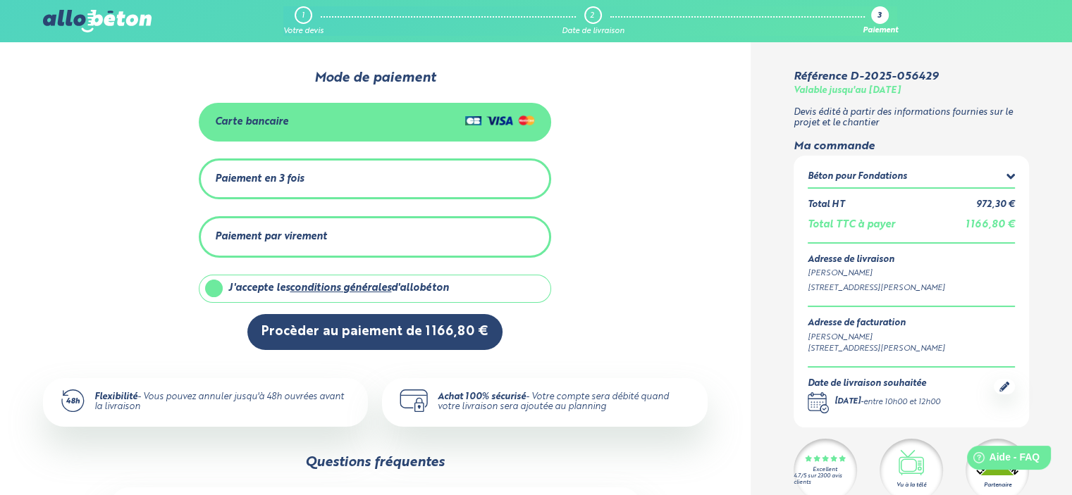
click at [479, 121] on img at bounding box center [500, 120] width 70 height 17
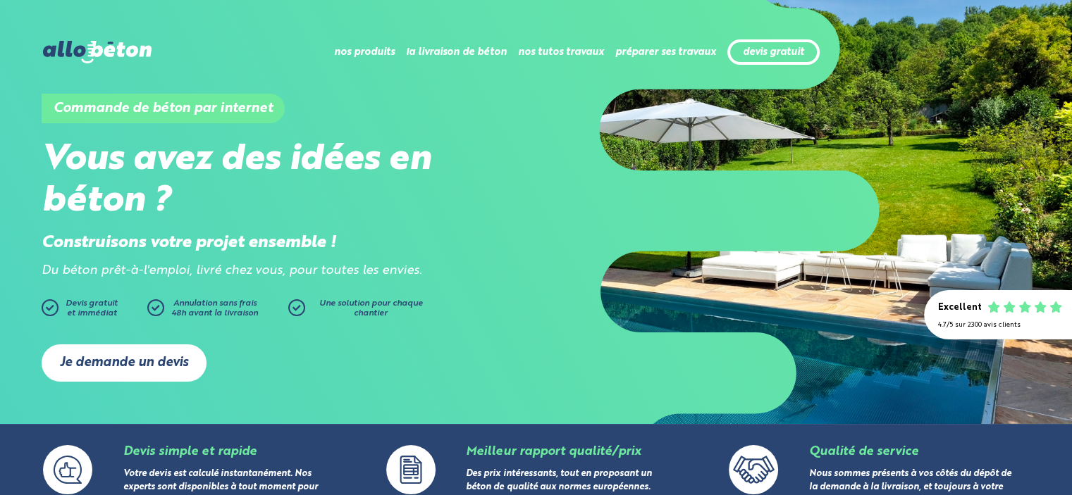
click at [150, 359] on link "Je demande un devis" at bounding box center [124, 362] width 165 height 37
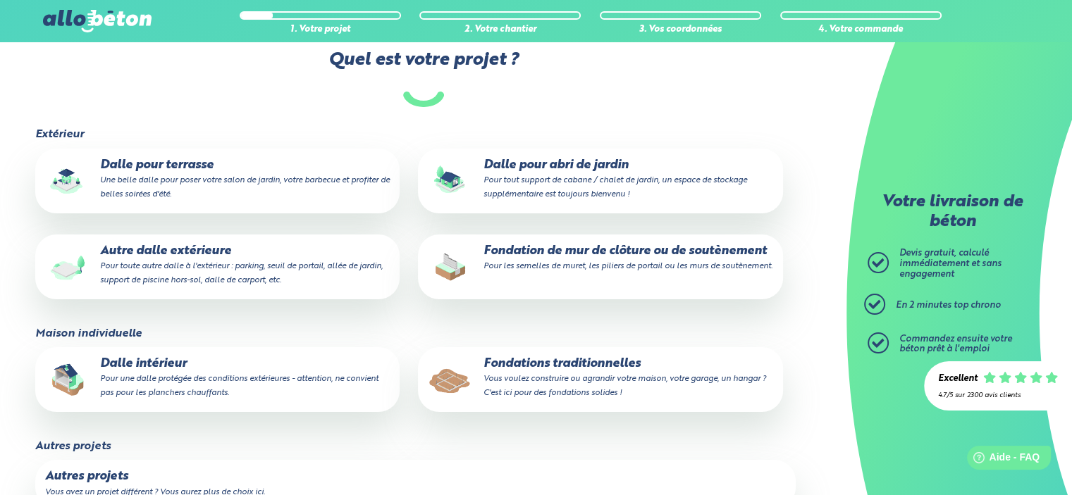
scroll to position [141, 0]
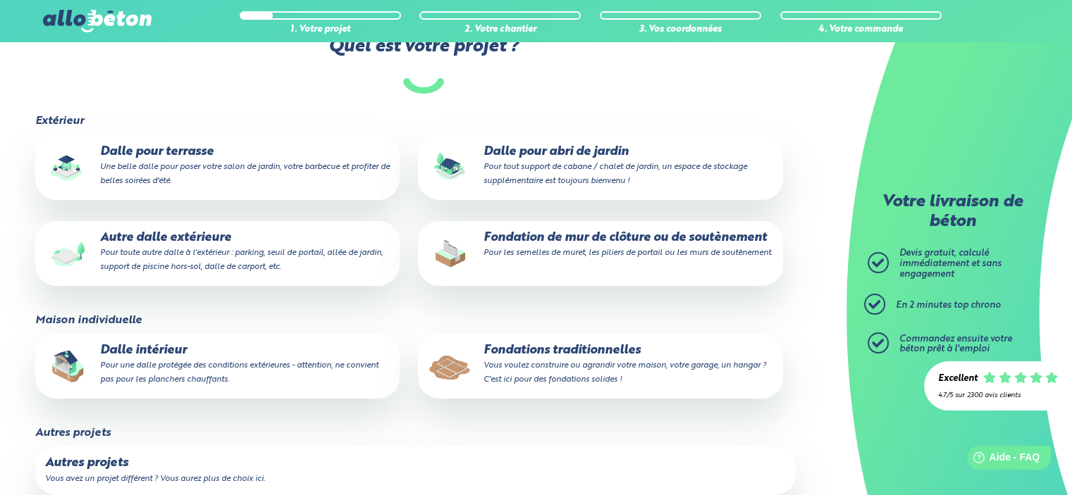
click at [585, 383] on small "Vous voulez construire ou agrandir votre maison, votre garage, un hangar ? C'es…" at bounding box center [624, 372] width 282 height 23
click at [0, 0] on input "Fondations traditionnelles Vous voulez construire ou agrandir votre maison, vot…" at bounding box center [0, 0] width 0 height 0
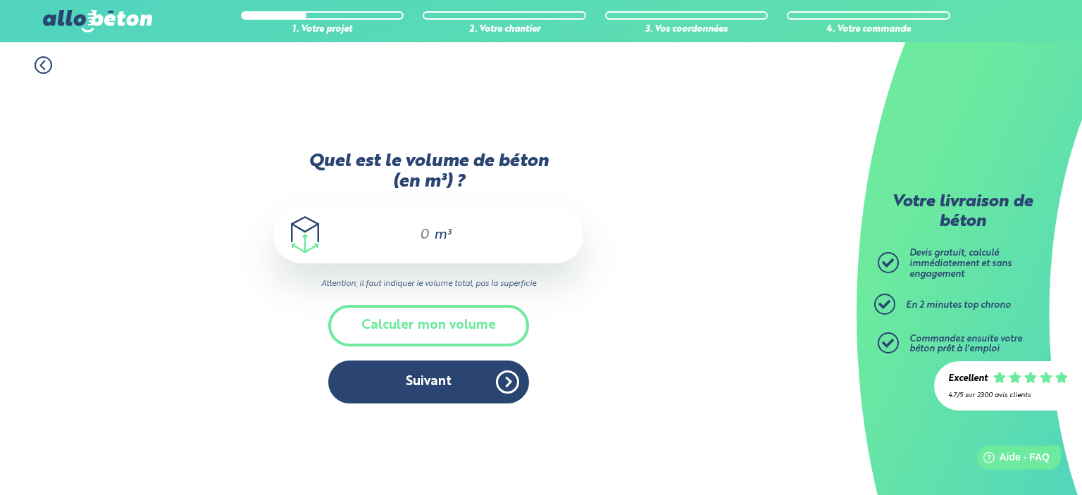
drag, startPoint x: 413, startPoint y: 236, endPoint x: 459, endPoint y: 236, distance: 46.5
click at [413, 236] on input "Quel est le volume de béton (en m³) ?" at bounding box center [418, 235] width 24 height 17
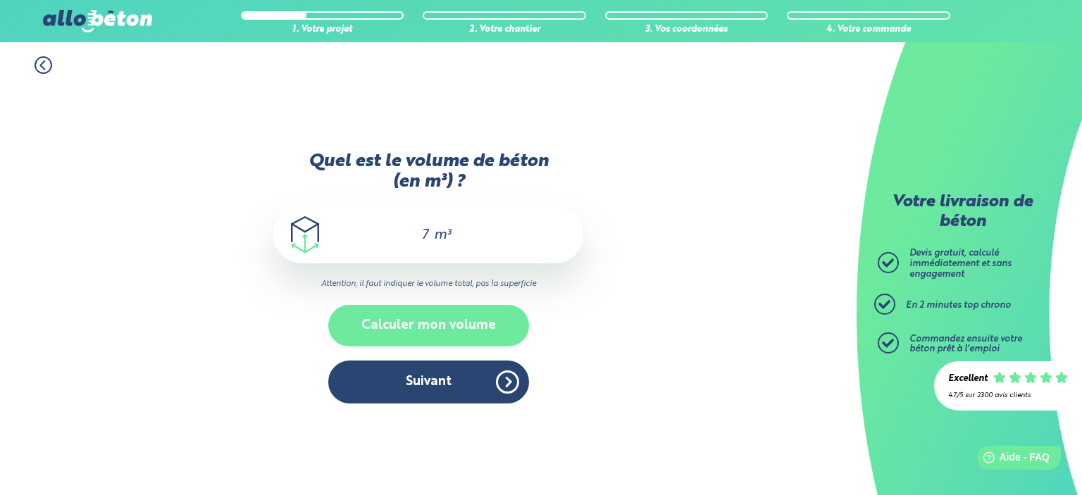
type input "7"
click at [490, 328] on button "Calculer mon volume" at bounding box center [428, 326] width 201 height 42
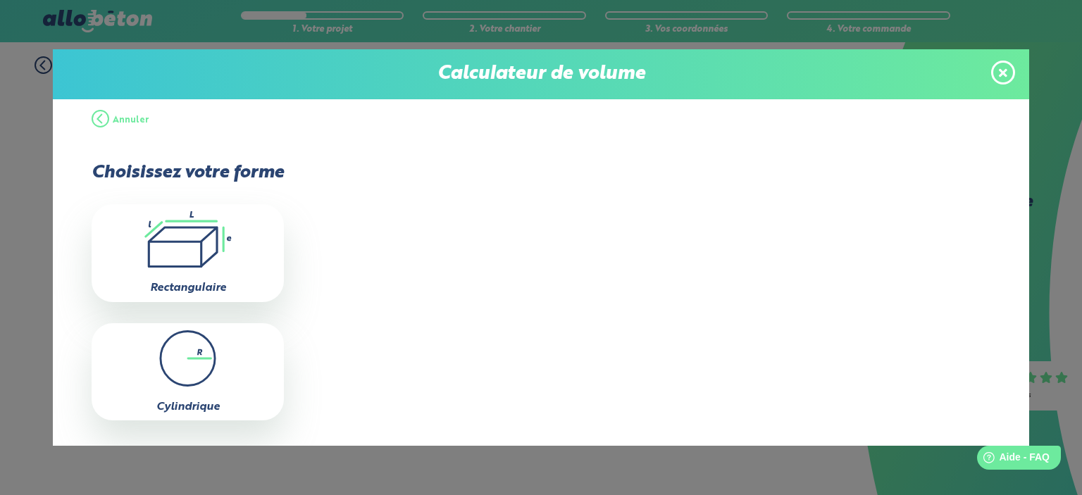
click at [995, 68] on span at bounding box center [1003, 73] width 24 height 24
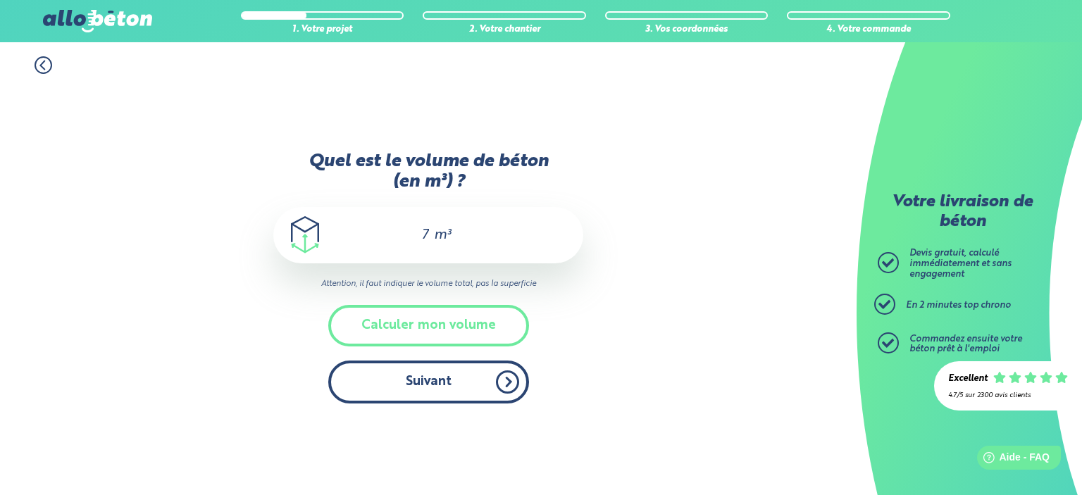
click at [420, 391] on button "Suivant" at bounding box center [428, 382] width 201 height 43
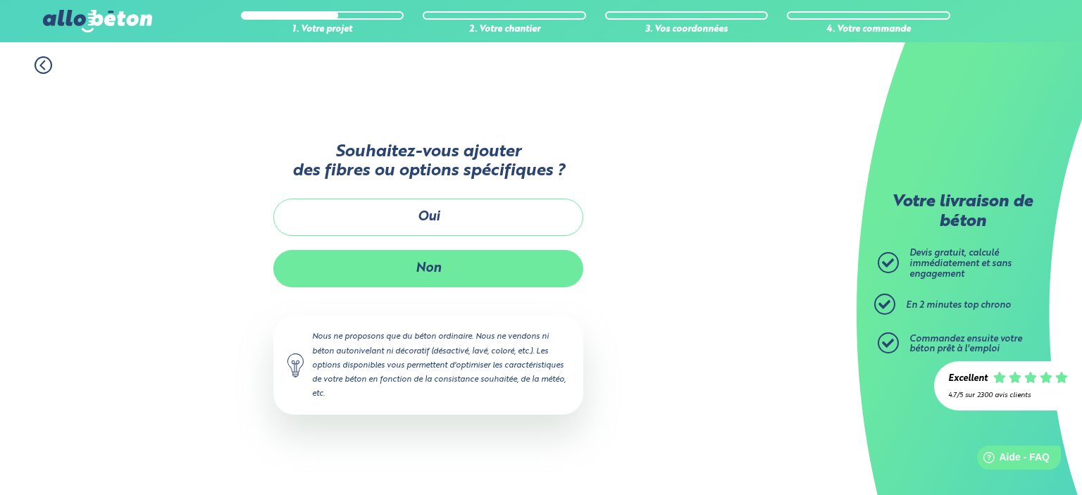
click at [451, 270] on button "Non" at bounding box center [428, 268] width 310 height 37
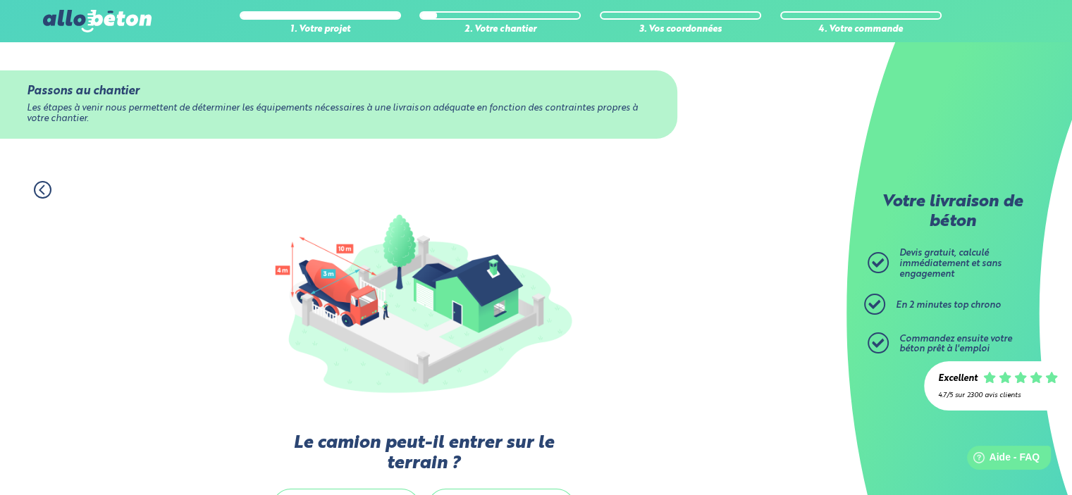
scroll to position [141, 0]
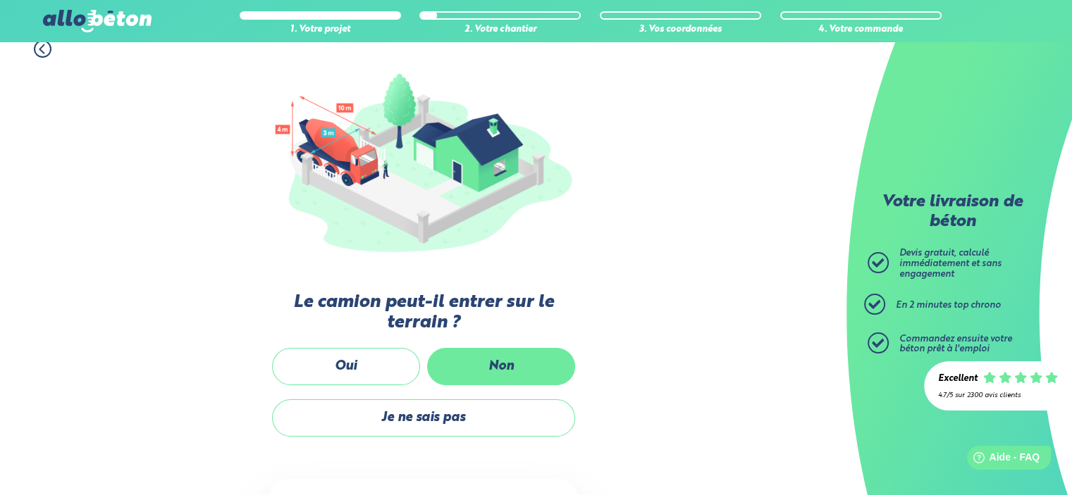
click at [479, 359] on label "Non" at bounding box center [501, 366] width 148 height 37
click at [0, 0] on input "Non" at bounding box center [0, 0] width 0 height 0
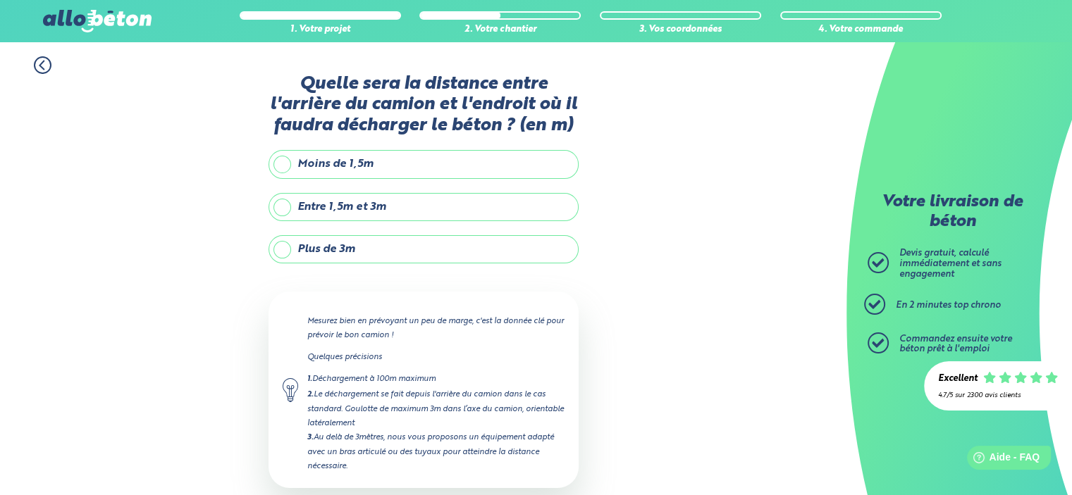
click at [340, 250] on label "Plus de 3m" at bounding box center [423, 249] width 310 height 28
click at [0, 0] on input "Plus de 3m" at bounding box center [0, 0] width 0 height 0
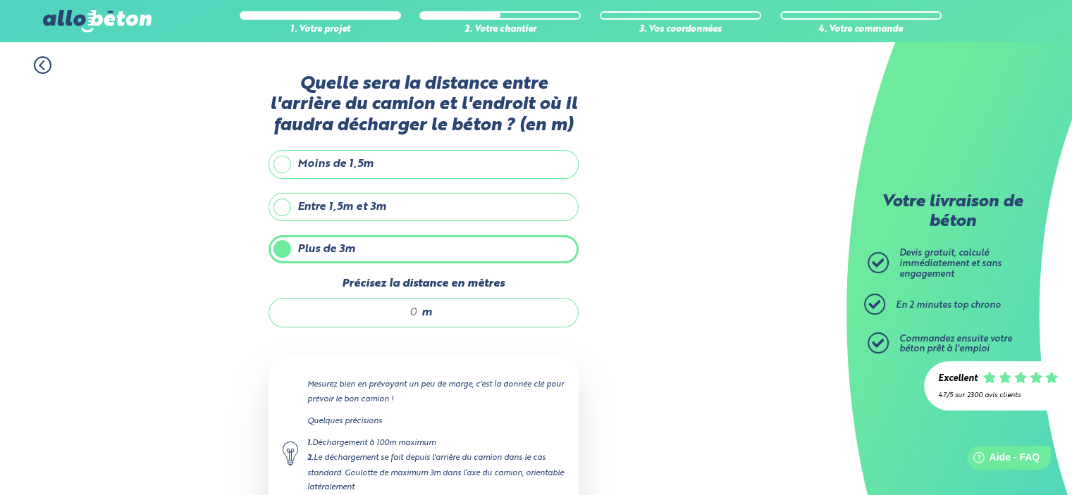
drag, startPoint x: 401, startPoint y: 311, endPoint x: 501, endPoint y: 312, distance: 100.0
click at [498, 311] on div "m" at bounding box center [423, 313] width 310 height 30
type input "7"
click at [638, 337] on div "1. Votre projet 2. Votre chantier 3. Vos coordonnées 4. Votre commande Quelle s…" at bounding box center [423, 339] width 846 height 595
click at [656, 397] on div "1. Votre projet 2. Votre chantier 3. Vos coordonnées 4. Votre commande Quelle s…" at bounding box center [423, 339] width 846 height 595
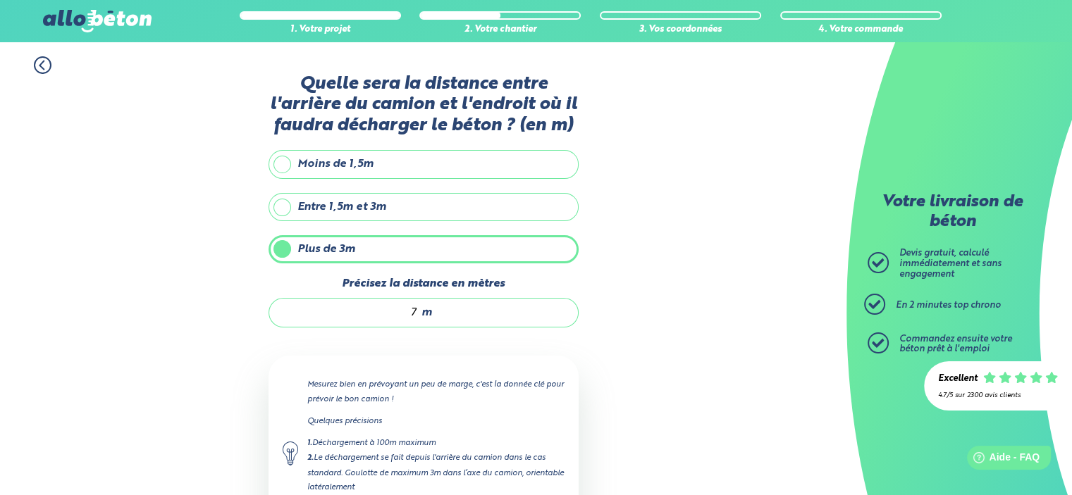
scroll to position [138, 0]
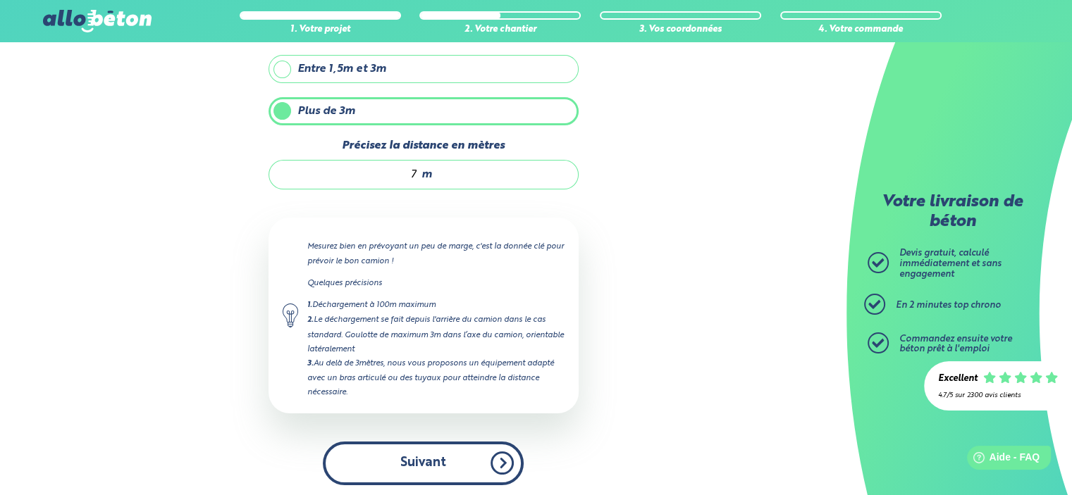
click at [493, 473] on button "Suivant" at bounding box center [423, 463] width 201 height 43
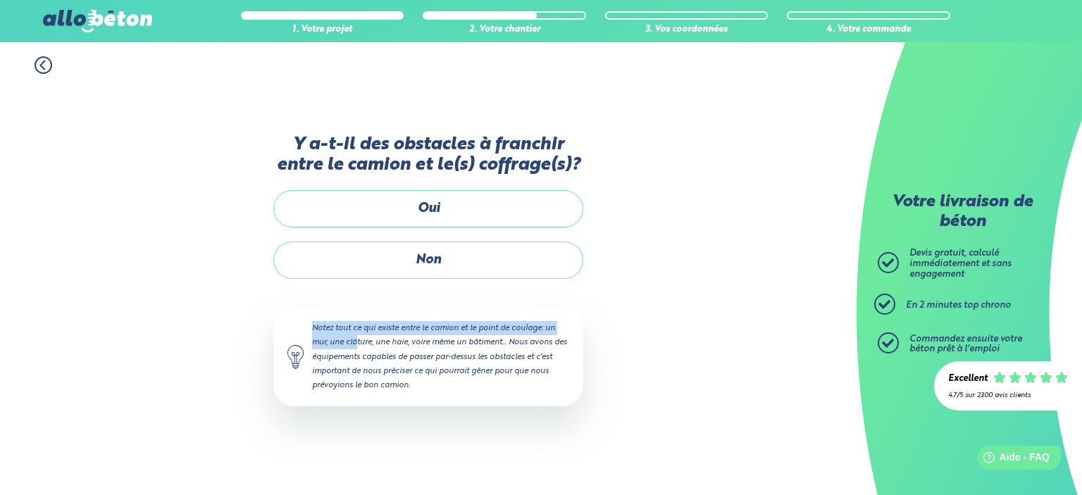
drag, startPoint x: 457, startPoint y: 261, endPoint x: 671, endPoint y: 315, distance: 221.6
click at [671, 315] on div "1. Votre projet 2. Votre chantier 3. Vos coordonnées 4. Votre commande Y a-t-il…" at bounding box center [428, 268] width 857 height 453
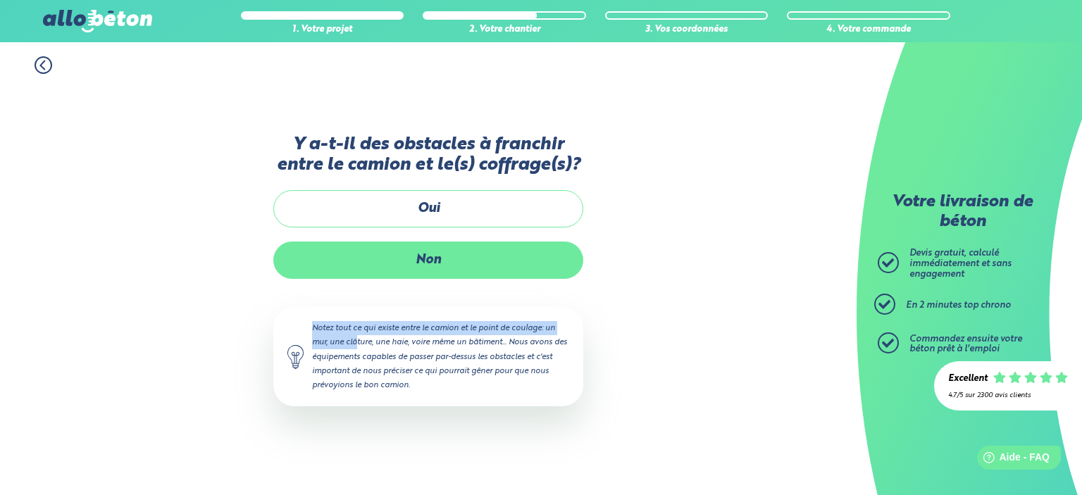
click at [544, 265] on label "Non" at bounding box center [428, 260] width 310 height 37
click at [0, 0] on input "Non" at bounding box center [0, 0] width 0 height 0
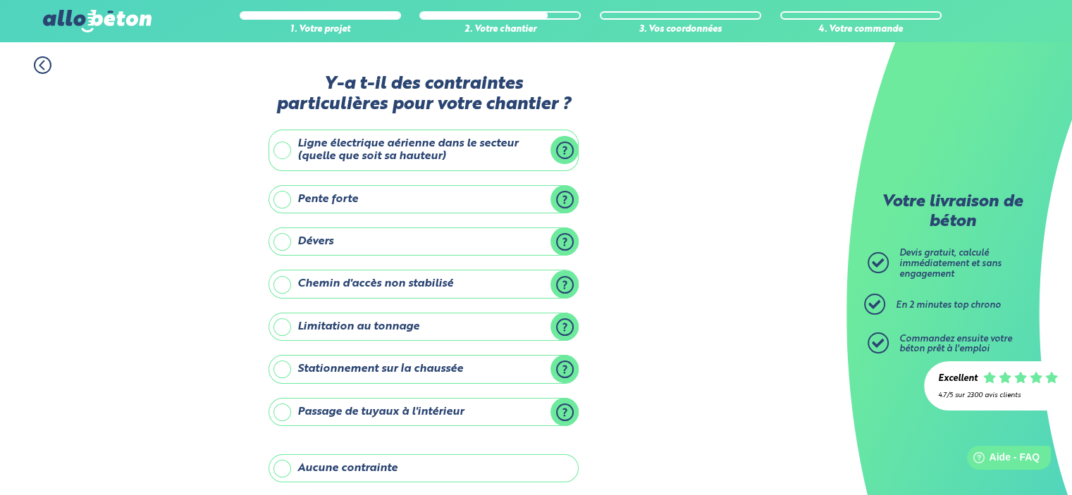
click at [290, 413] on label "Passage de tuyaux à l'intérieur" at bounding box center [423, 412] width 310 height 28
click at [0, 0] on input "Passage de tuyaux à l'intérieur" at bounding box center [0, 0] width 0 height 0
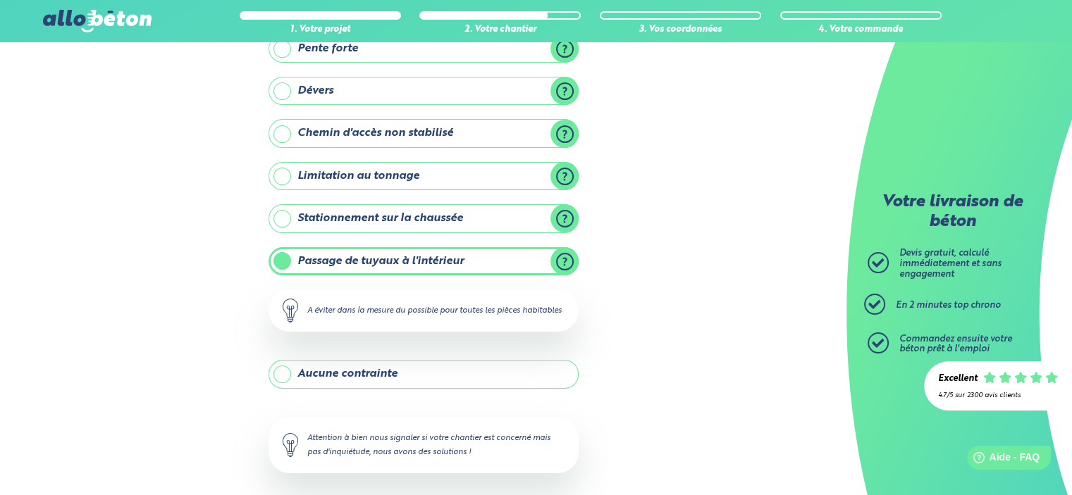
scroll to position [211, 0]
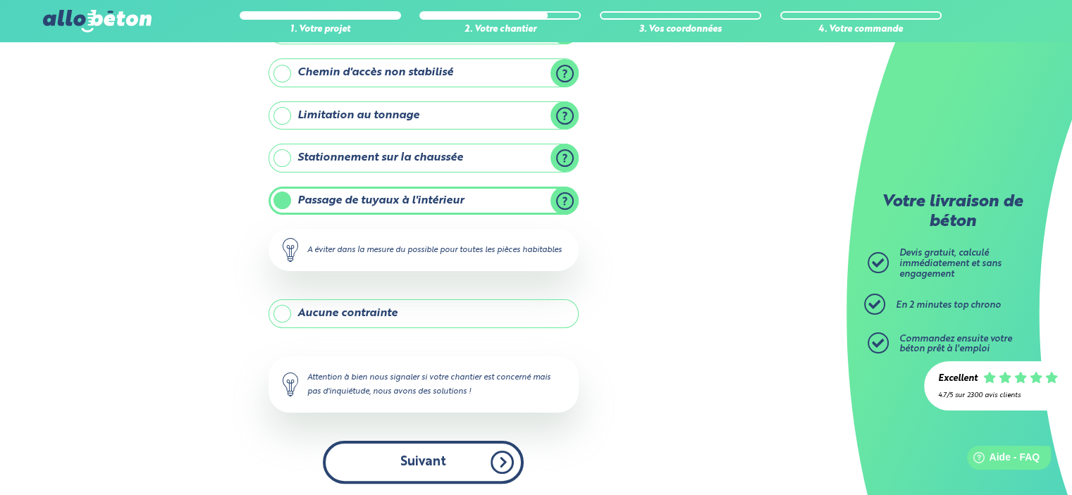
click at [468, 470] on button "Suivant" at bounding box center [423, 462] width 201 height 43
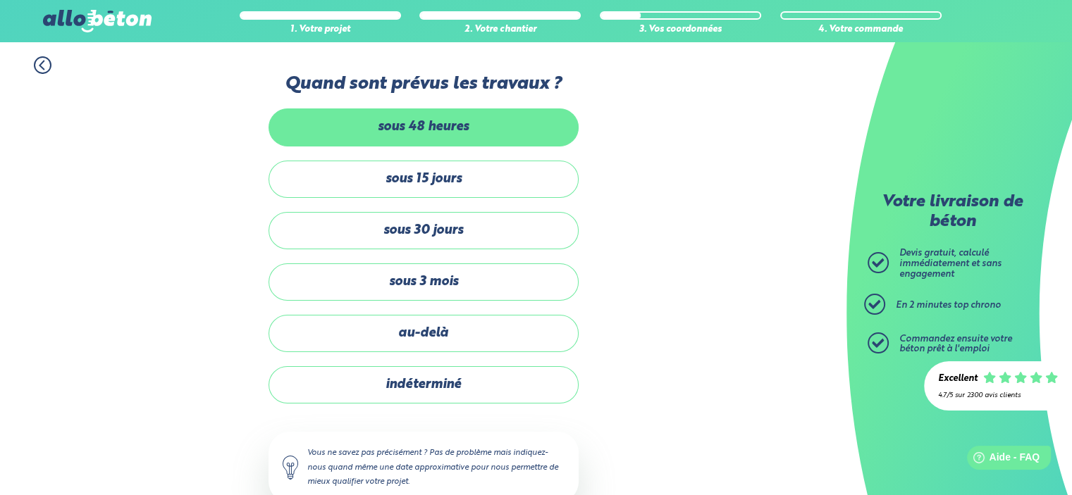
click at [441, 120] on label "sous 48 heures" at bounding box center [423, 126] width 310 height 37
click at [0, 0] on input "sous 48 heures" at bounding box center [0, 0] width 0 height 0
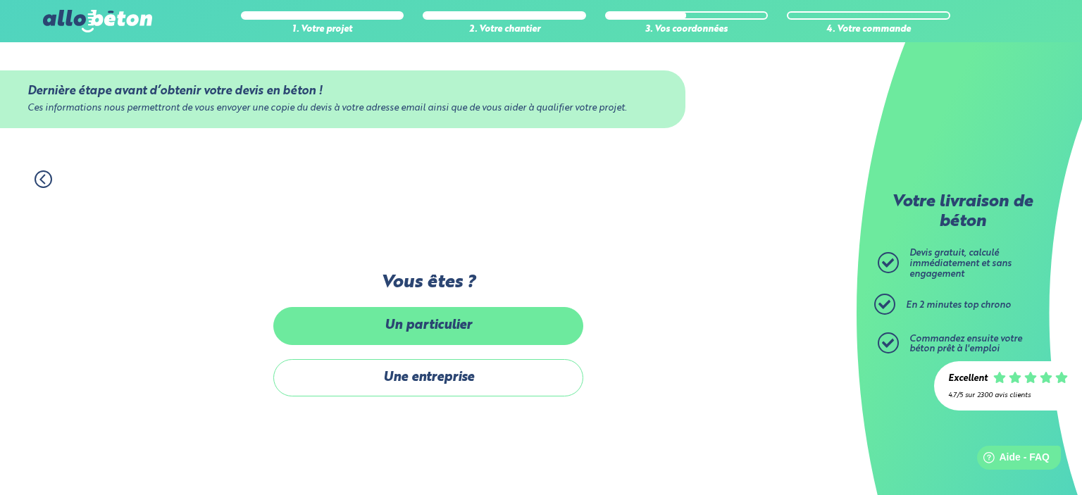
click at [430, 330] on label "Un particulier" at bounding box center [428, 325] width 310 height 37
click at [0, 0] on input "Un particulier" at bounding box center [0, 0] width 0 height 0
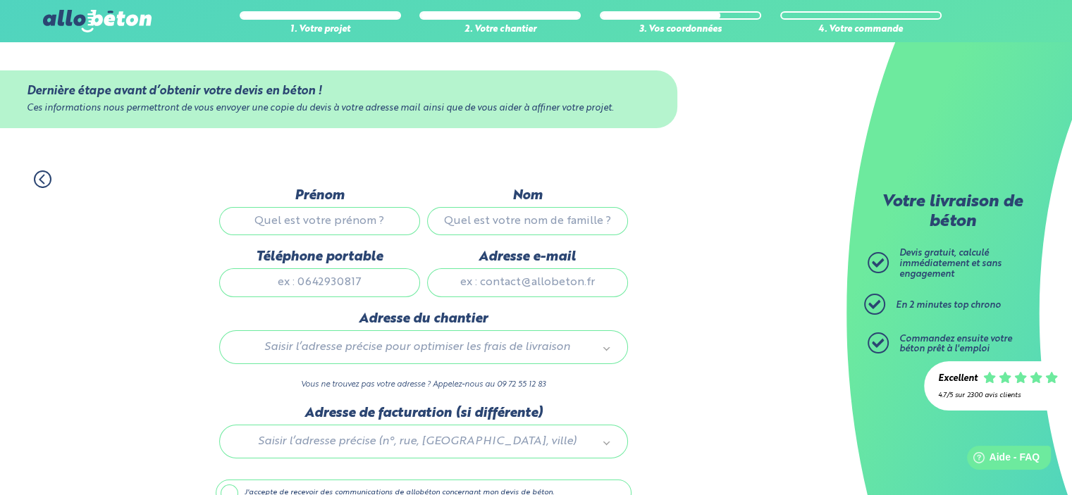
click at [342, 222] on input "Prénom" at bounding box center [319, 221] width 201 height 28
type input "NAJIB"
type input "NAJMI"
type input "0629834574"
type input "nibass77@hotmail.com"
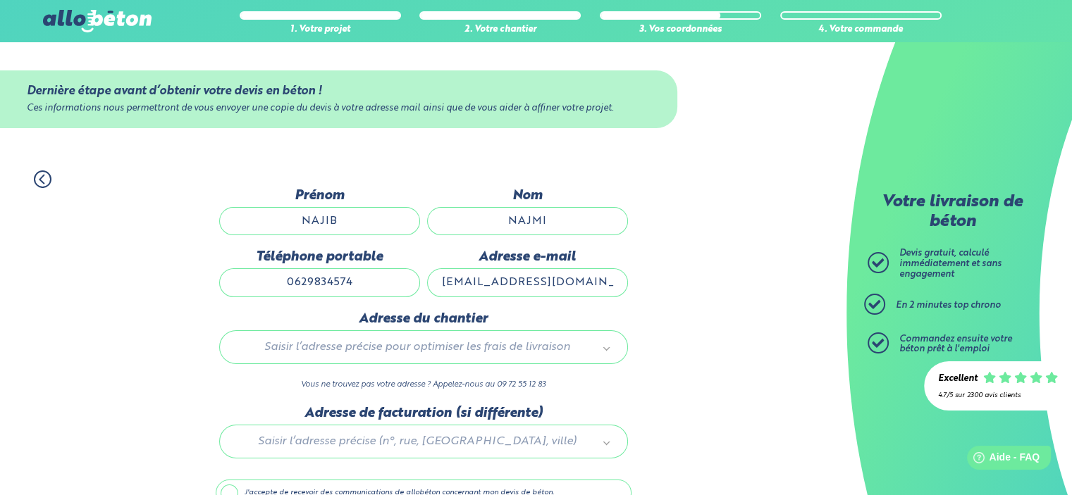
type input "28 rue suzanne buisson"
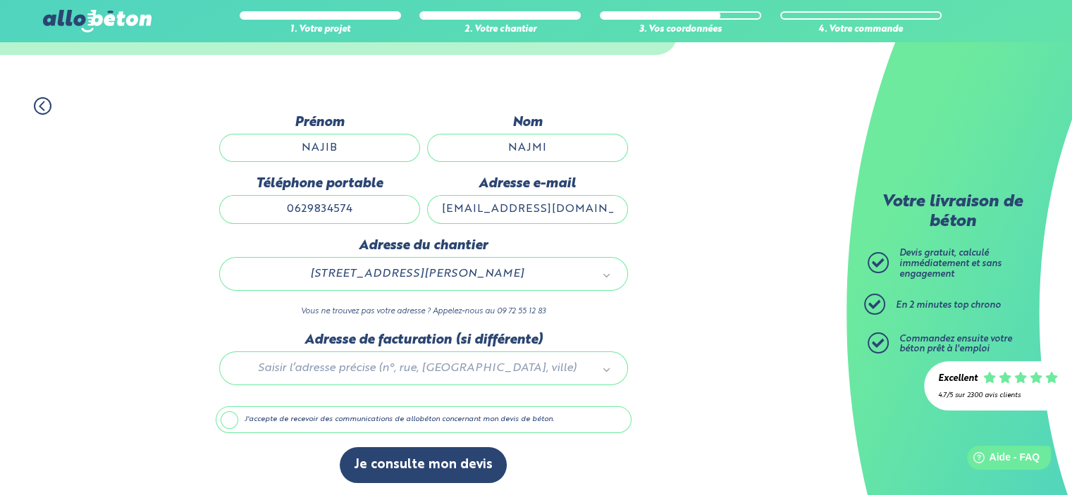
click at [283, 414] on label "J'accepte de recevoir des communications de allobéton concernant mon devis de b…" at bounding box center [424, 419] width 416 height 27
click at [0, 0] on input "J'accepte de recevoir des communications de allobéton concernant mon devis de b…" at bounding box center [0, 0] width 0 height 0
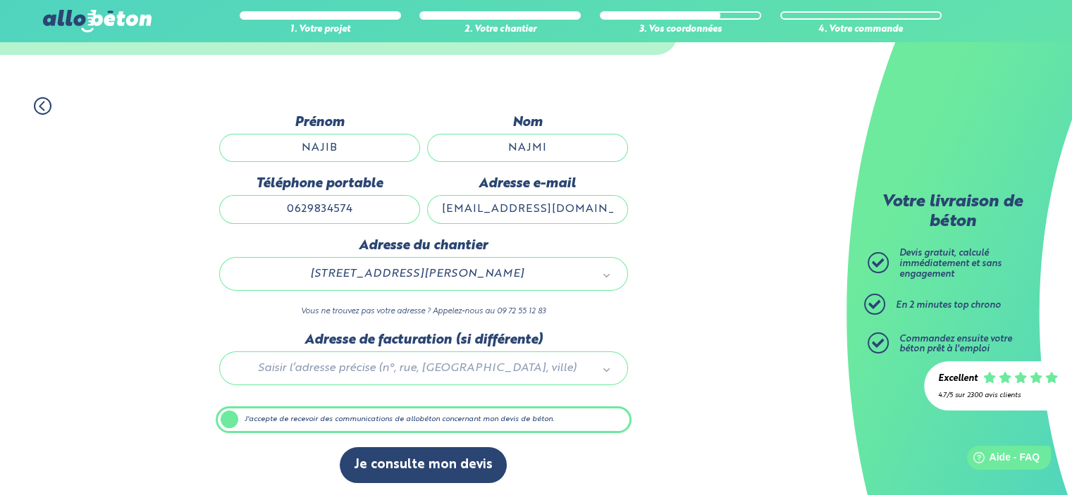
scroll to position [73, 0]
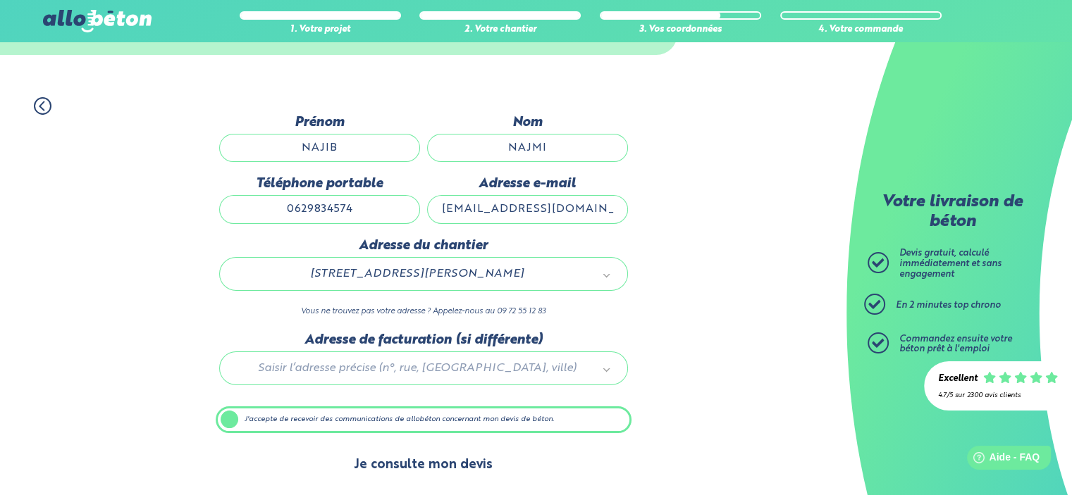
click at [417, 470] on button "Je consulte mon devis" at bounding box center [423, 465] width 167 height 36
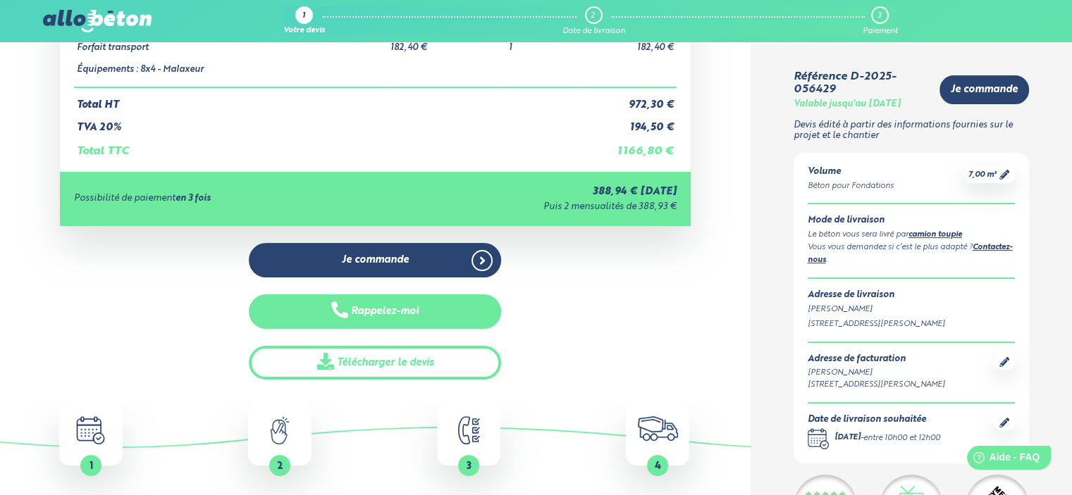
scroll to position [282, 0]
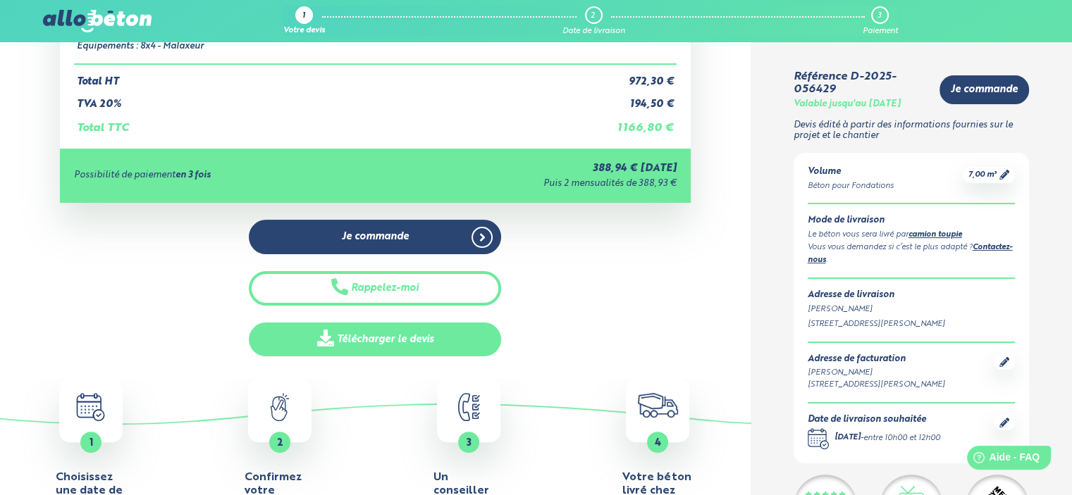
click at [411, 343] on link "Télécharger le devis" at bounding box center [375, 340] width 252 height 35
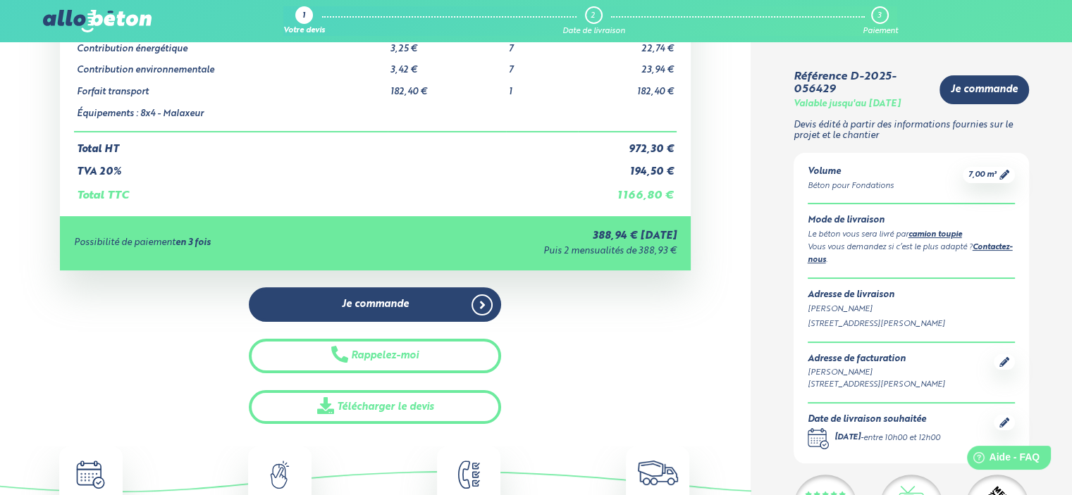
scroll to position [0, 0]
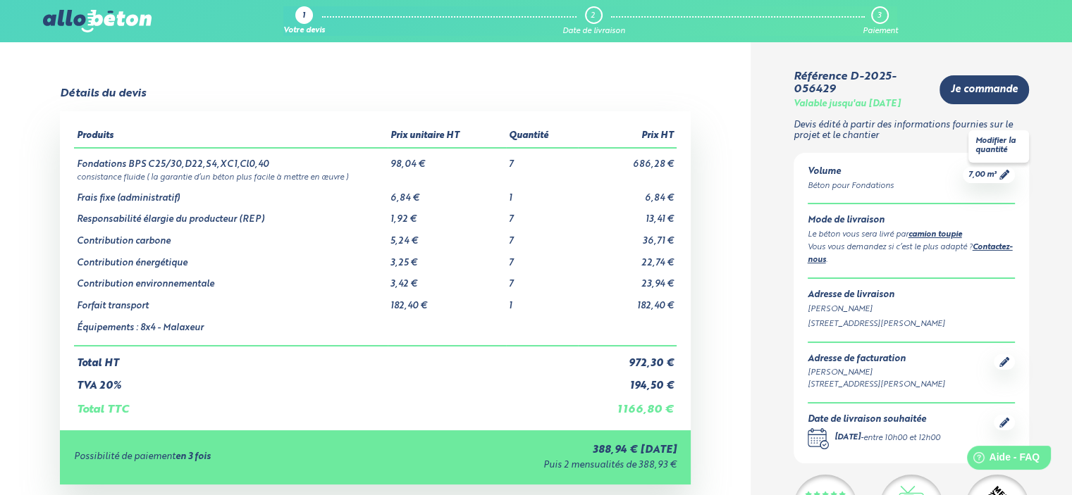
click at [965, 89] on span "Je commande" at bounding box center [983, 90] width 67 height 12
click at [118, 18] on img at bounding box center [97, 21] width 108 height 23
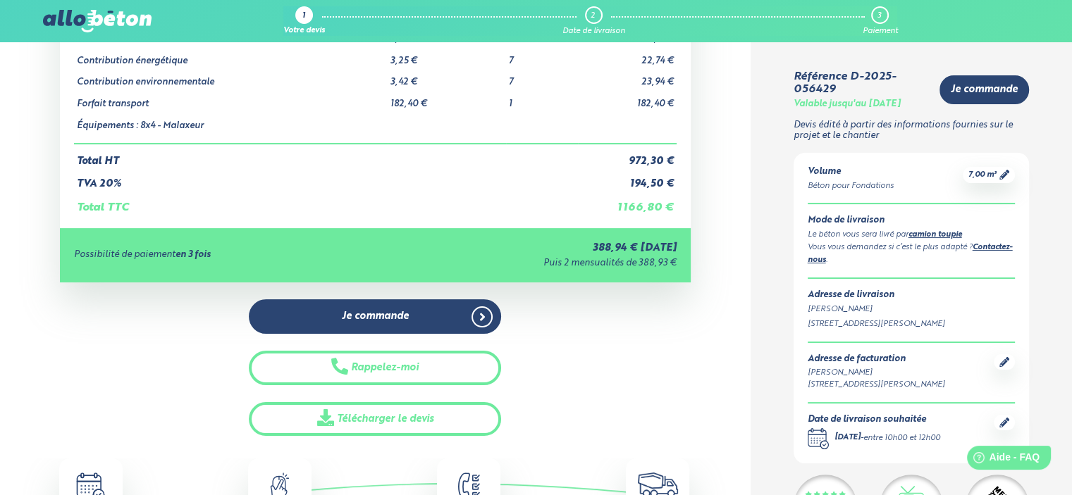
scroll to position [70, 0]
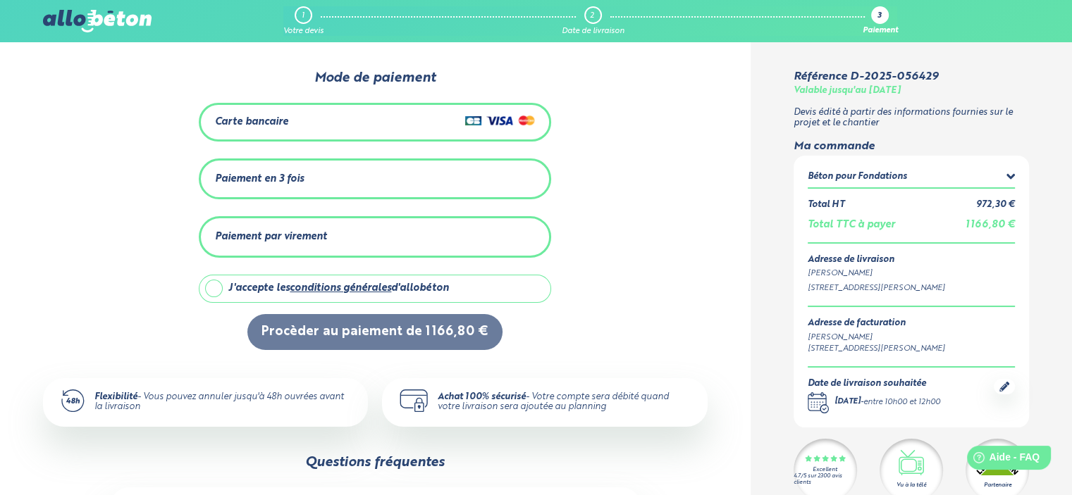
click at [316, 130] on div "Carte bancaire" at bounding box center [375, 122] width 320 height 20
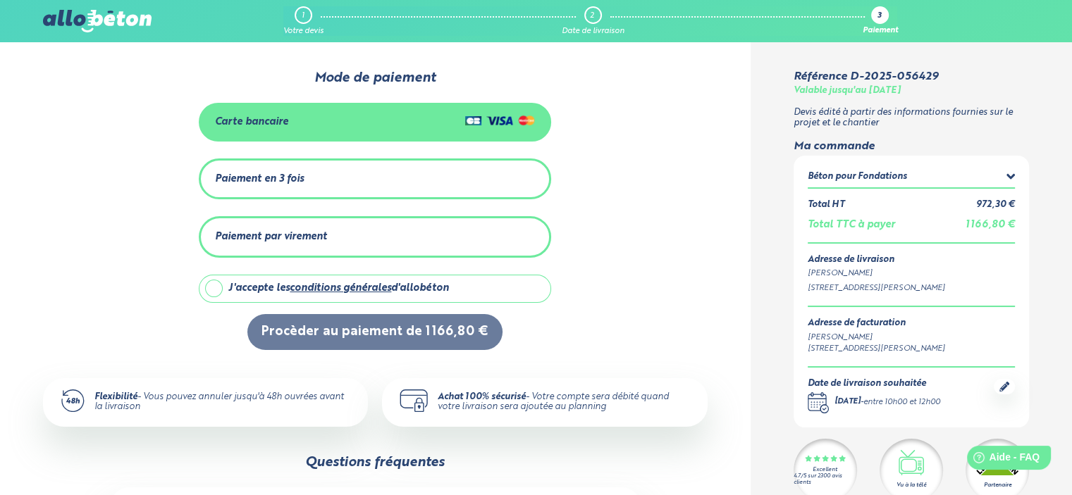
click at [213, 281] on label "J'accepte les conditions générales d'allobéton" at bounding box center [375, 289] width 352 height 28
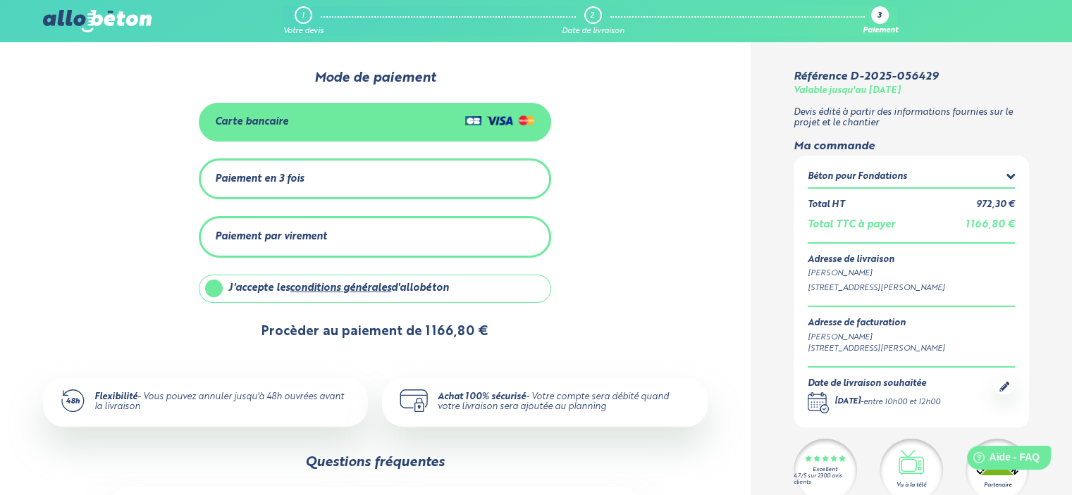
click at [434, 335] on button "Procèder au paiement de 1 166,80 €" at bounding box center [374, 332] width 255 height 36
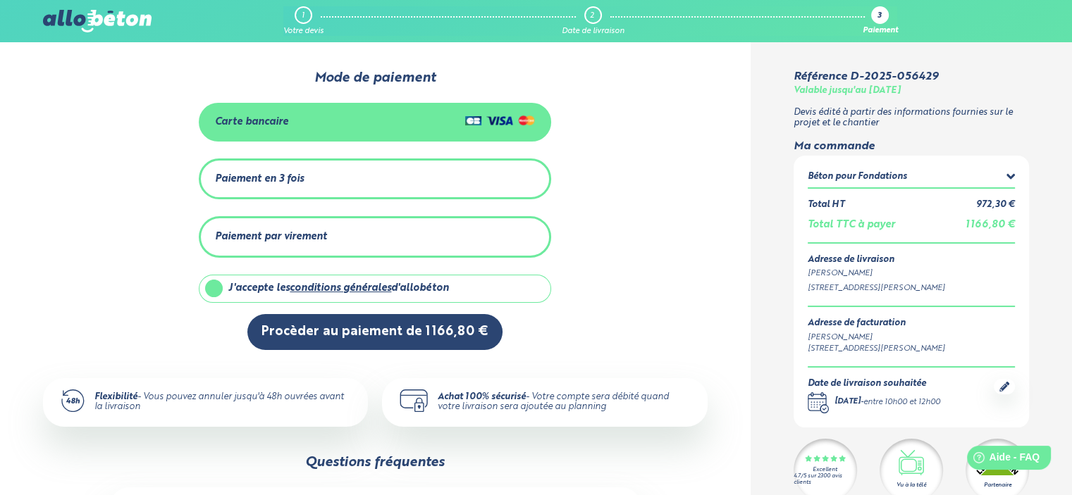
drag, startPoint x: 299, startPoint y: 326, endPoint x: 172, endPoint y: 197, distance: 180.8
click at [115, 208] on div "0 1 2 Mode de paiement Carte bancaire Paiement en 3 fois Montant total : 1 166,…" at bounding box center [375, 210] width 664 height 280
click at [240, 179] on div "Paiement en 3 fois" at bounding box center [259, 179] width 89 height 12
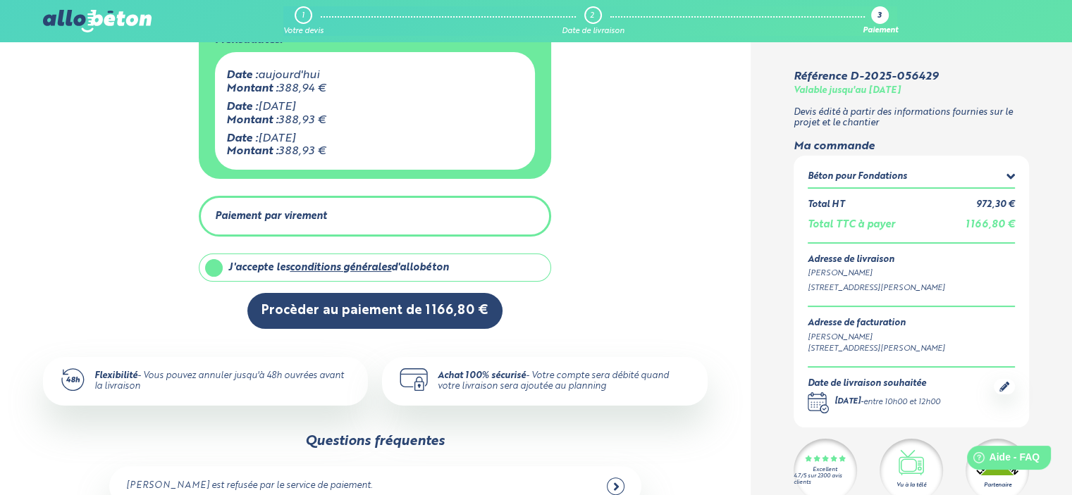
scroll to position [211, 0]
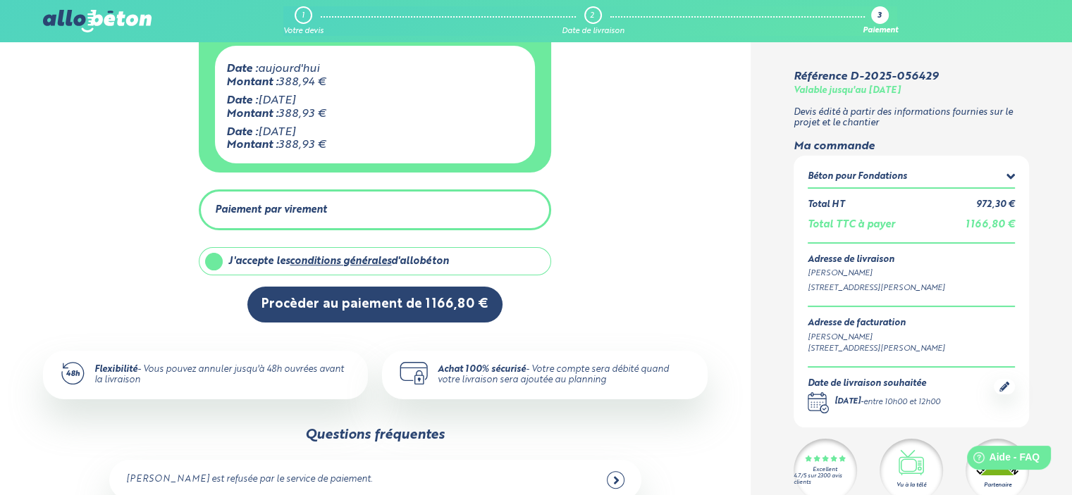
click at [293, 209] on div "Paiement par virement" at bounding box center [271, 210] width 112 height 12
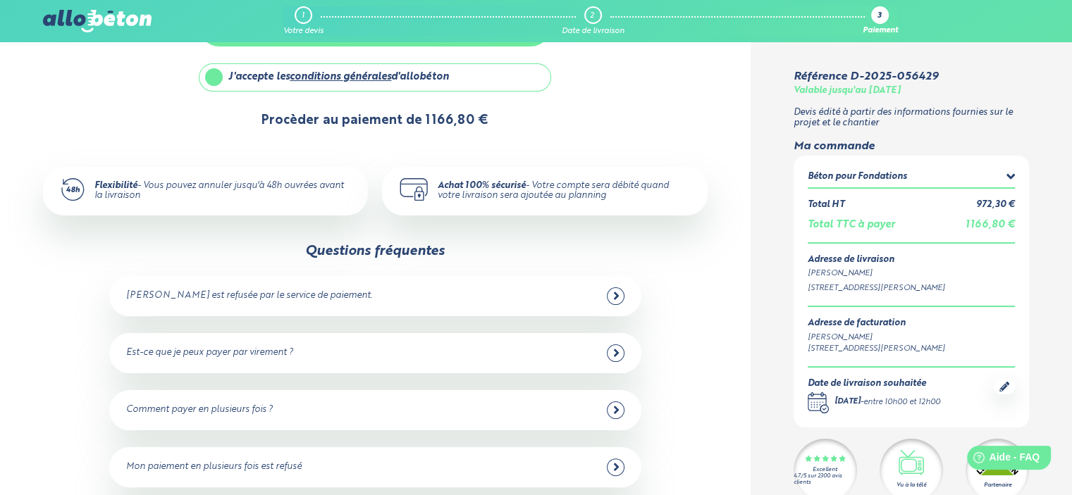
click at [373, 122] on button "Procèder au paiement de 1 166,80 €" at bounding box center [374, 121] width 255 height 36
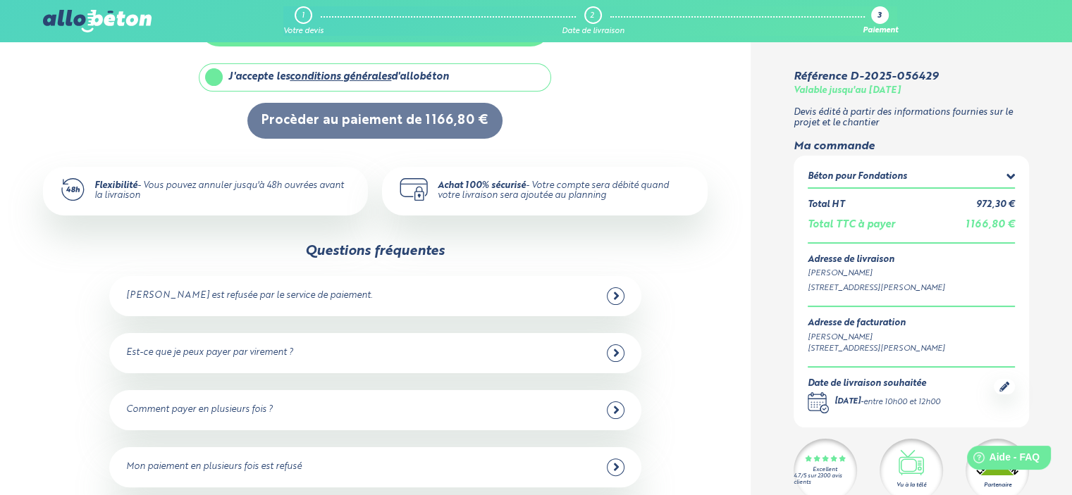
click at [230, 73] on div "J'accepte les conditions générales d'allobéton" at bounding box center [338, 77] width 221 height 12
click at [223, 73] on label "J'accepte les conditions générales d'allobéton" at bounding box center [375, 77] width 352 height 28
checkbox input "true"
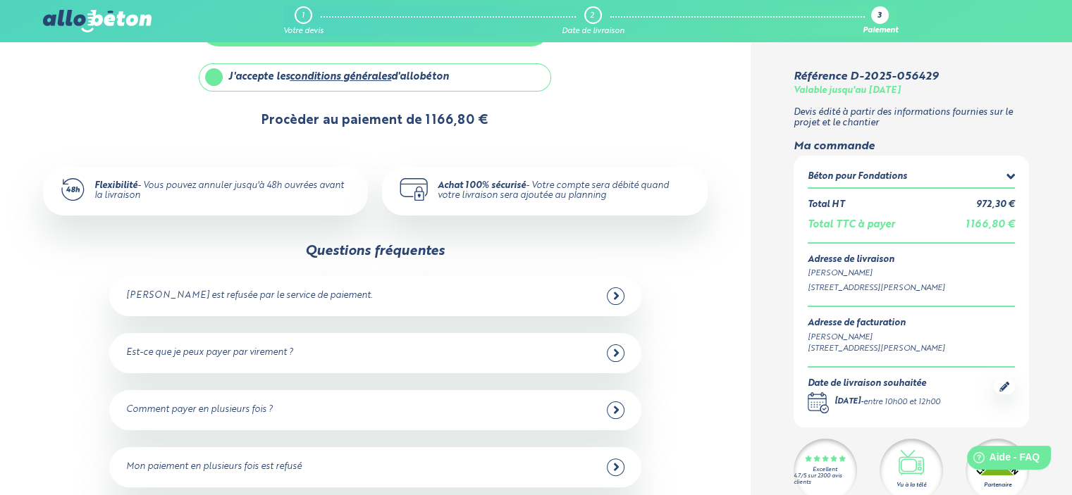
click at [311, 126] on button "Procèder au paiement de 1 166,80 €" at bounding box center [374, 121] width 255 height 36
click at [315, 121] on button "Procèder au paiement de 1 166,80 €" at bounding box center [374, 121] width 255 height 36
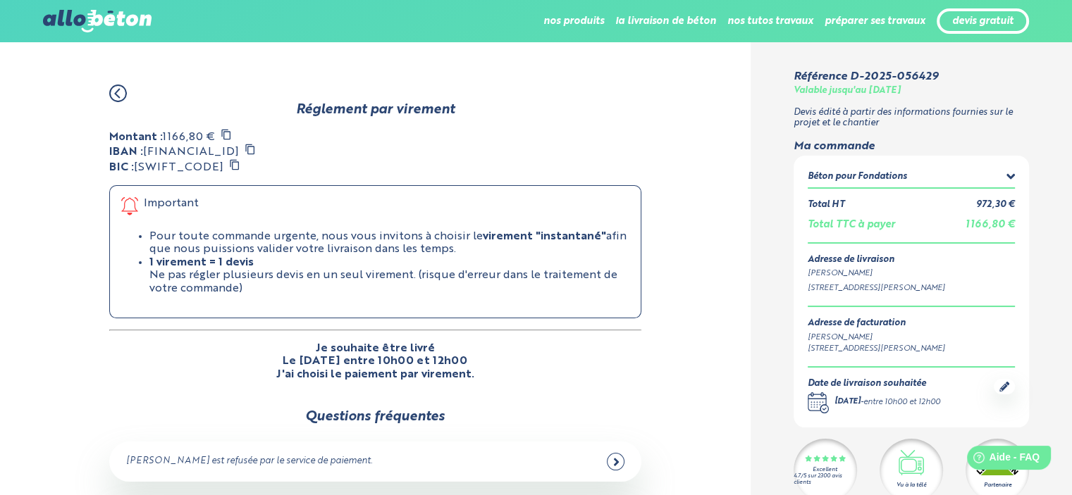
click at [256, 149] on icon at bounding box center [249, 149] width 11 height 11
drag, startPoint x: 227, startPoint y: 161, endPoint x: 249, endPoint y: 150, distance: 25.2
click at [229, 162] on icon at bounding box center [234, 164] width 11 height 11
drag, startPoint x: 940, startPoint y: 78, endPoint x: 817, endPoint y: 75, distance: 123.3
click at [793, 75] on div "Référence D-2025-056429 Valable jusqu'au [DATE]" at bounding box center [905, 83] width 225 height 26
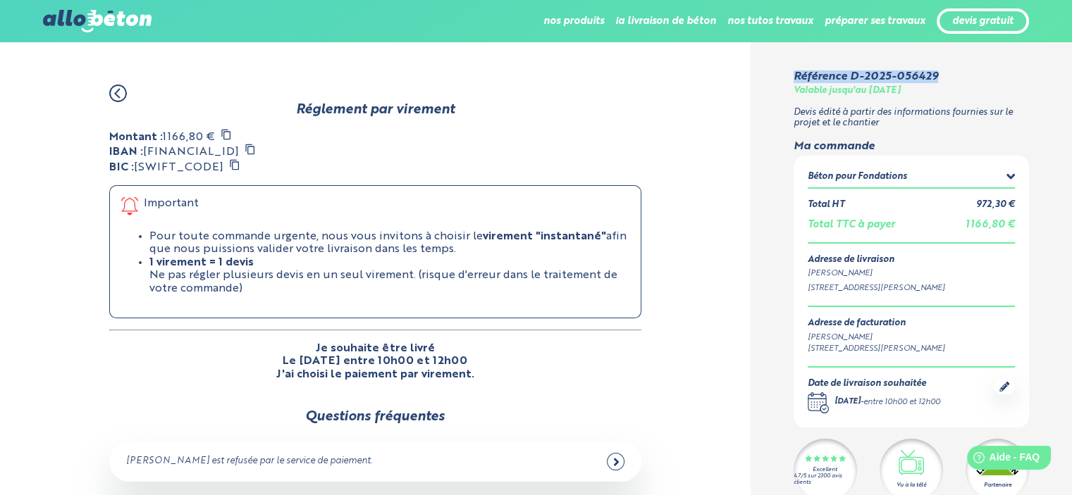
copy div "Référence D-2025-056429"
